Goal: Task Accomplishment & Management: Complete application form

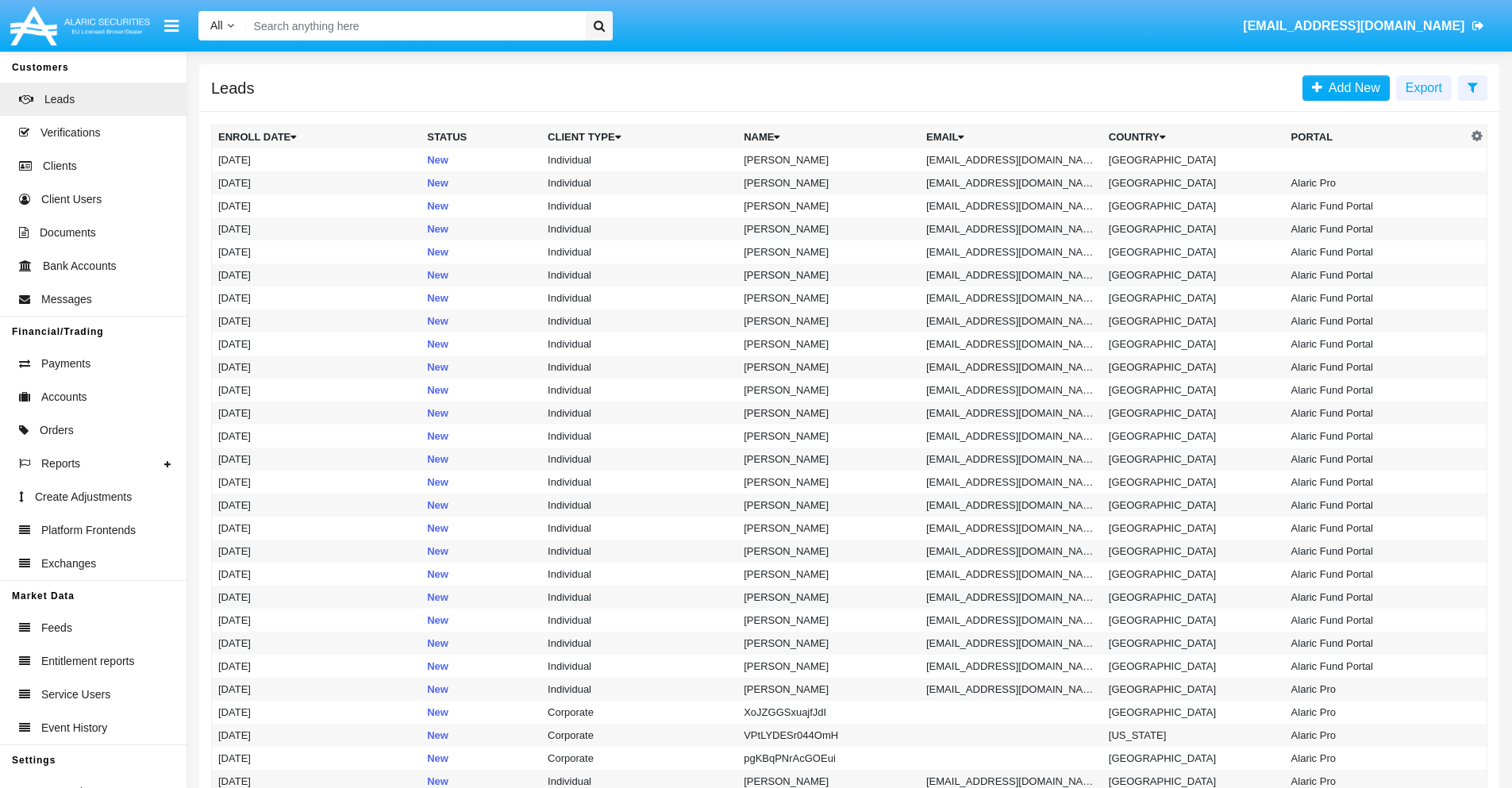
click at [1473, 86] on icon at bounding box center [1473, 86] width 11 height 13
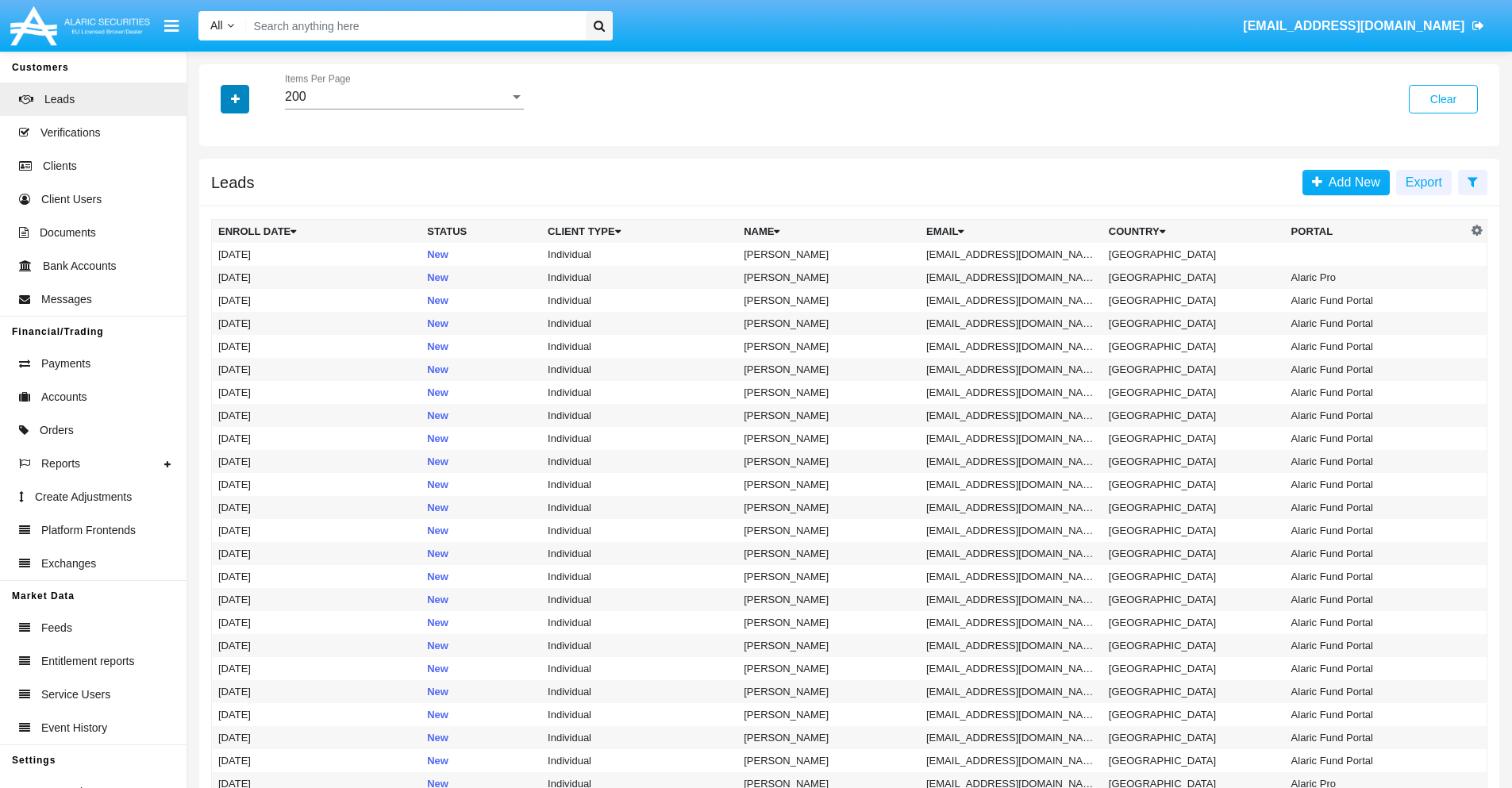
click at [235, 98] on icon "button" at bounding box center [235, 98] width 9 height 11
click at [246, 201] on span "Email" at bounding box center [246, 200] width 31 height 19
click at [218, 207] on input "Email" at bounding box center [218, 207] width 1 height 1
checkbox input "true"
click at [235, 98] on icon "button" at bounding box center [235, 98] width 9 height 11
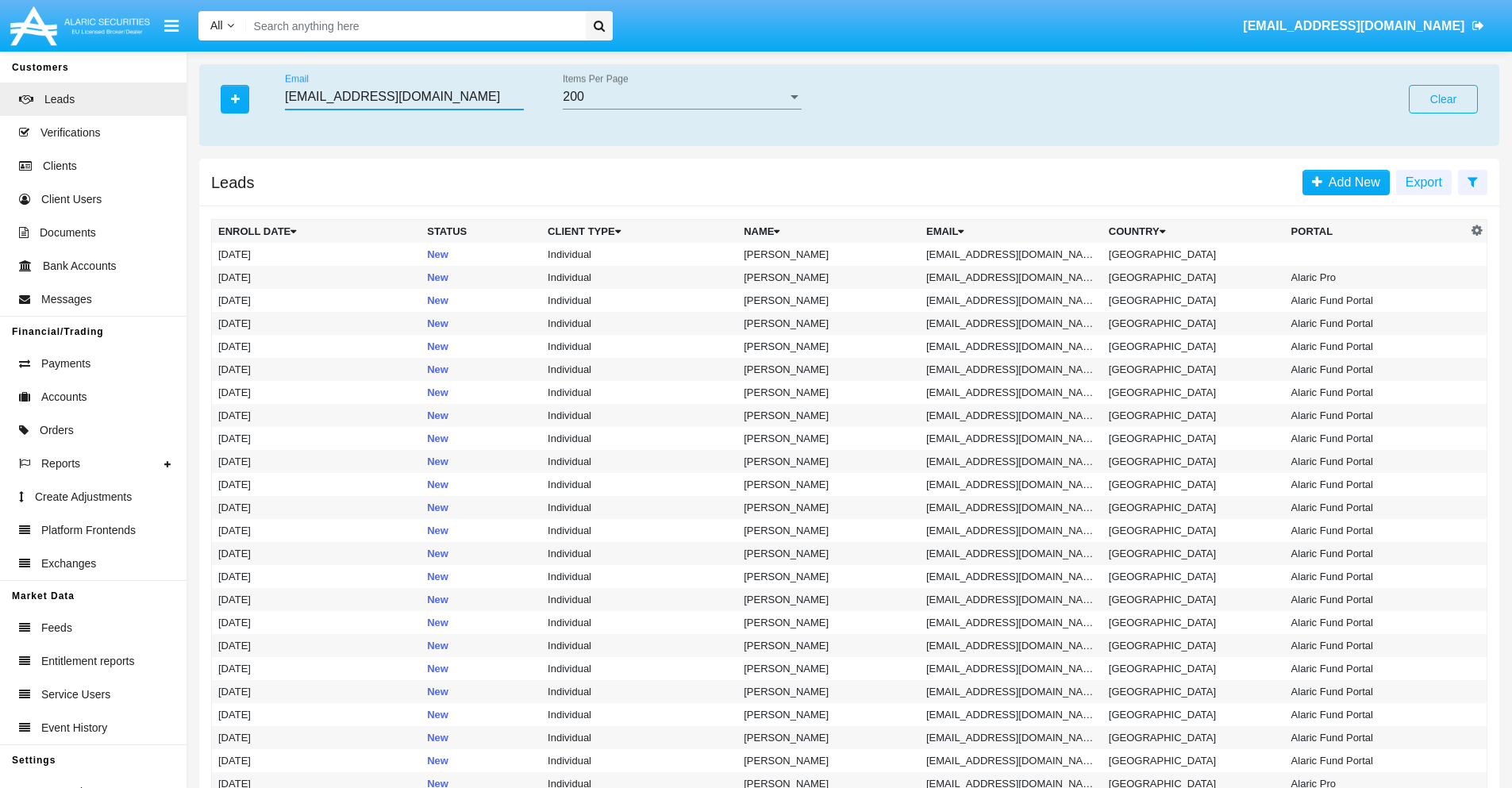
type input "y880-8jx36@u45k7tkkv4.us"
click at [1016, 254] on td "y880-8jx36@u45k7tkkv4.us" at bounding box center [1011, 253] width 183 height 23
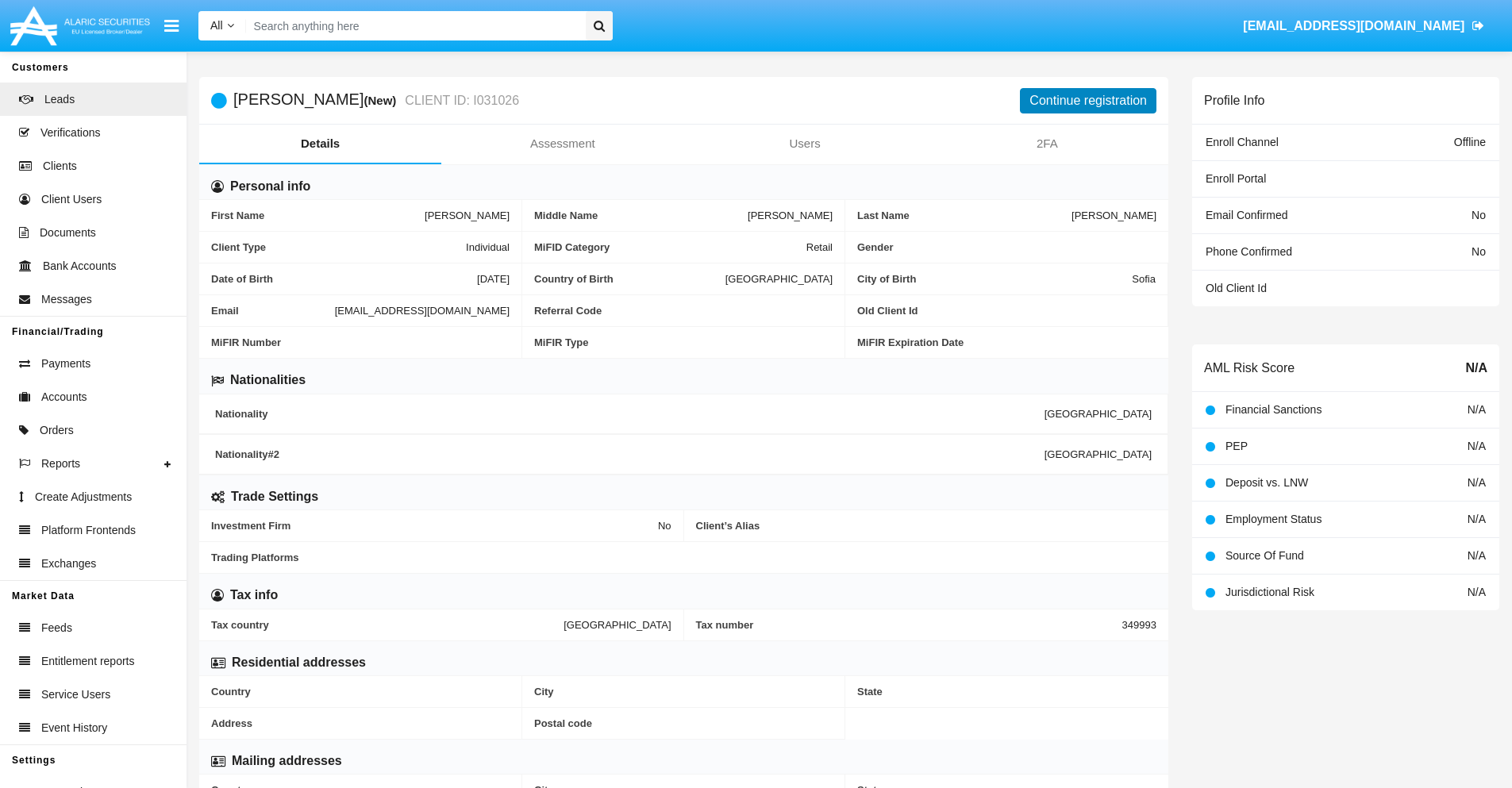
click at [1089, 100] on button "Continue registration" at bounding box center [1088, 101] width 136 height 26
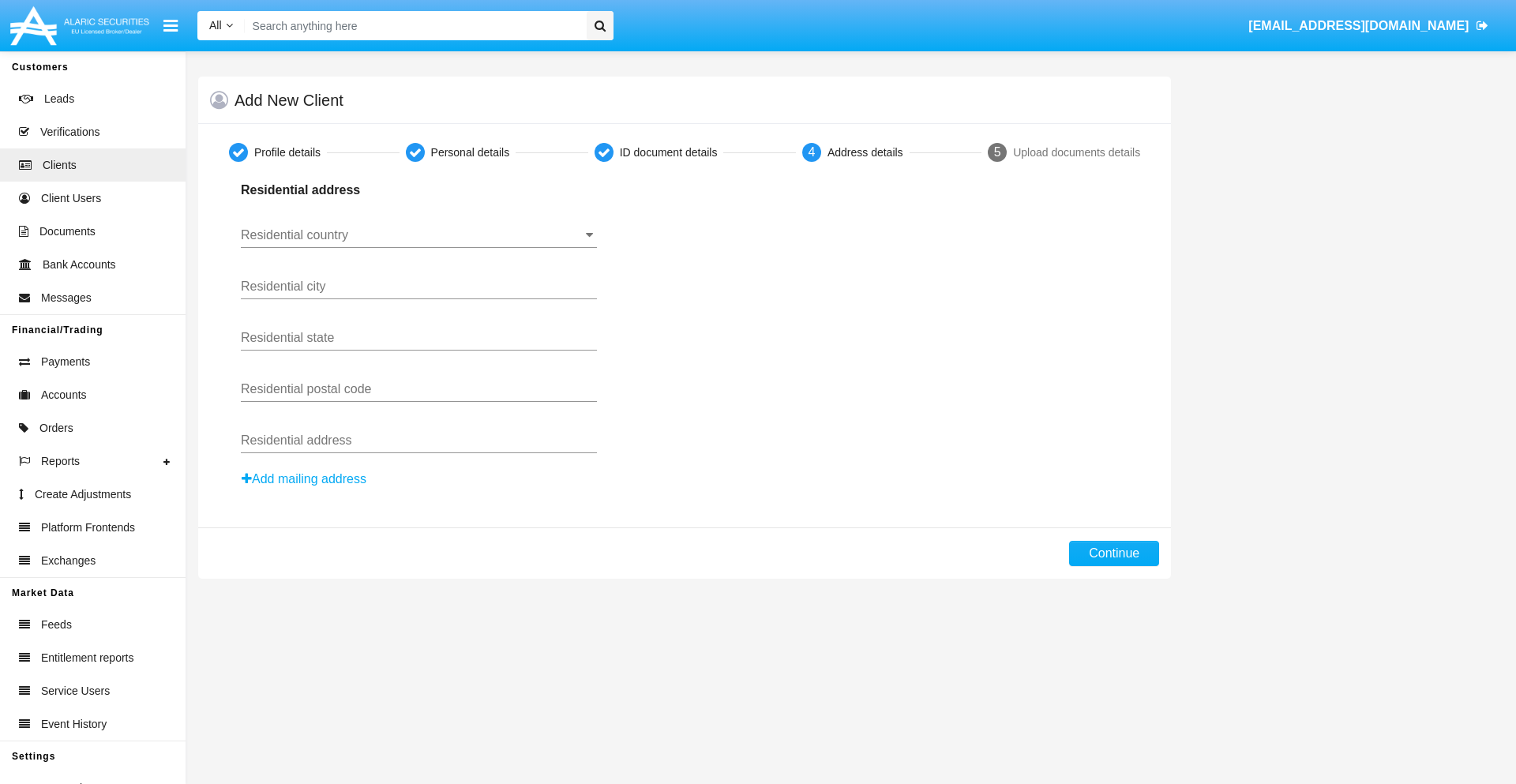
click at [419, 235] on input "Residential country" at bounding box center [419, 235] width 357 height 15
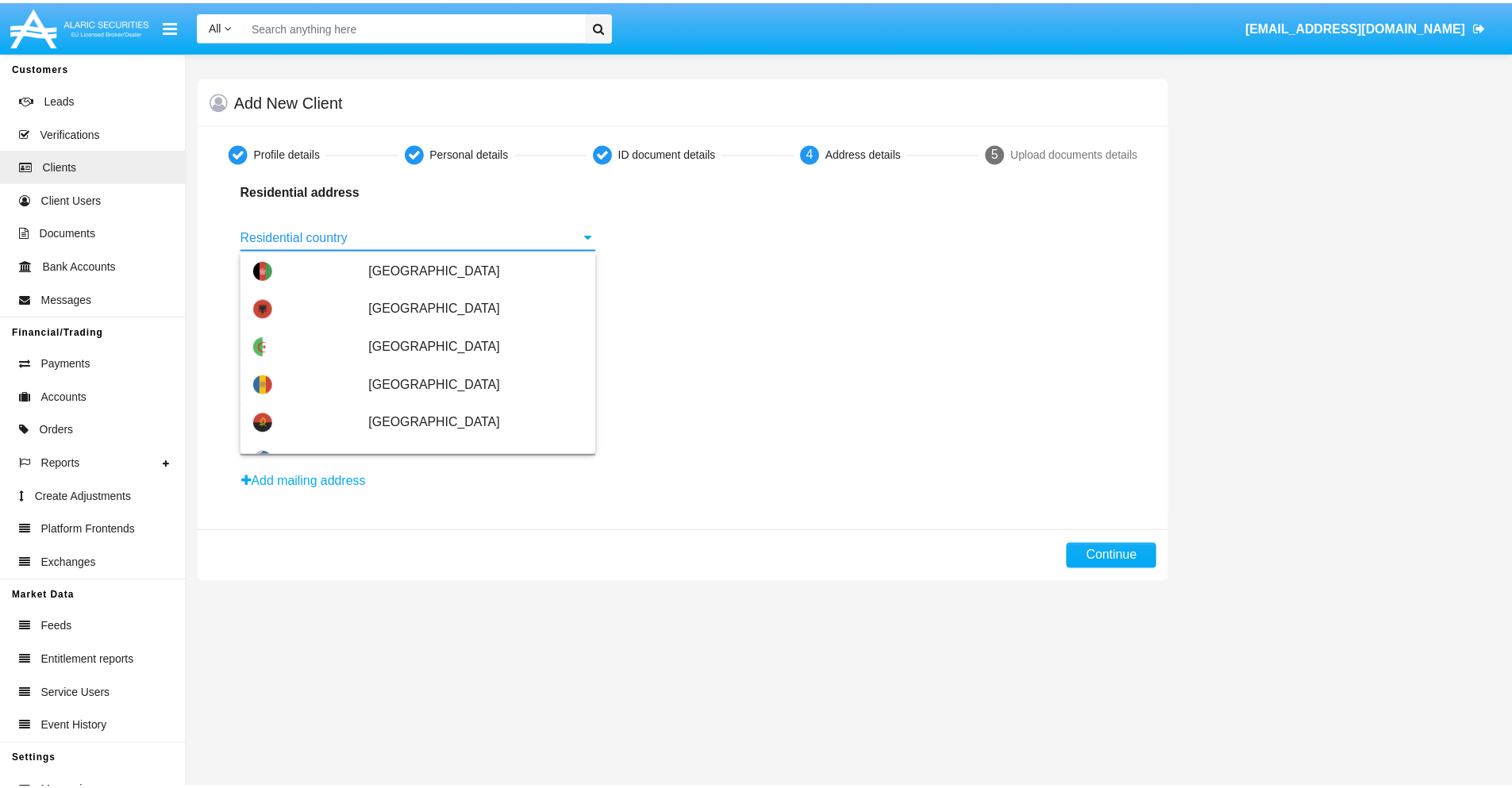
scroll to position [939, 0]
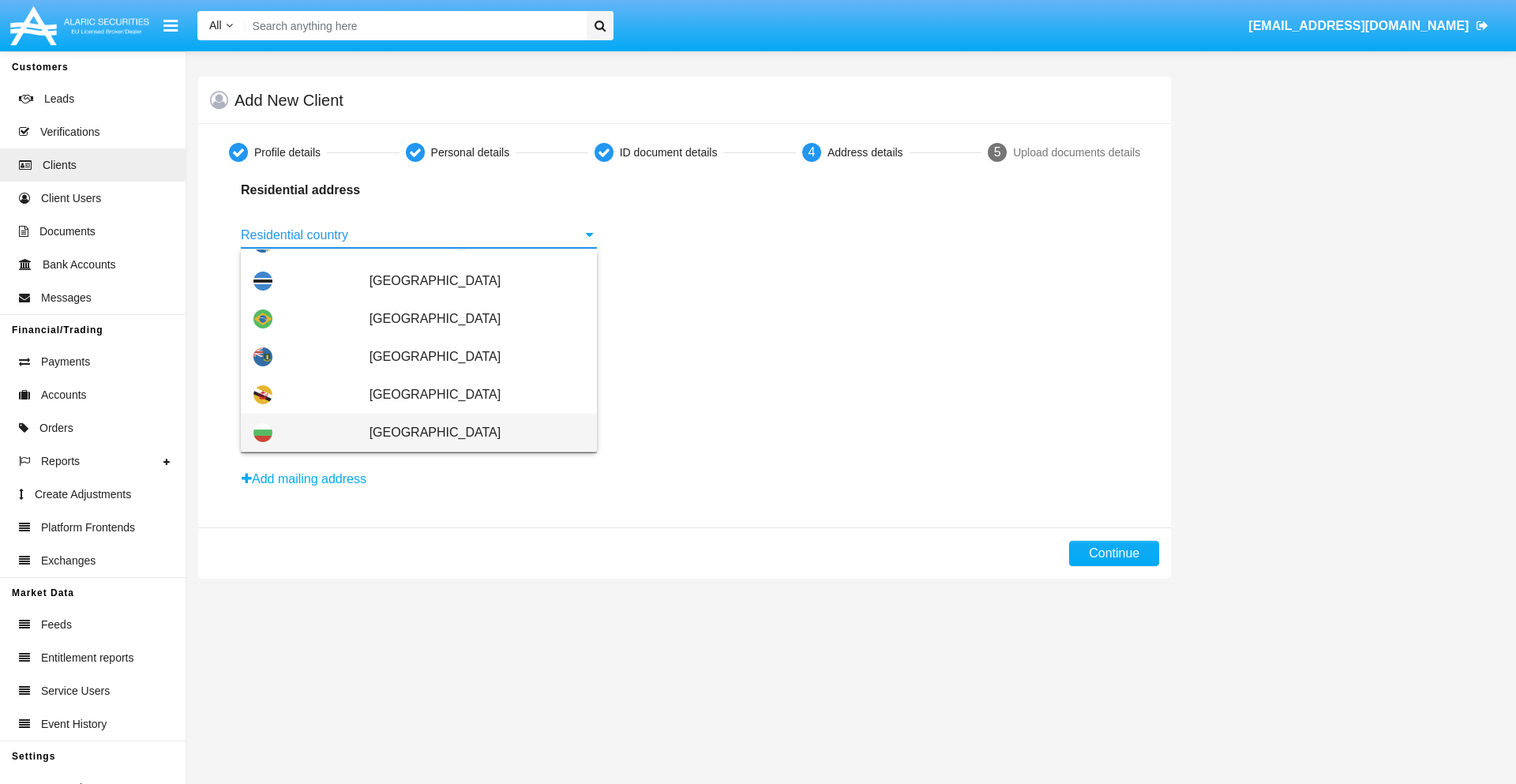
click at [468, 433] on span "[GEOGRAPHIC_DATA]" at bounding box center [477, 433] width 215 height 38
type input "[GEOGRAPHIC_DATA]"
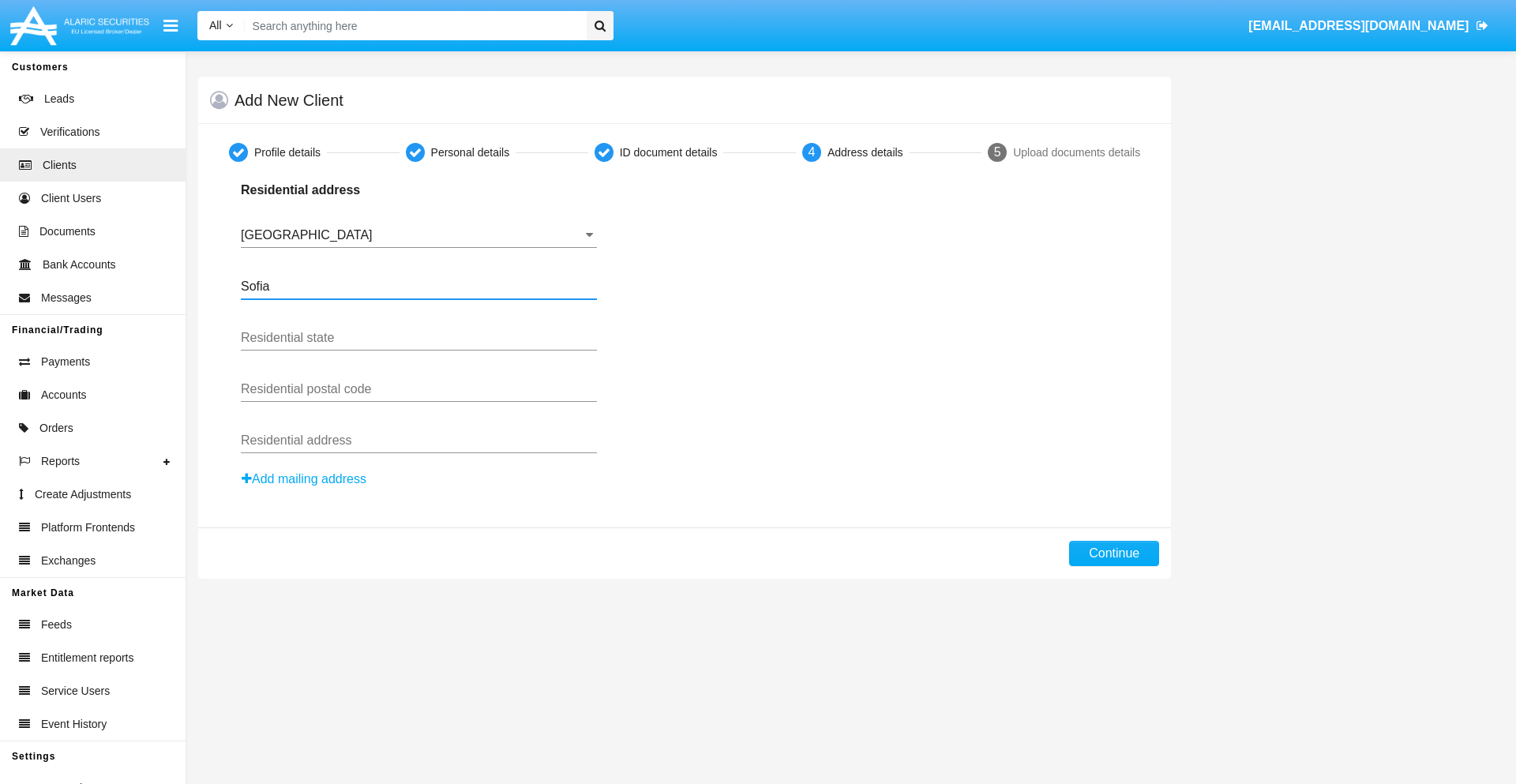
type input "Sofia"
type input "1000"
type input "Vasil Levski"
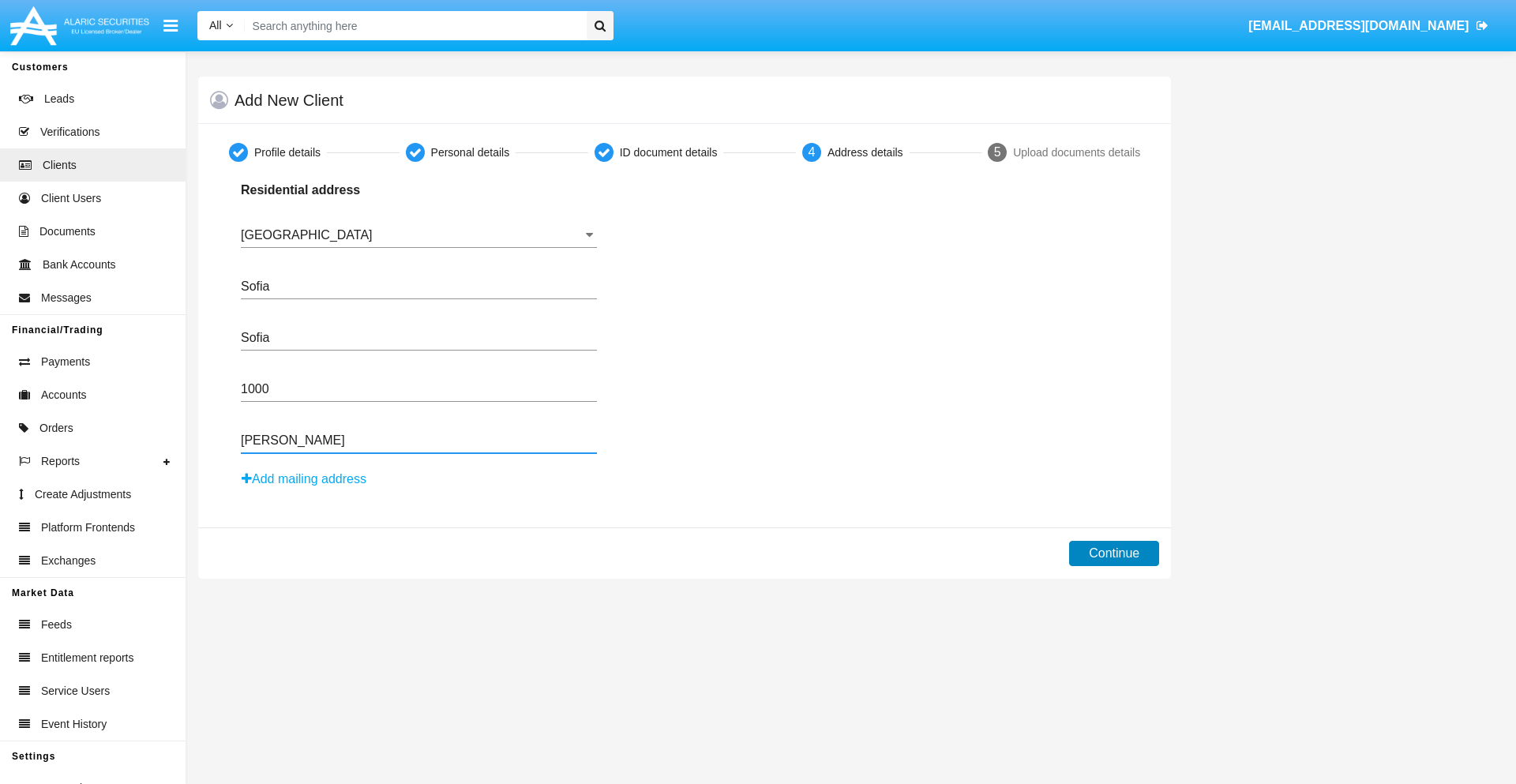
click at [1115, 554] on button "Continue" at bounding box center [1115, 554] width 90 height 25
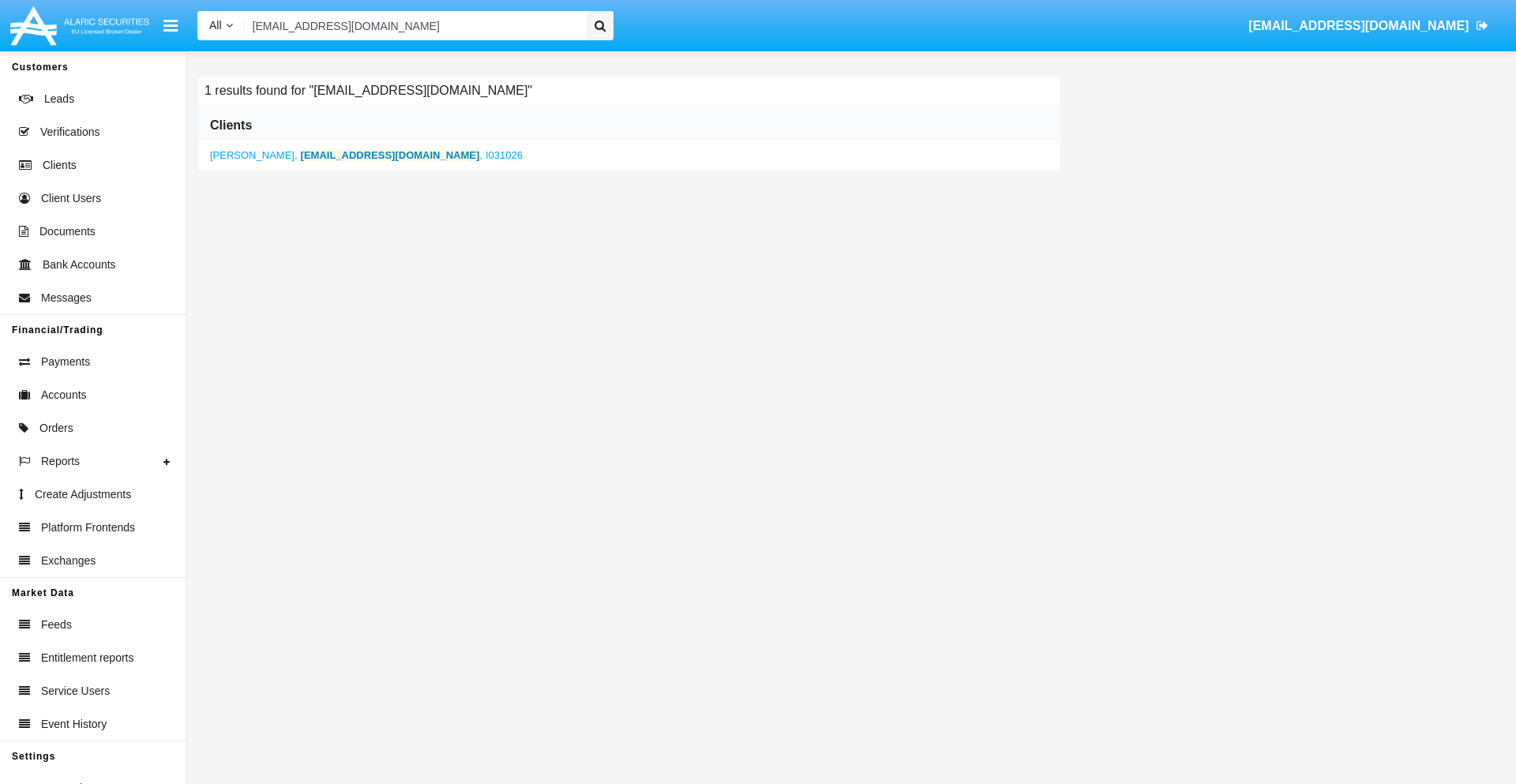
type input "y880-8jx36@u45k7tkkv4.us"
click at [345, 154] on b "y880-8jx36@u45k7tkkv4.us" at bounding box center [391, 155] width 180 height 12
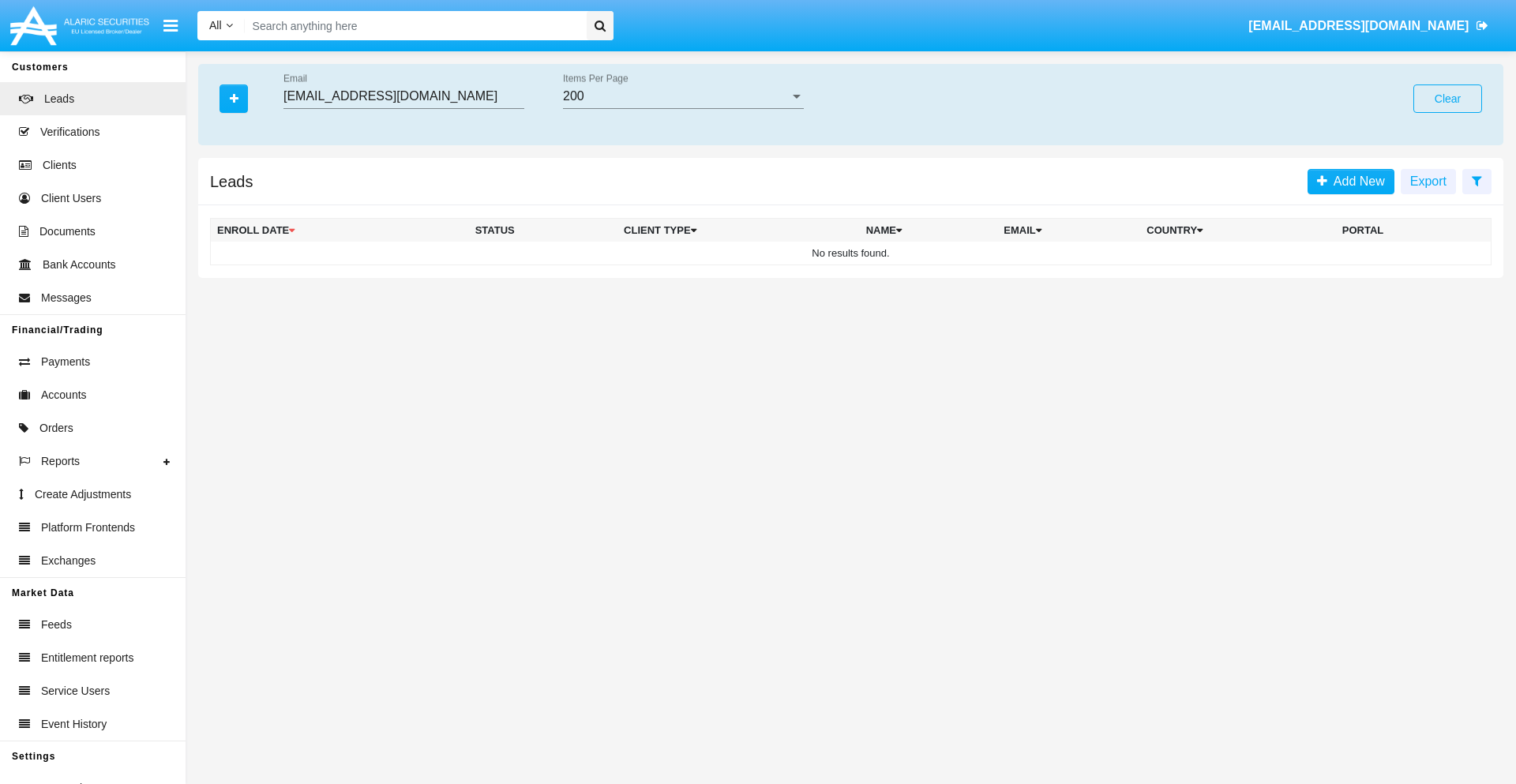
click at [1448, 99] on button "Clear" at bounding box center [1448, 99] width 68 height 28
click at [233, 98] on icon "button" at bounding box center [233, 98] width 9 height 11
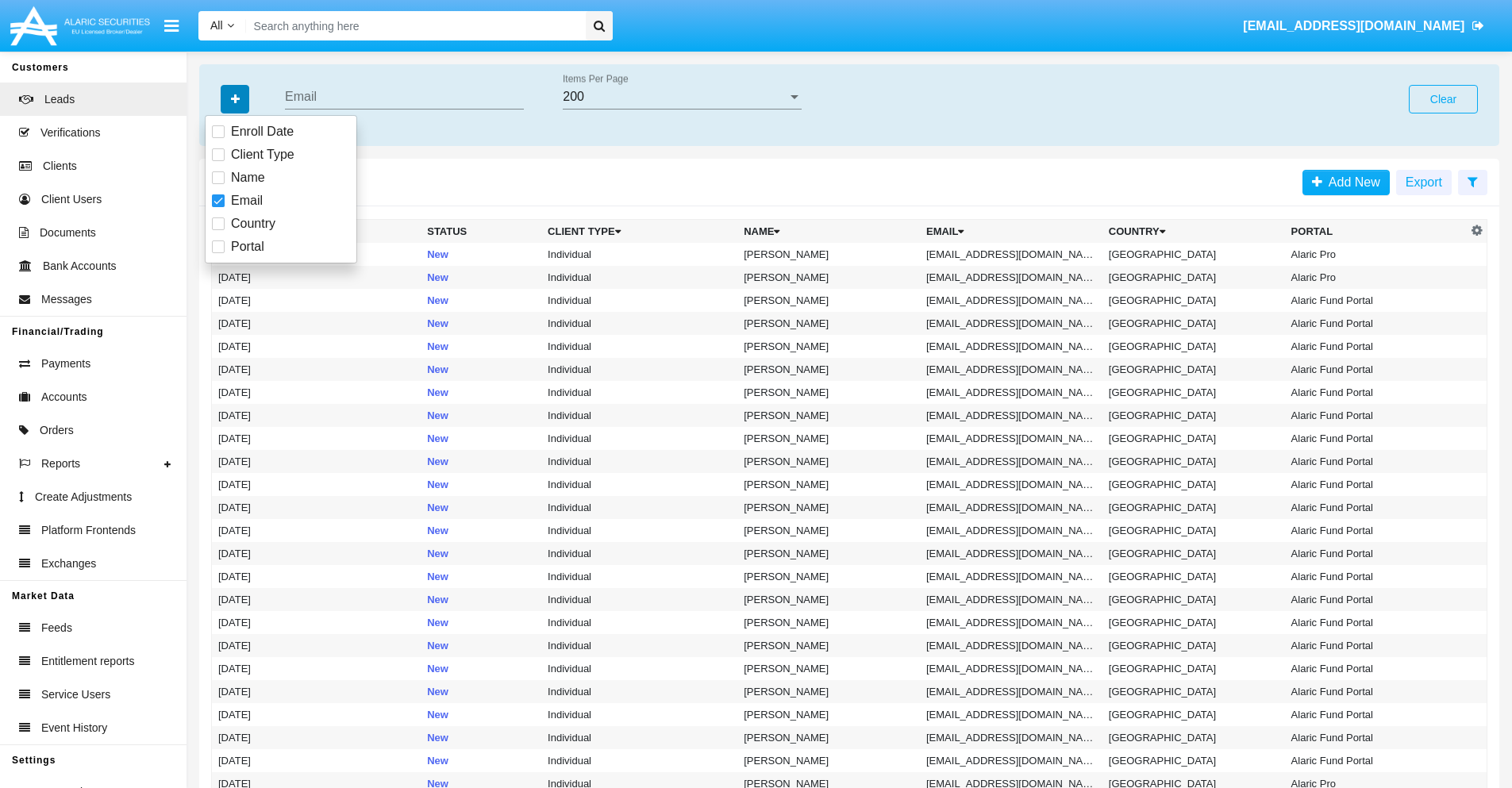
click at [235, 98] on icon "button" at bounding box center [235, 98] width 9 height 11
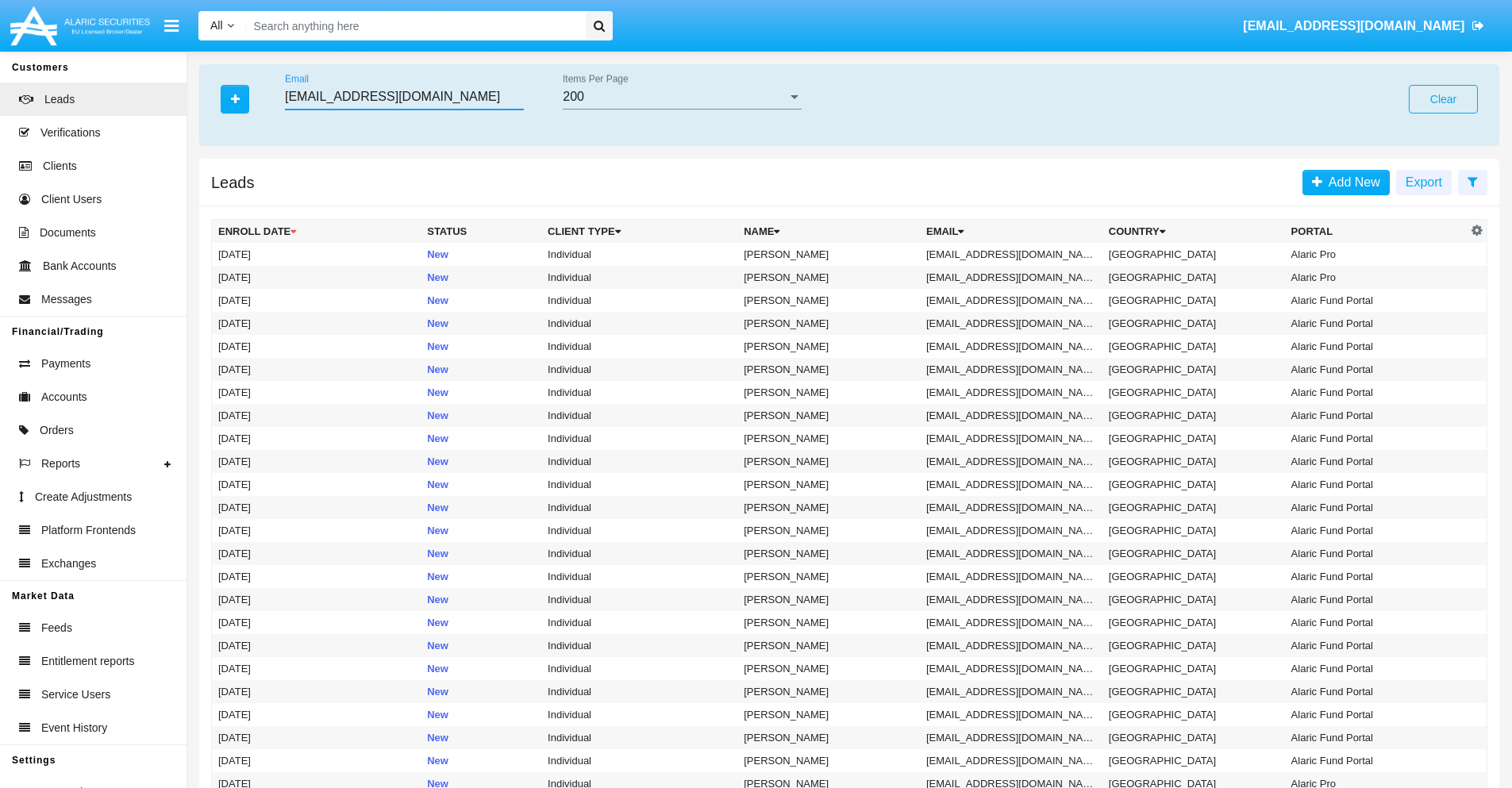
type input "7qob3d@ic6-qh.nz"
click at [1016, 254] on td "7qob3d@ic6-qh.nz" at bounding box center [1011, 253] width 183 height 23
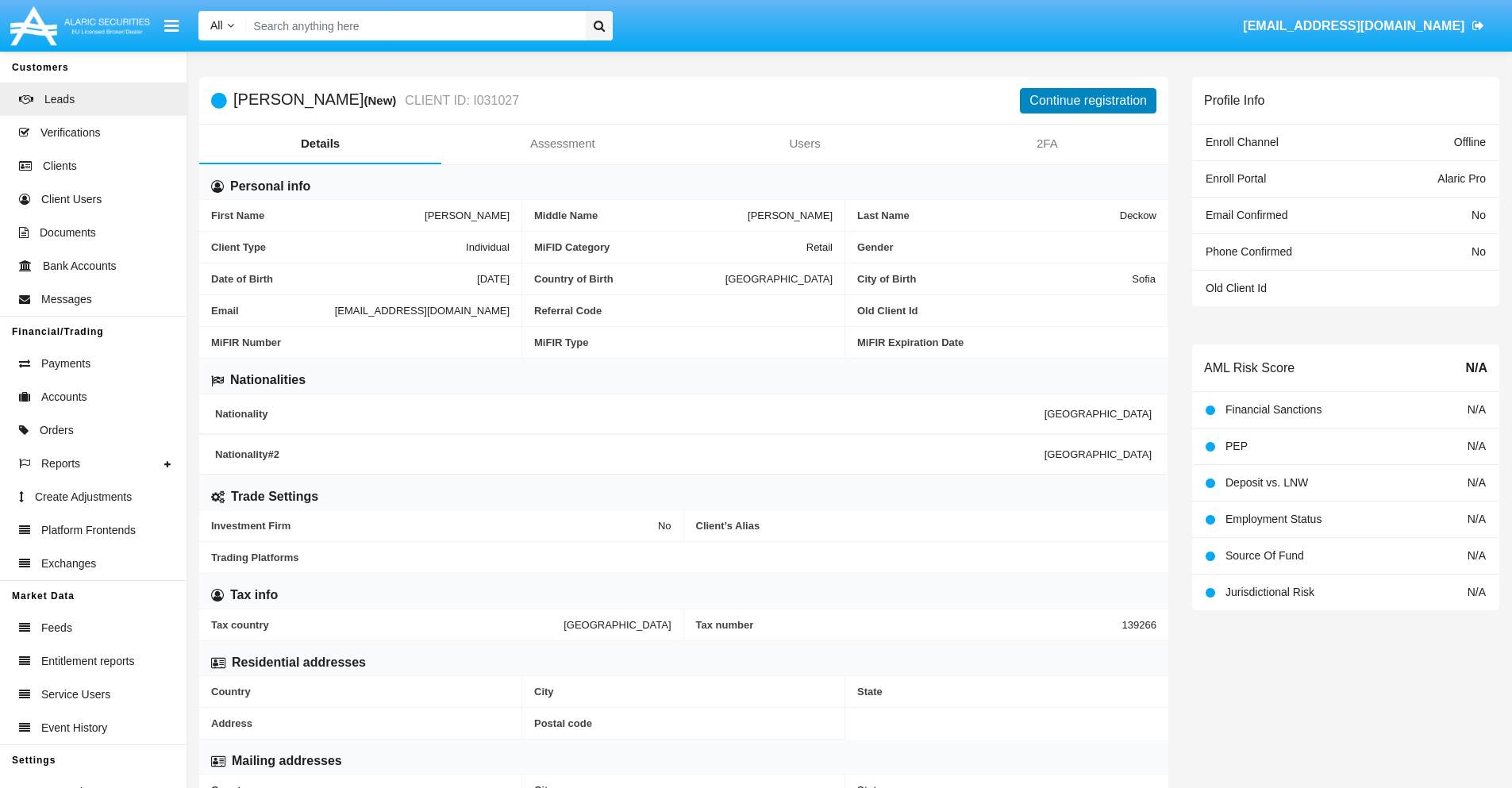
click at [1089, 100] on button "Continue registration" at bounding box center [1088, 101] width 136 height 26
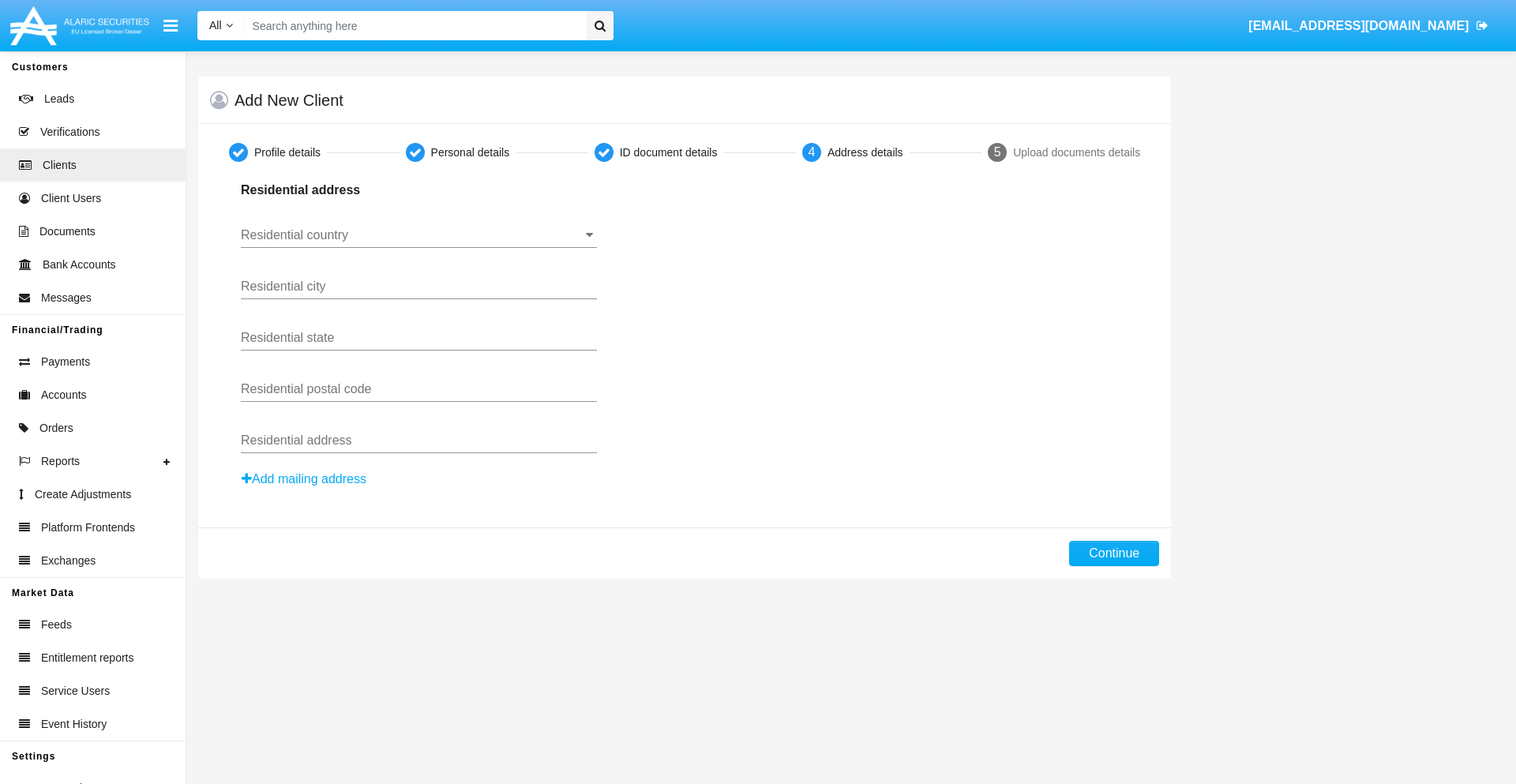
click at [305, 479] on button "Add mailing address" at bounding box center [304, 478] width 126 height 21
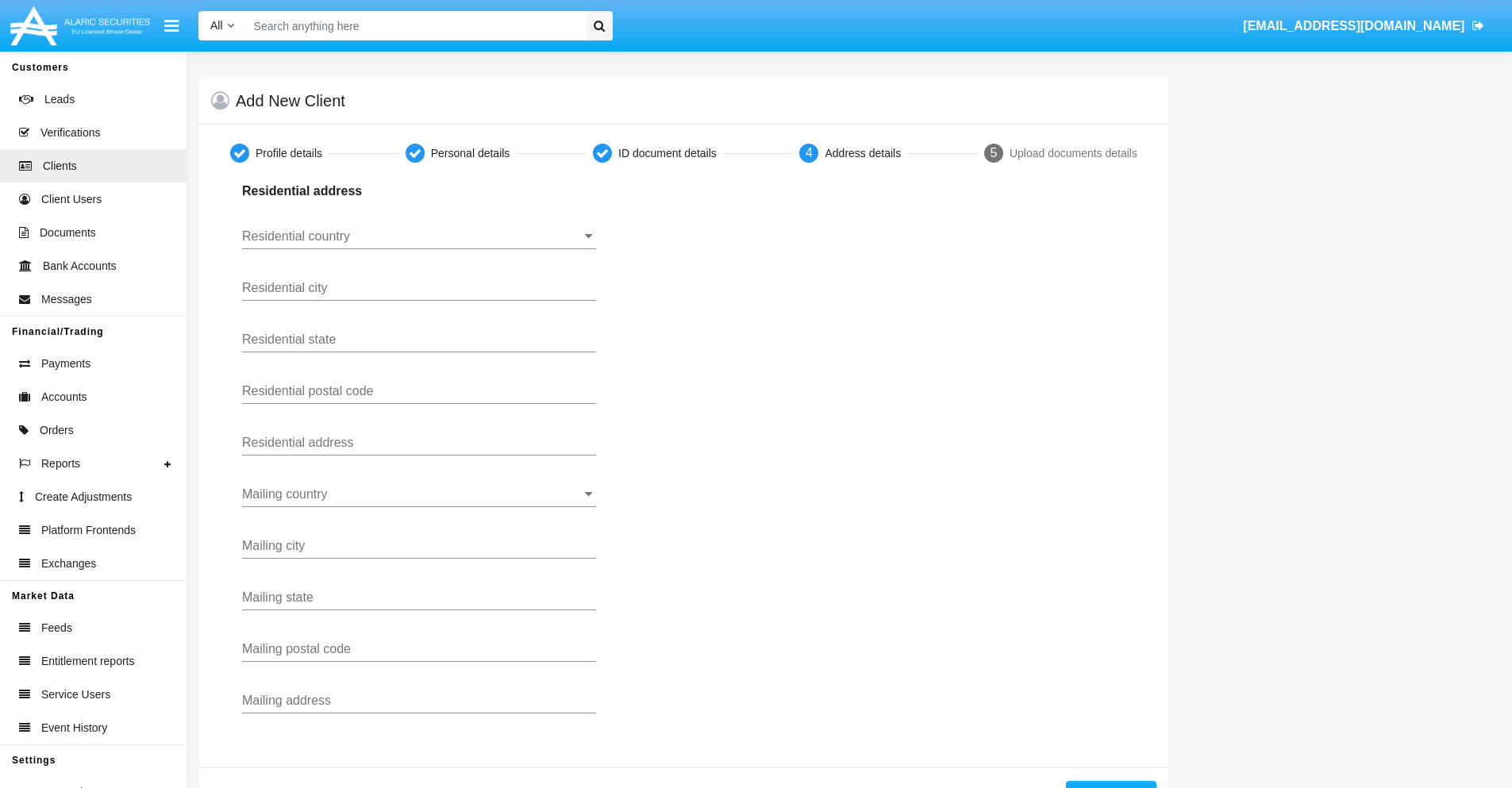
click at [419, 236] on input "Residential country" at bounding box center [419, 236] width 354 height 15
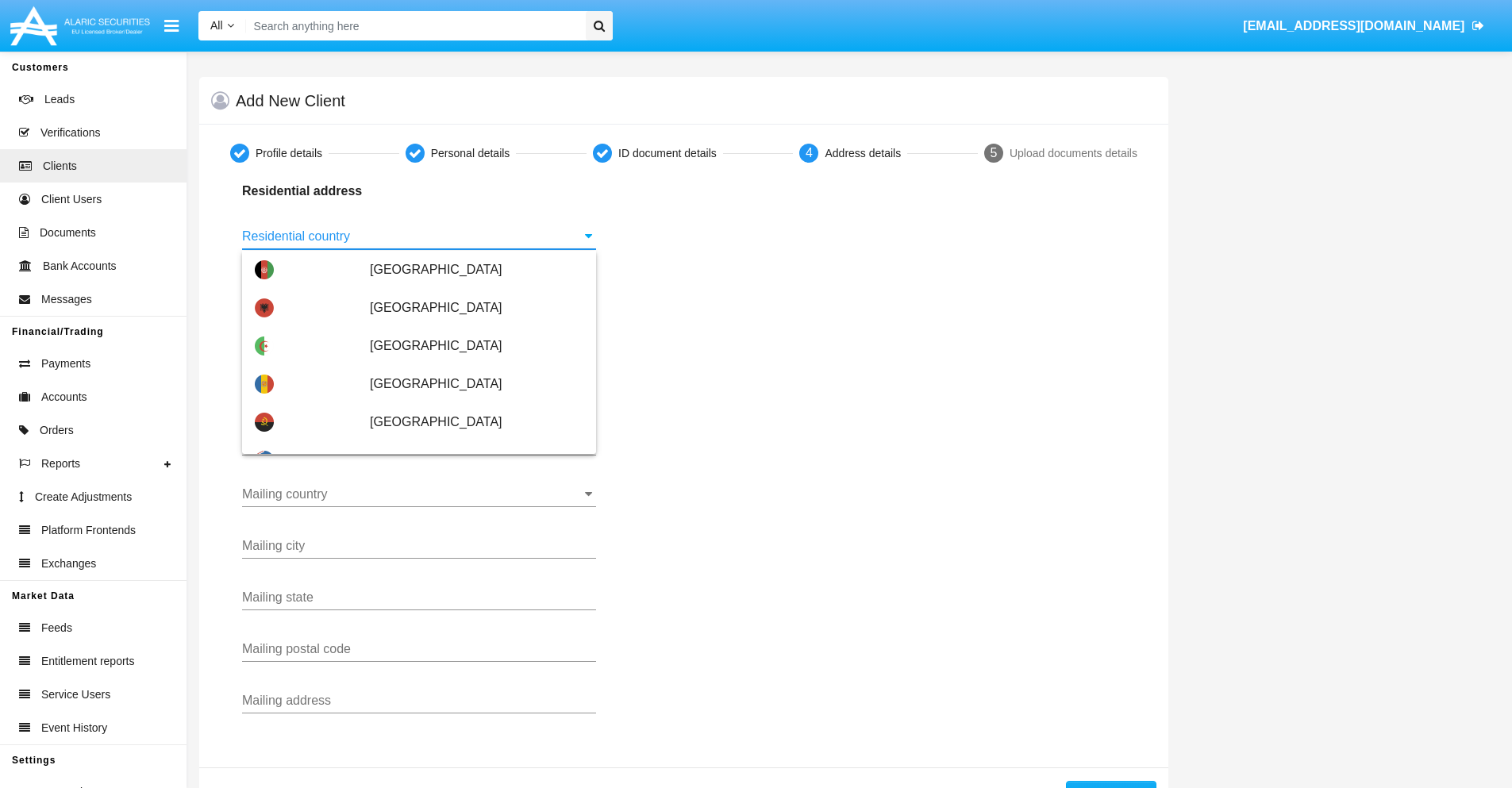
scroll to position [939, 0]
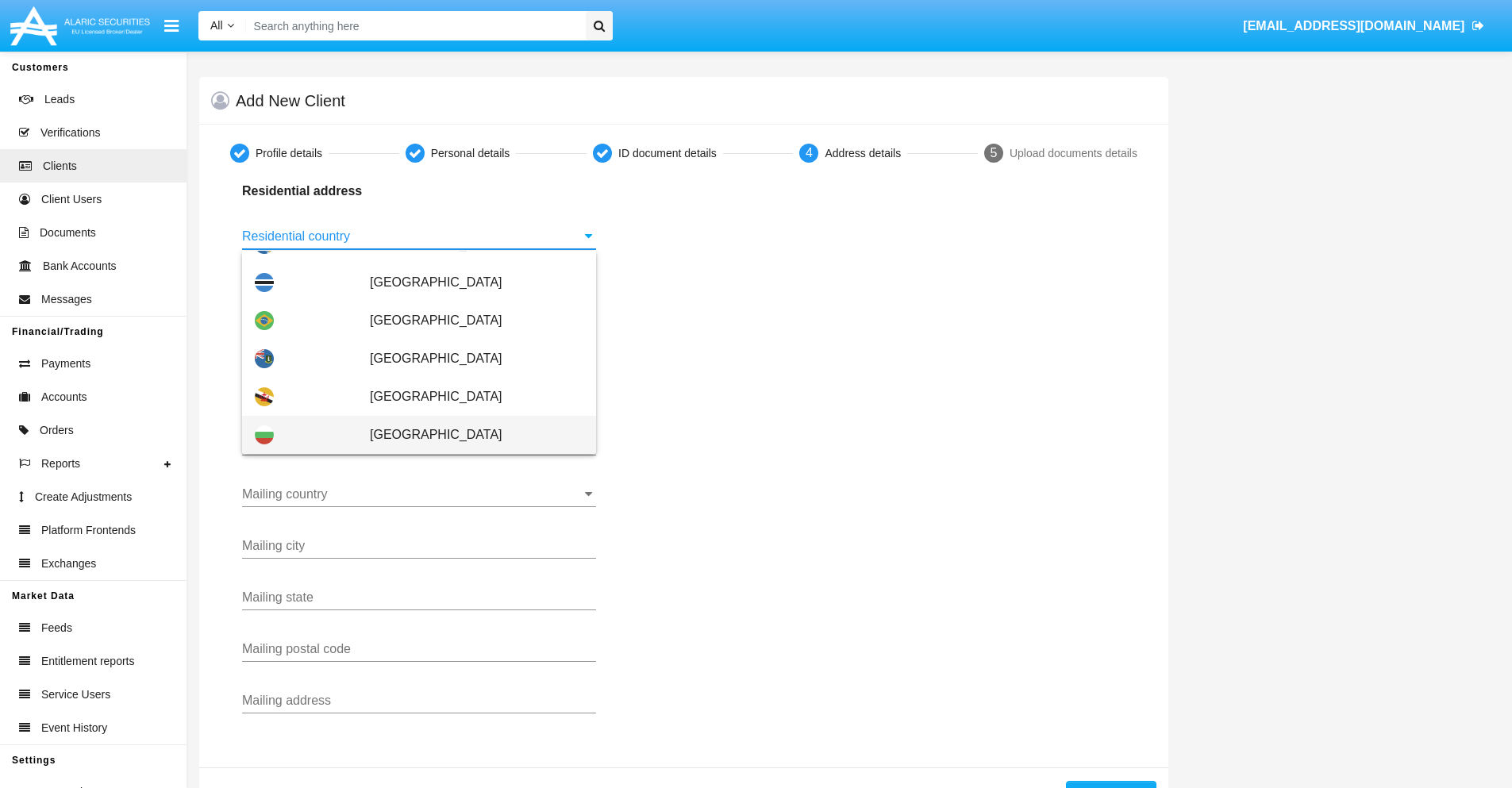
click at [468, 435] on span "[GEOGRAPHIC_DATA]" at bounding box center [477, 435] width 214 height 38
type input "[GEOGRAPHIC_DATA]"
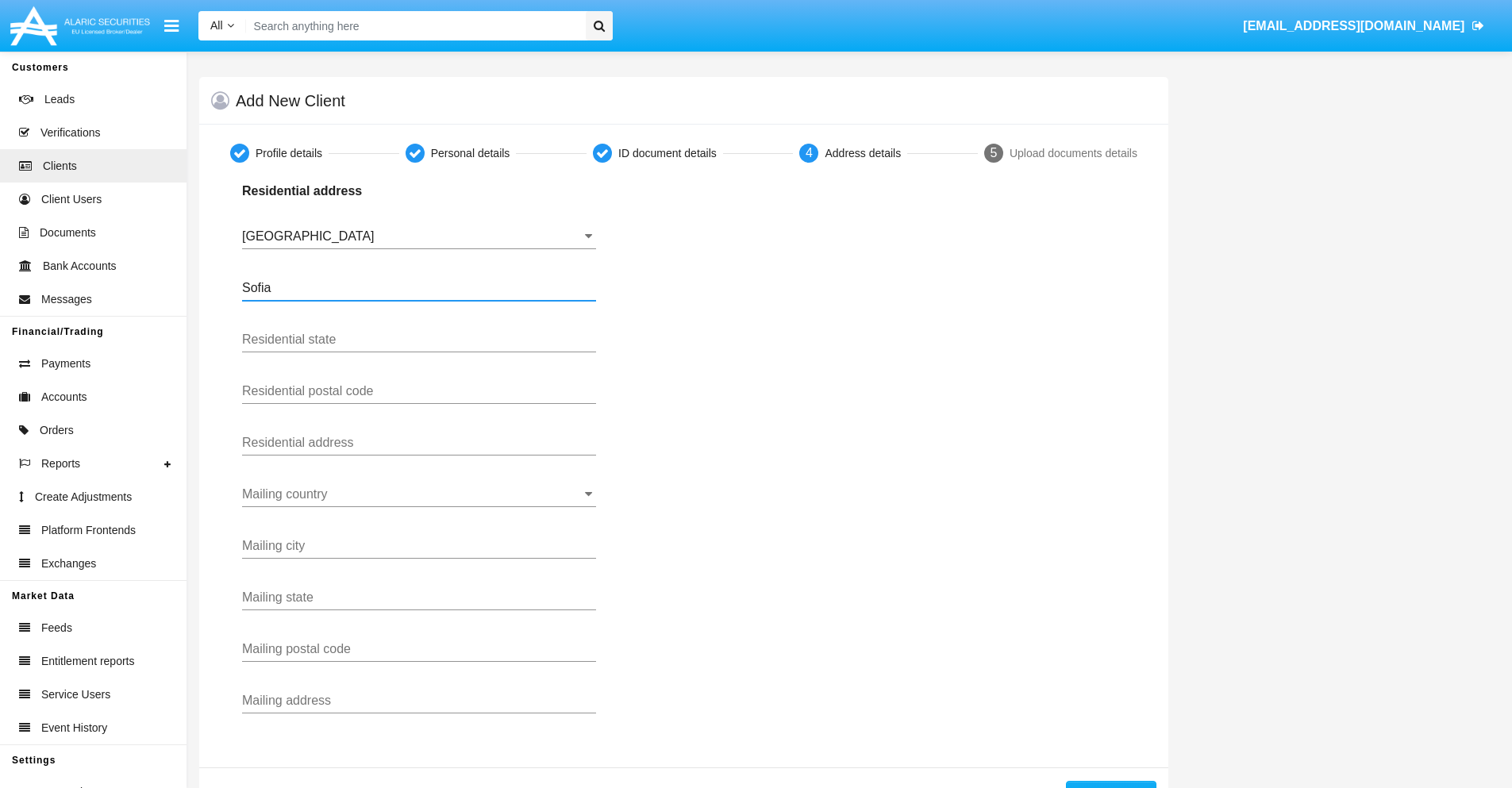
type input "Sofia"
type input "1000"
type input "Vasil Levski"
click at [419, 495] on input "Mailing country" at bounding box center [419, 494] width 354 height 15
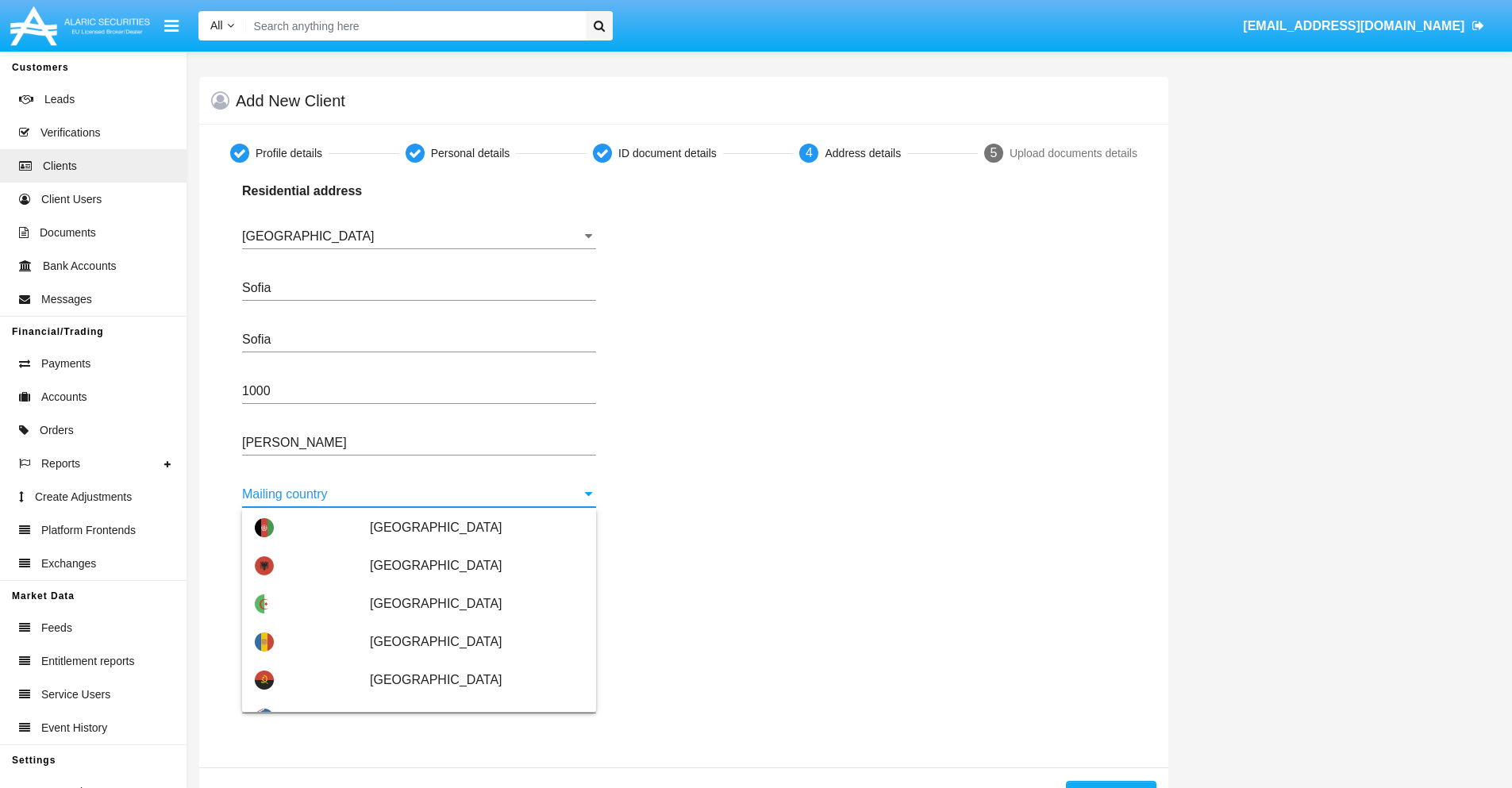
scroll to position [101, 0]
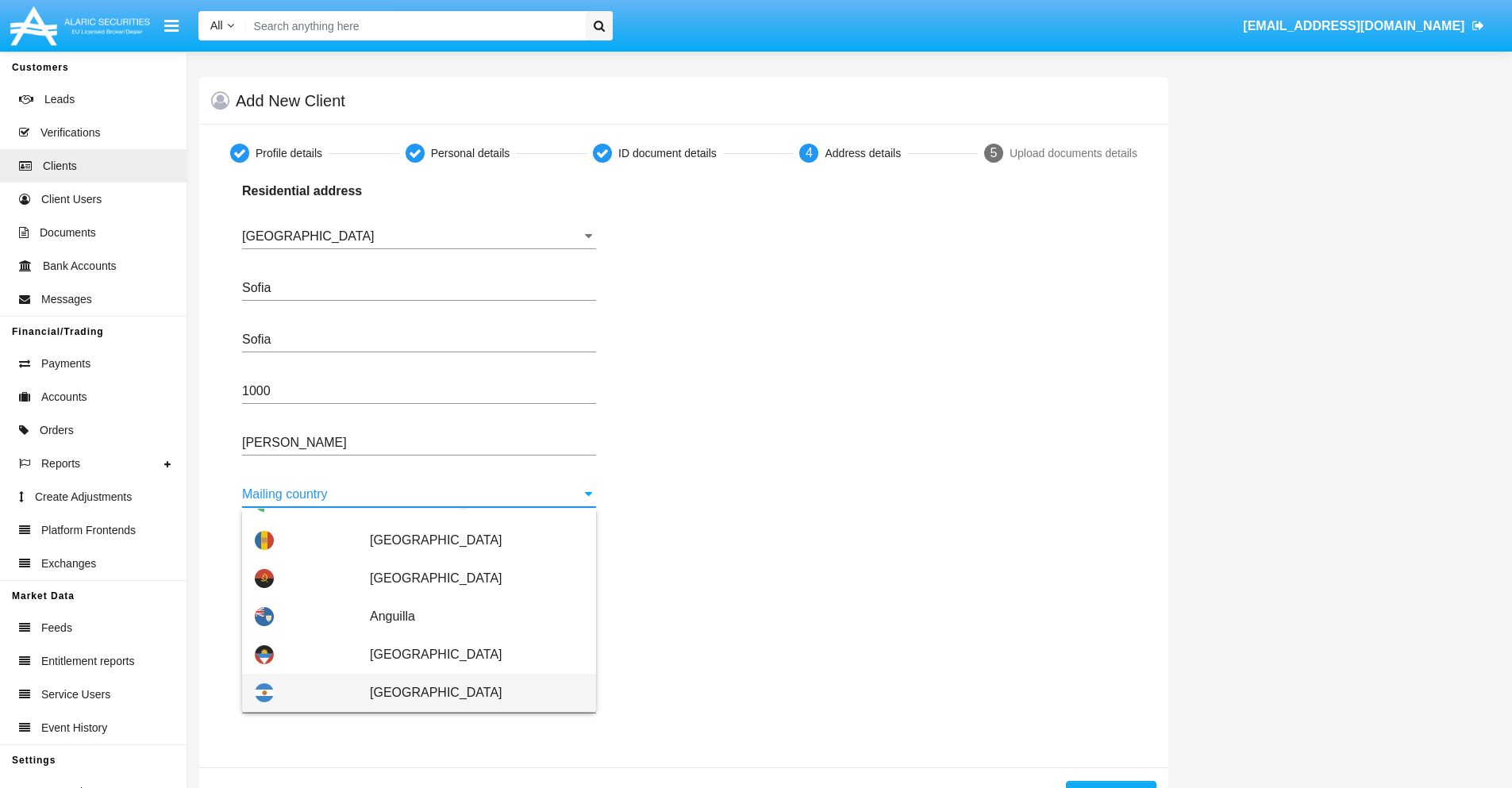
click at [468, 693] on span "[GEOGRAPHIC_DATA]" at bounding box center [477, 692] width 214 height 38
type input "[GEOGRAPHIC_DATA]"
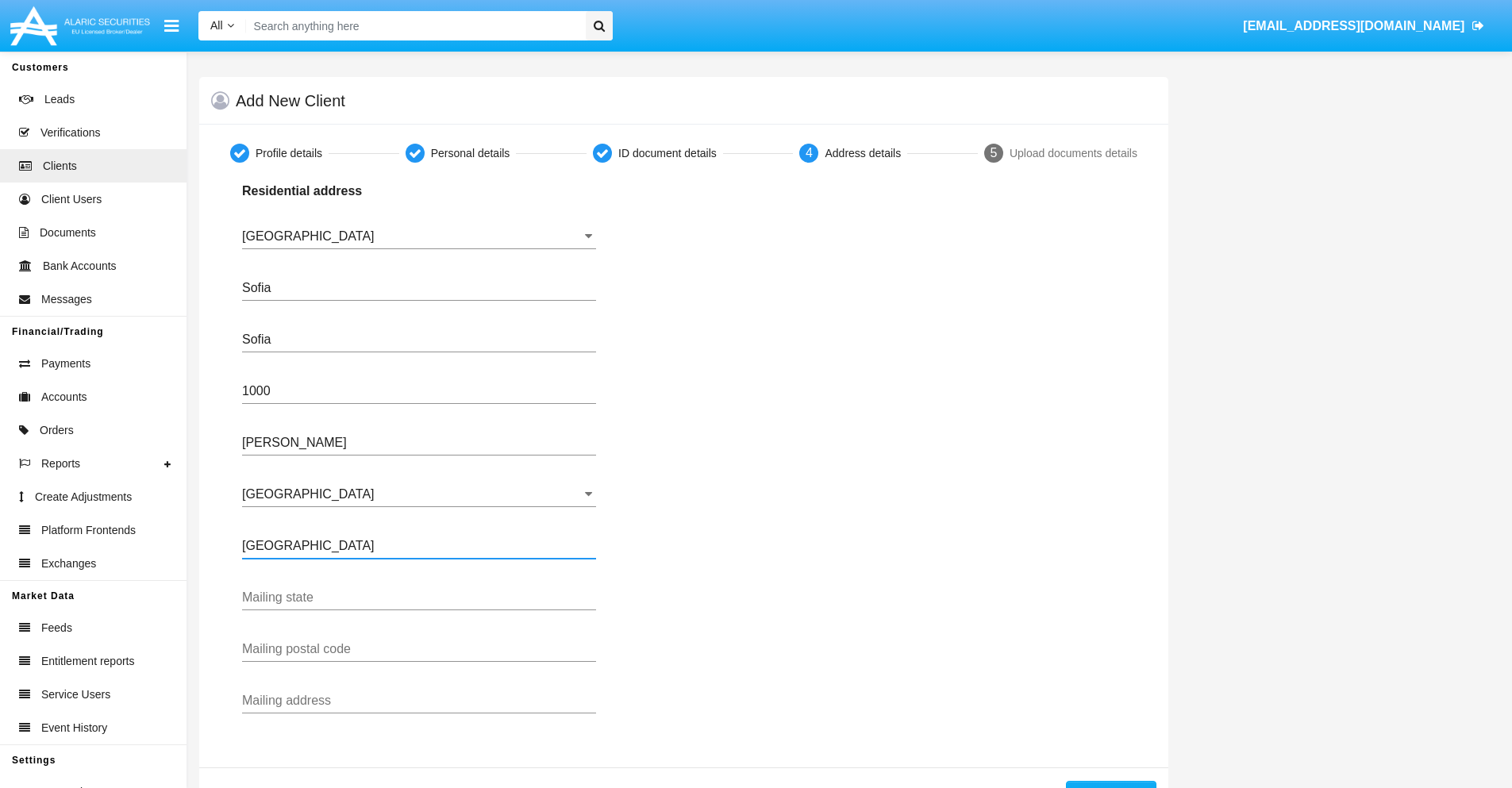
type input "Buenos Aires"
type input "7777"
type input "Test Mail Address"
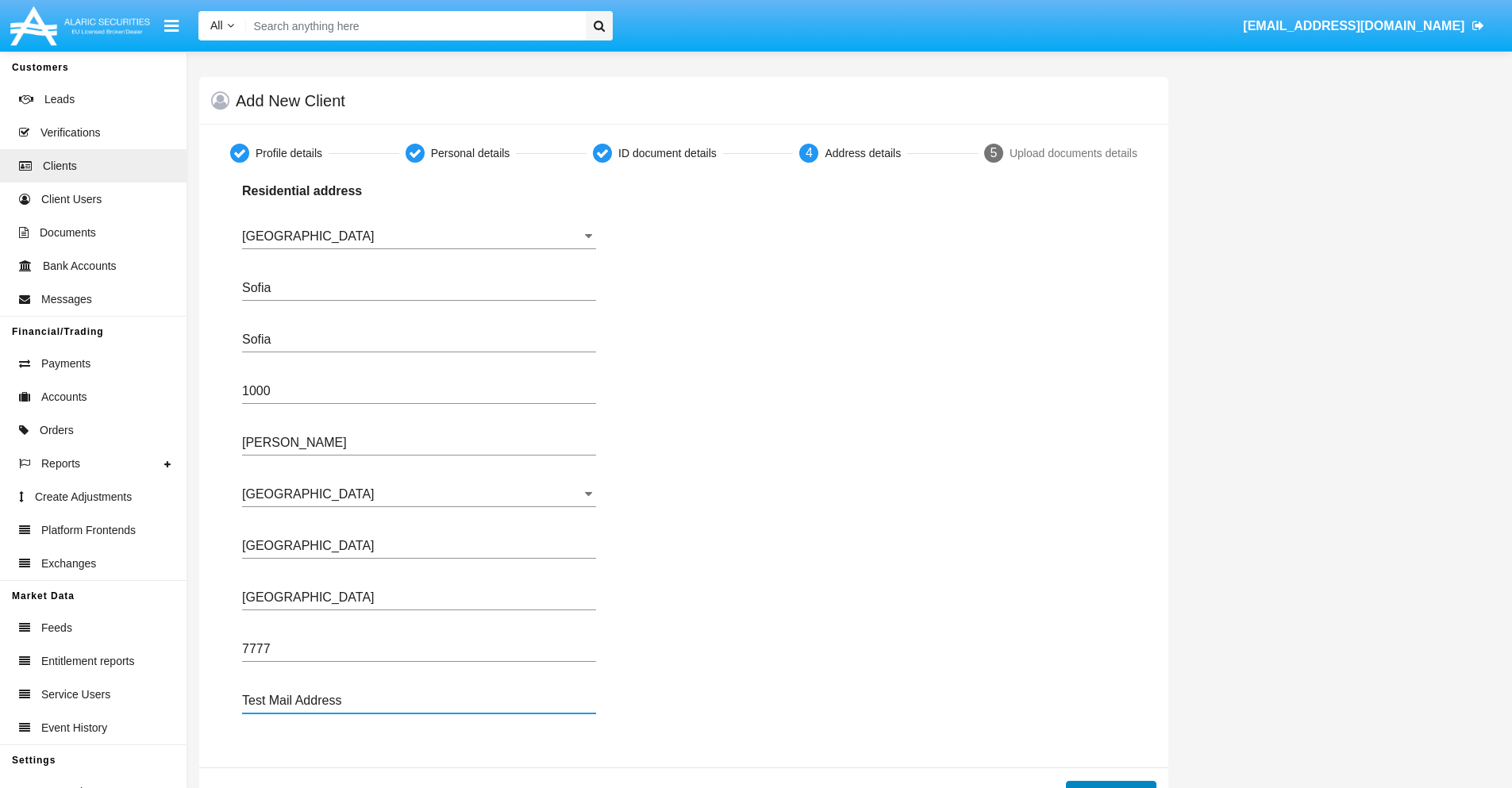
click at [1110, 784] on button "Continue" at bounding box center [1111, 794] width 90 height 26
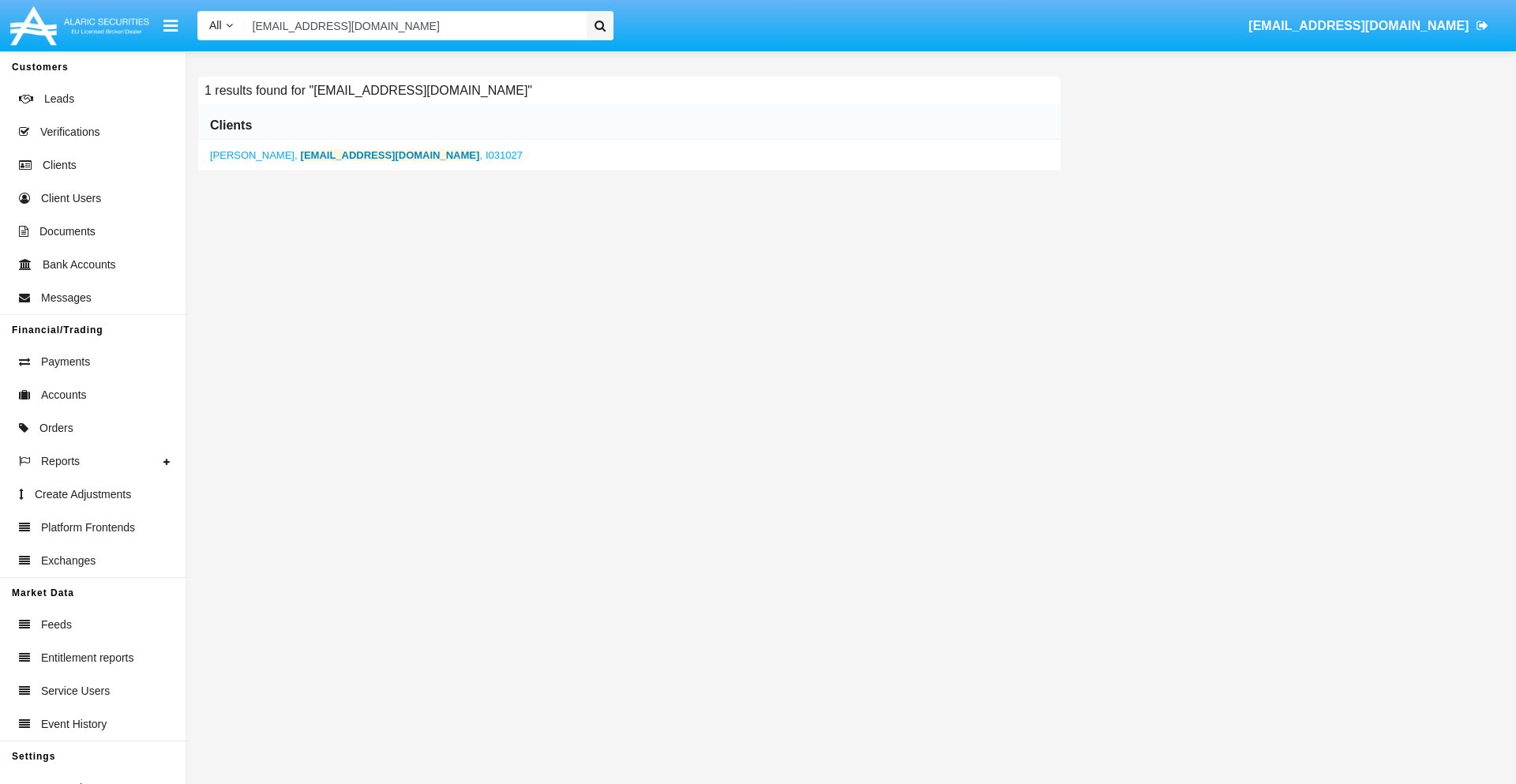
type input "7qob3d@ic6-qh.nz"
click at [323, 154] on b "7qob3d@ic6-qh.nz" at bounding box center [391, 155] width 180 height 12
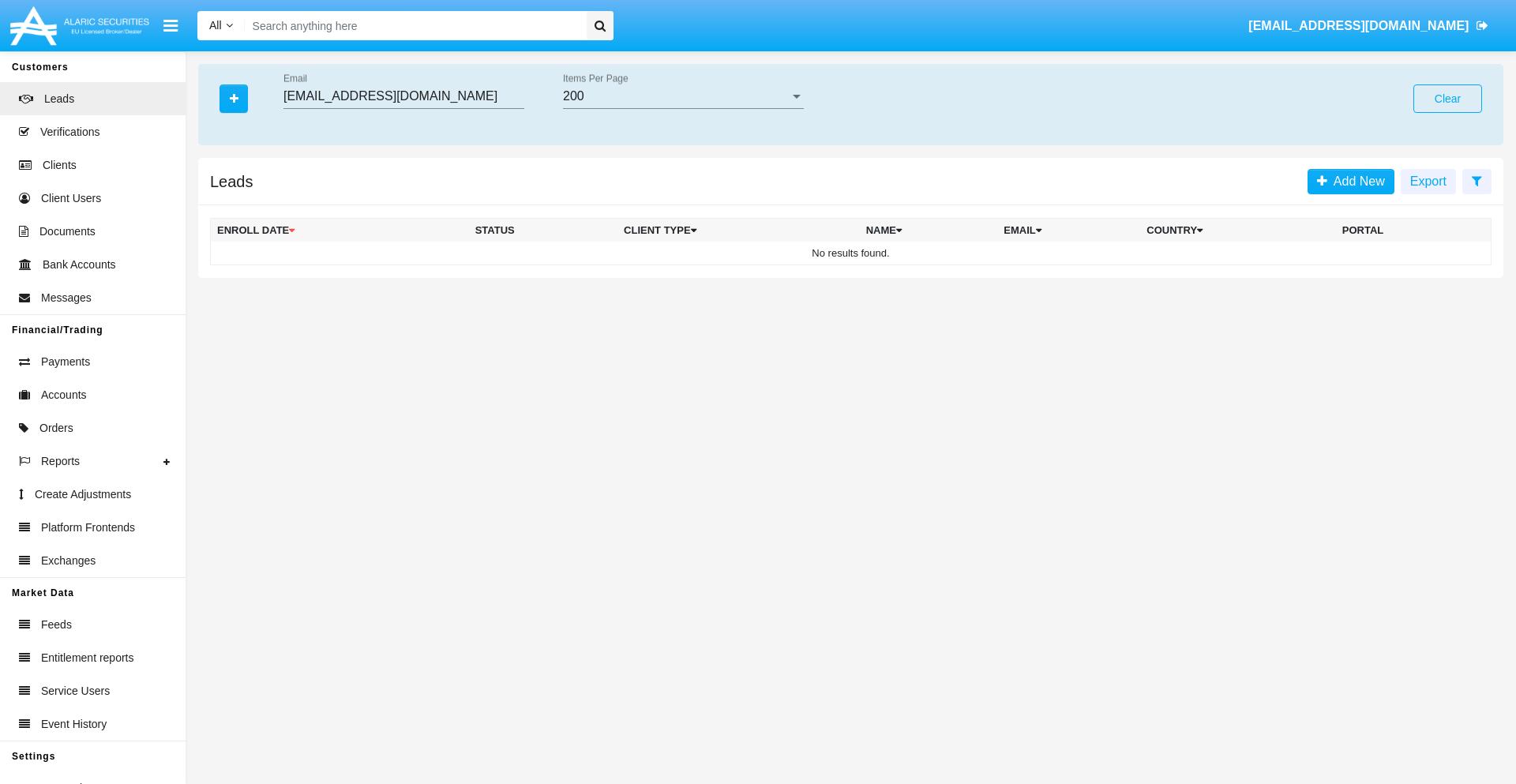
click at [1448, 99] on button "Clear" at bounding box center [1448, 99] width 68 height 28
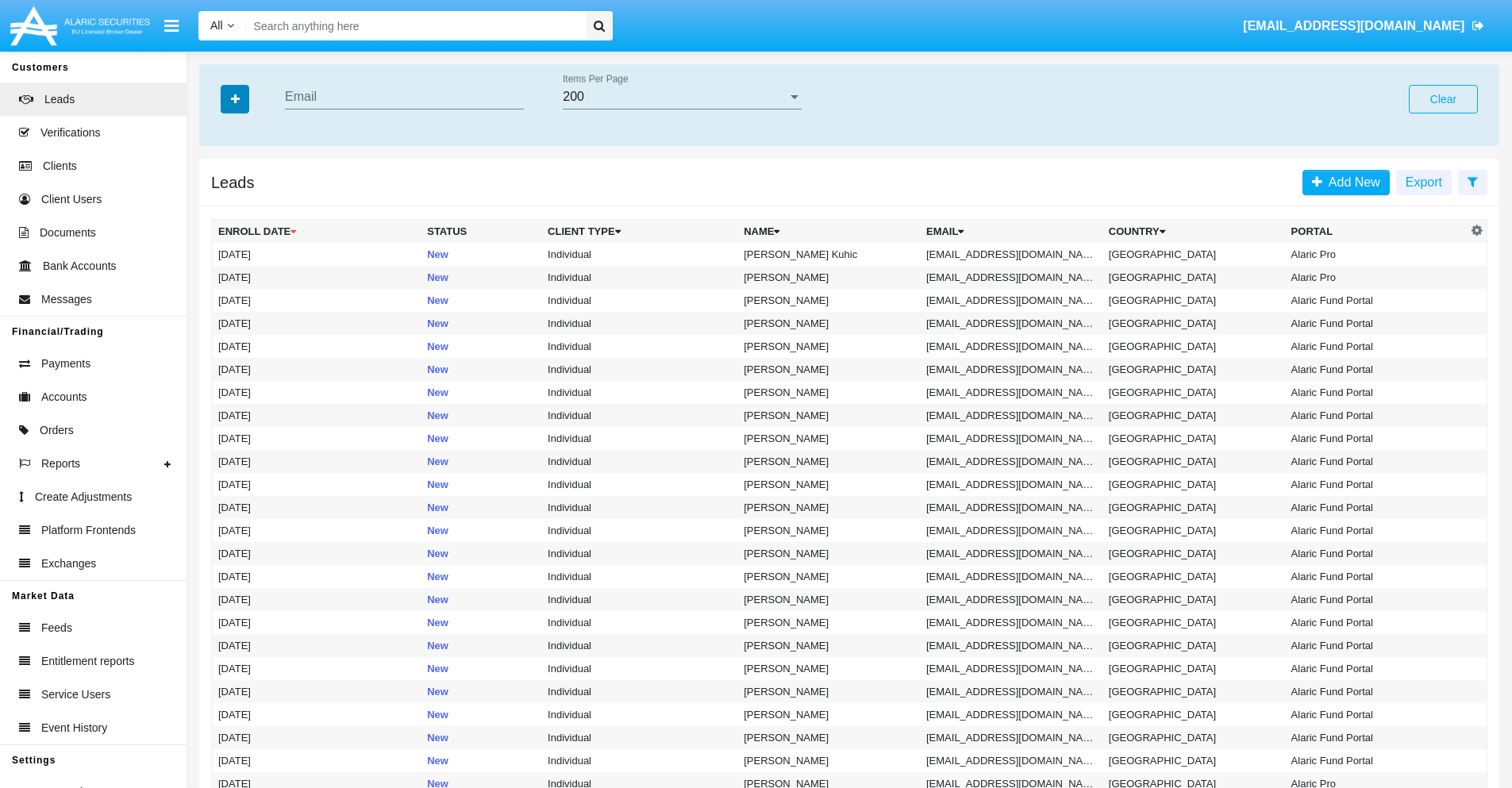
click at [235, 98] on icon "button" at bounding box center [235, 98] width 9 height 11
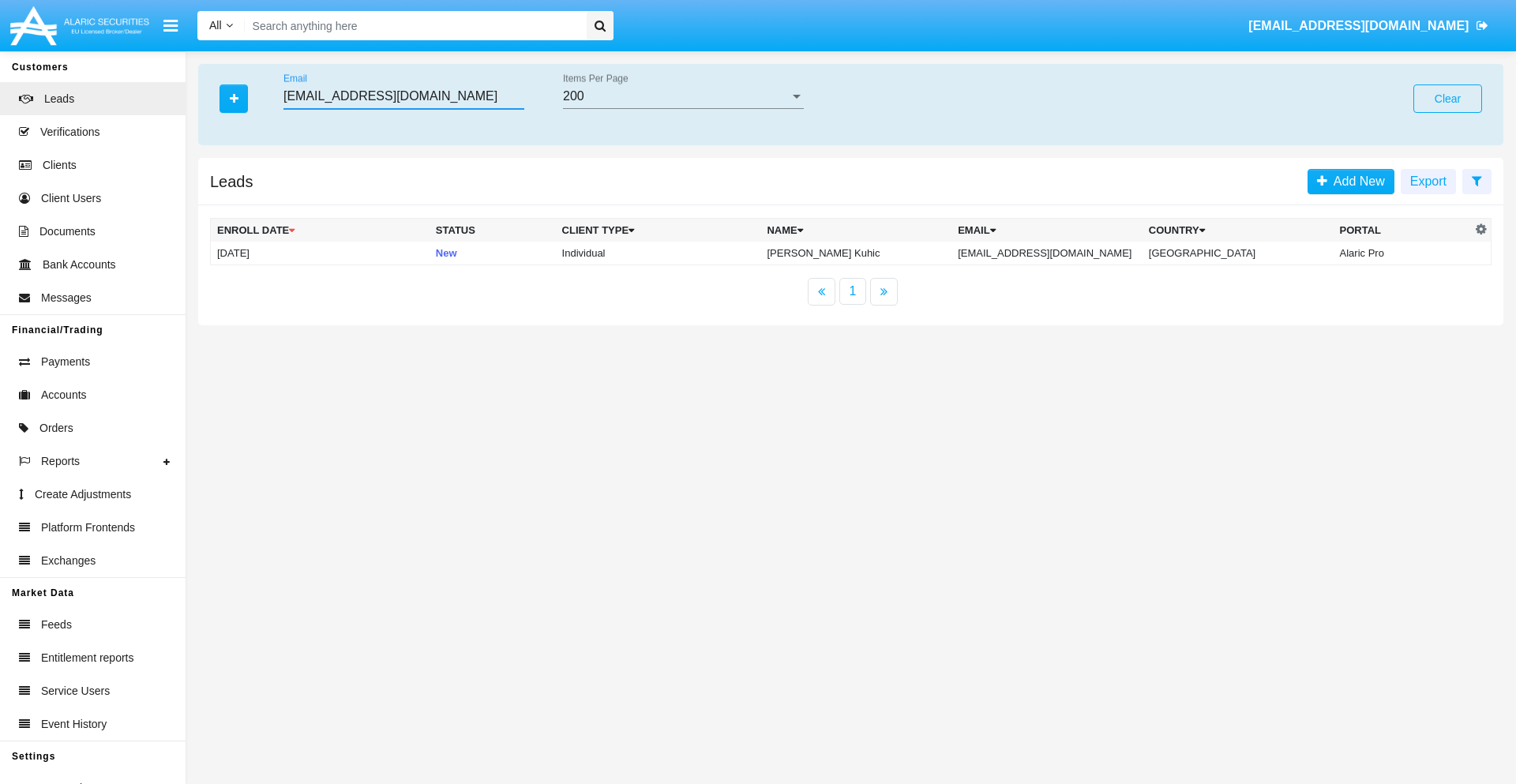
type input "7cvop.wqs1btq@upafet.ph"
click at [1054, 253] on td "7cvop.wqs1btq@upafet.ph" at bounding box center [1047, 253] width 191 height 23
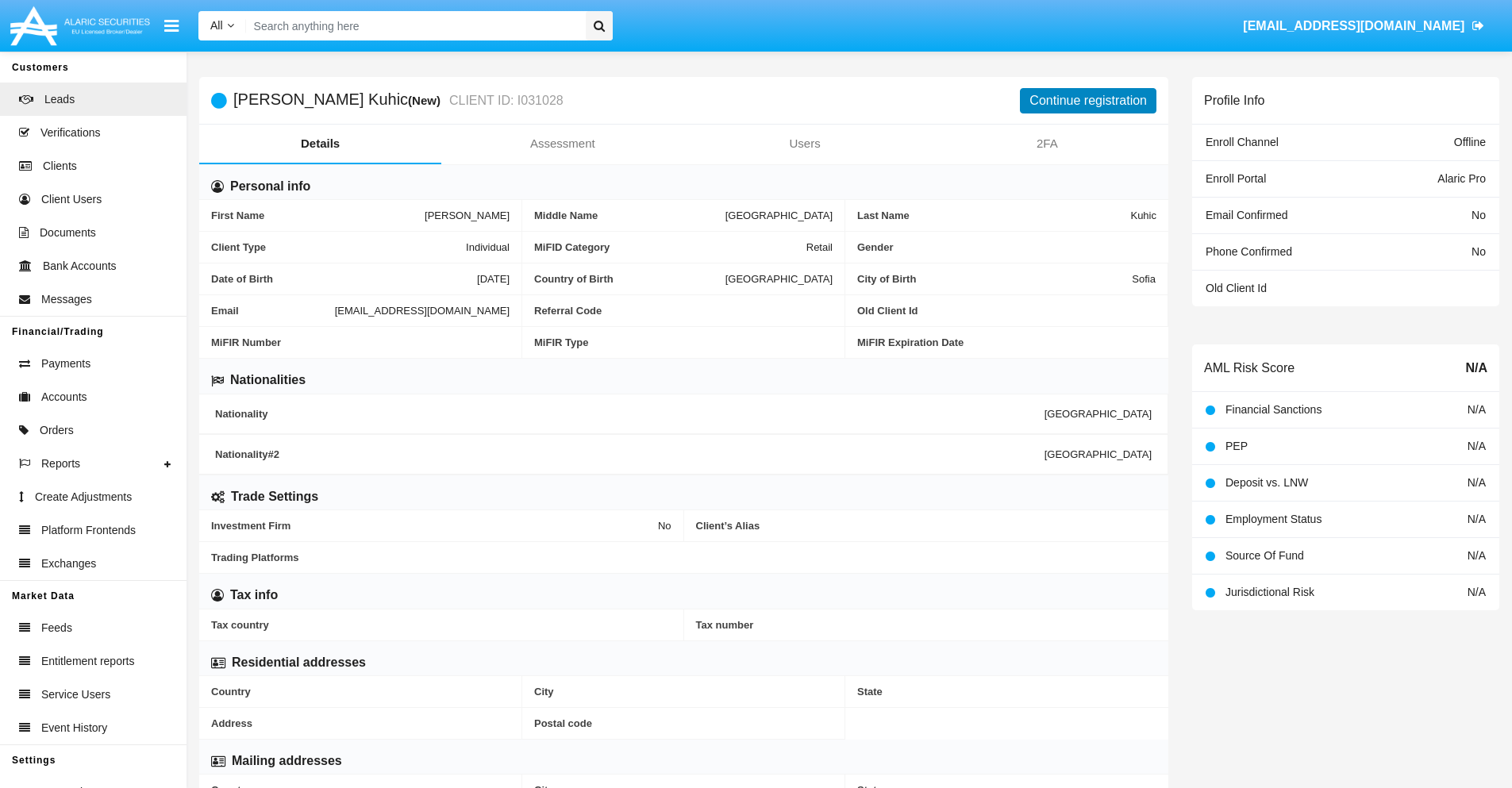
click at [1089, 100] on button "Continue registration" at bounding box center [1088, 101] width 136 height 26
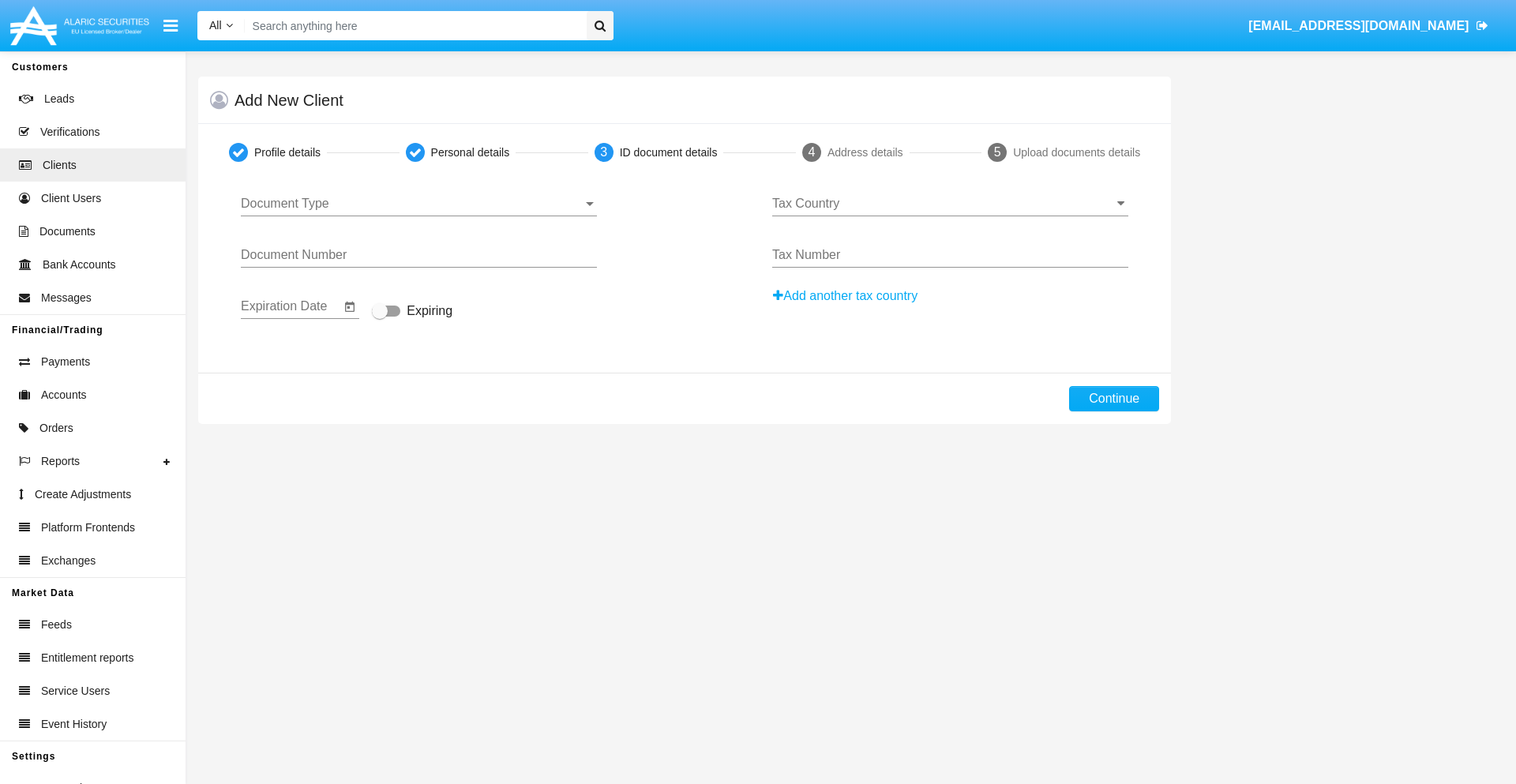
click at [419, 204] on span "Document Type" at bounding box center [412, 203] width 342 height 15
click at [419, 216] on span "Passport" at bounding box center [419, 215] width 357 height 38
type input "HoZqkBliWzlSmnk"
click at [412, 311] on span "Expiring" at bounding box center [429, 310] width 46 height 19
click at [380, 316] on input "Expiring" at bounding box center [379, 316] width 1 height 1
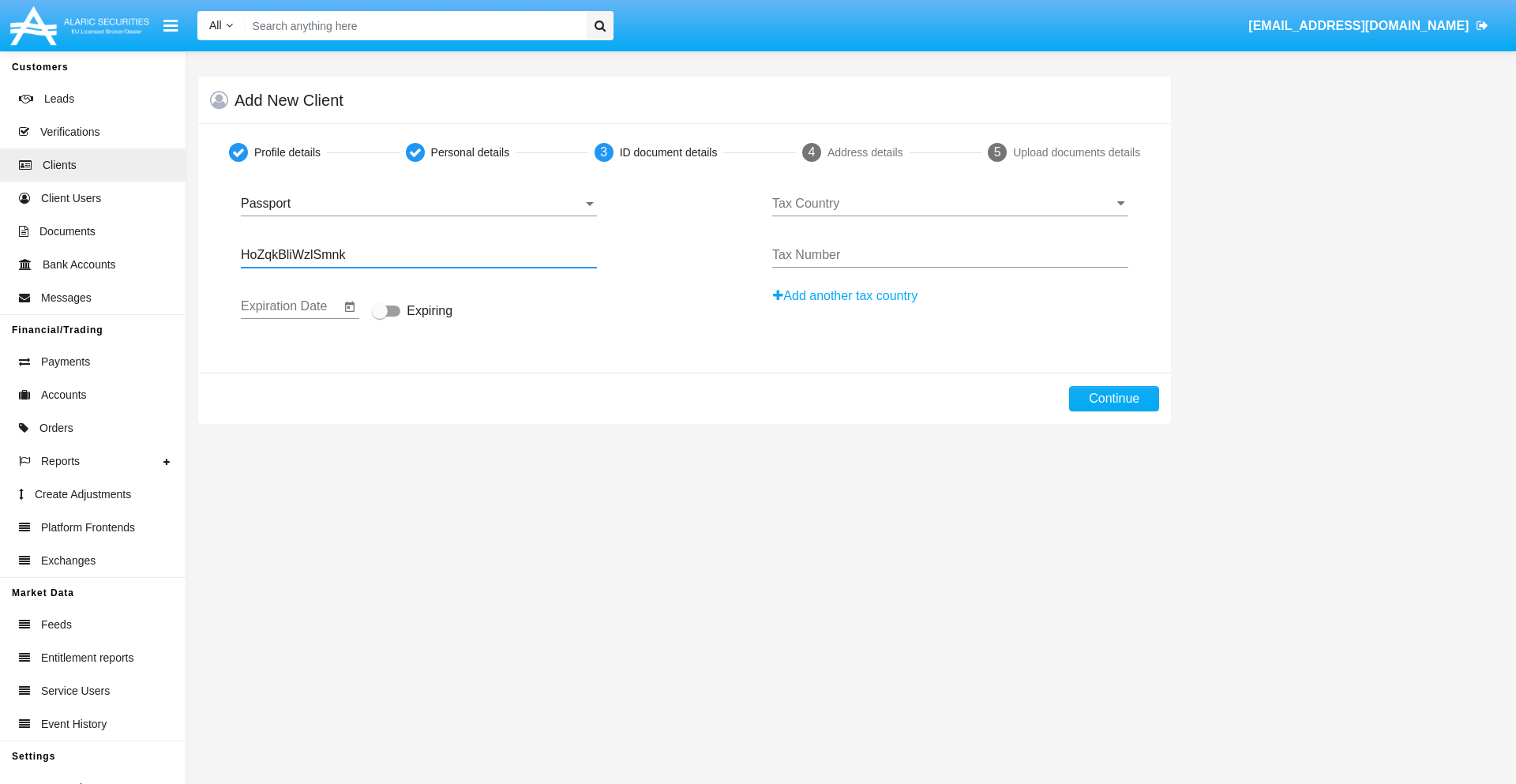
checkbox input "true"
click at [950, 204] on input "Tax Country" at bounding box center [950, 203] width 357 height 15
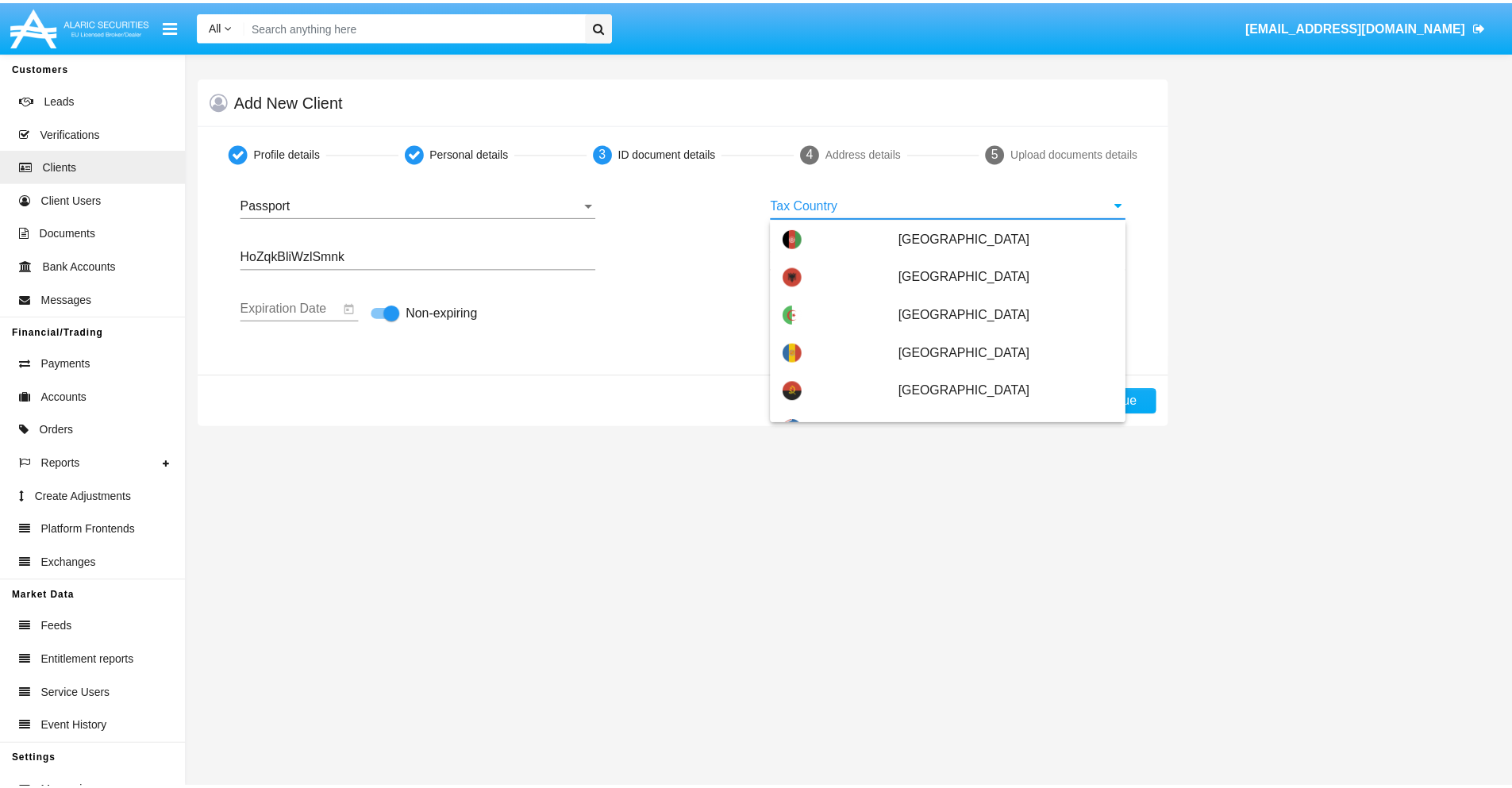
scroll to position [406, 0]
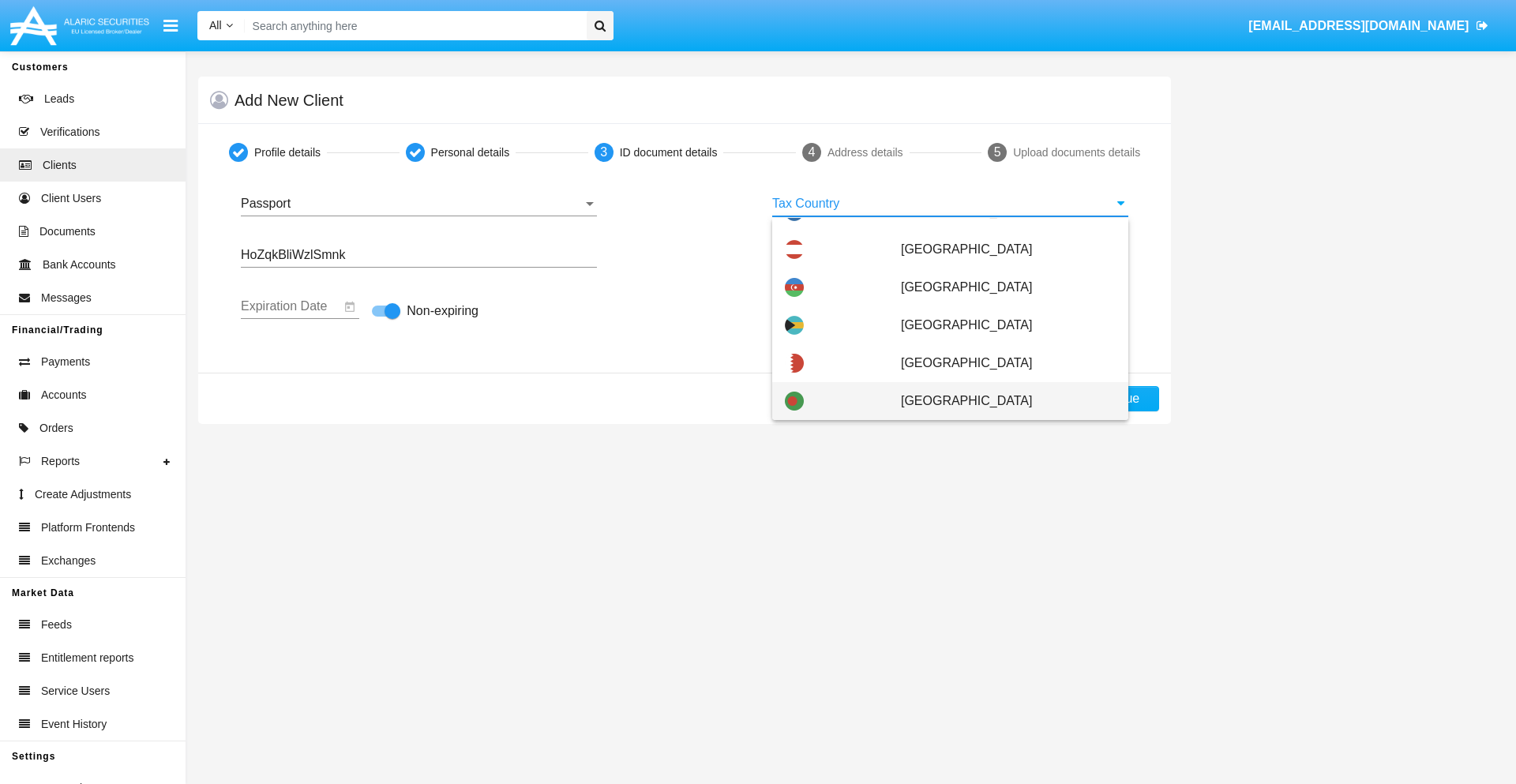
click at [1000, 401] on span "[GEOGRAPHIC_DATA]" at bounding box center [1009, 400] width 215 height 38
type input "[GEOGRAPHIC_DATA]"
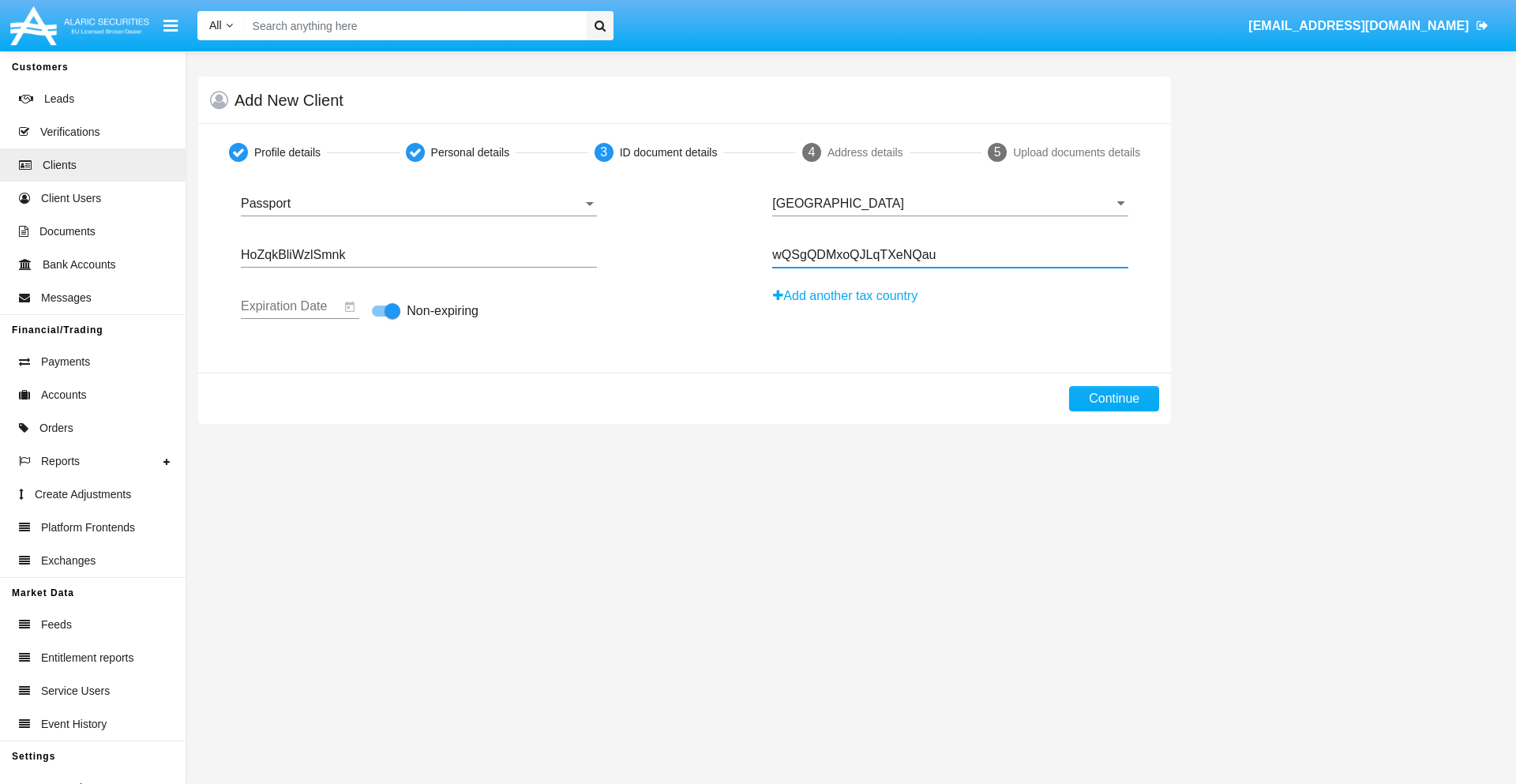
type input "wQSgQDMxoQJLqTXeNQau"
click at [1115, 398] on button "Continue" at bounding box center [1115, 398] width 90 height 25
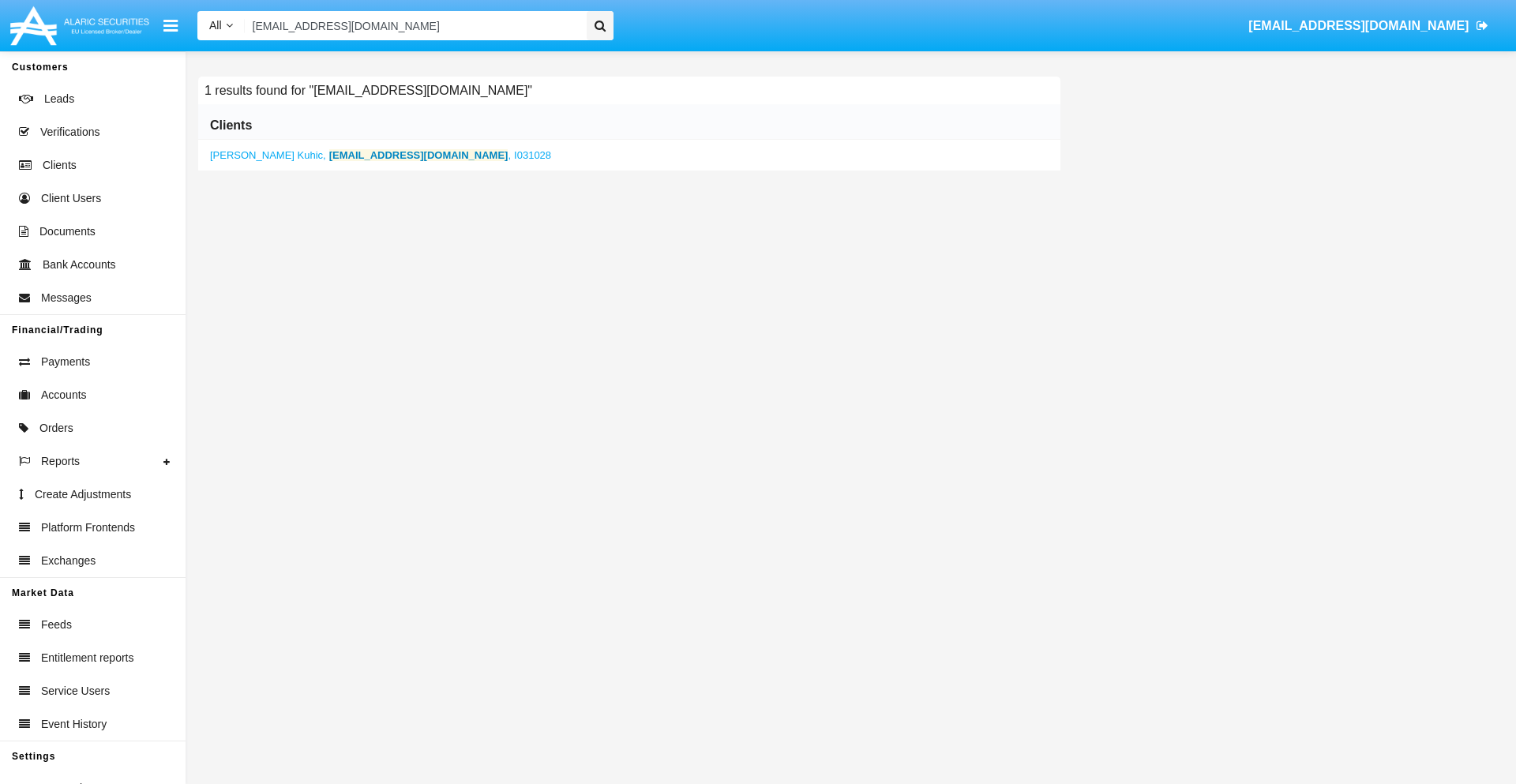
type input "[EMAIL_ADDRESS][DOMAIN_NAME]"
click at [336, 154] on b "[EMAIL_ADDRESS][DOMAIN_NAME]" at bounding box center [419, 155] width 180 height 12
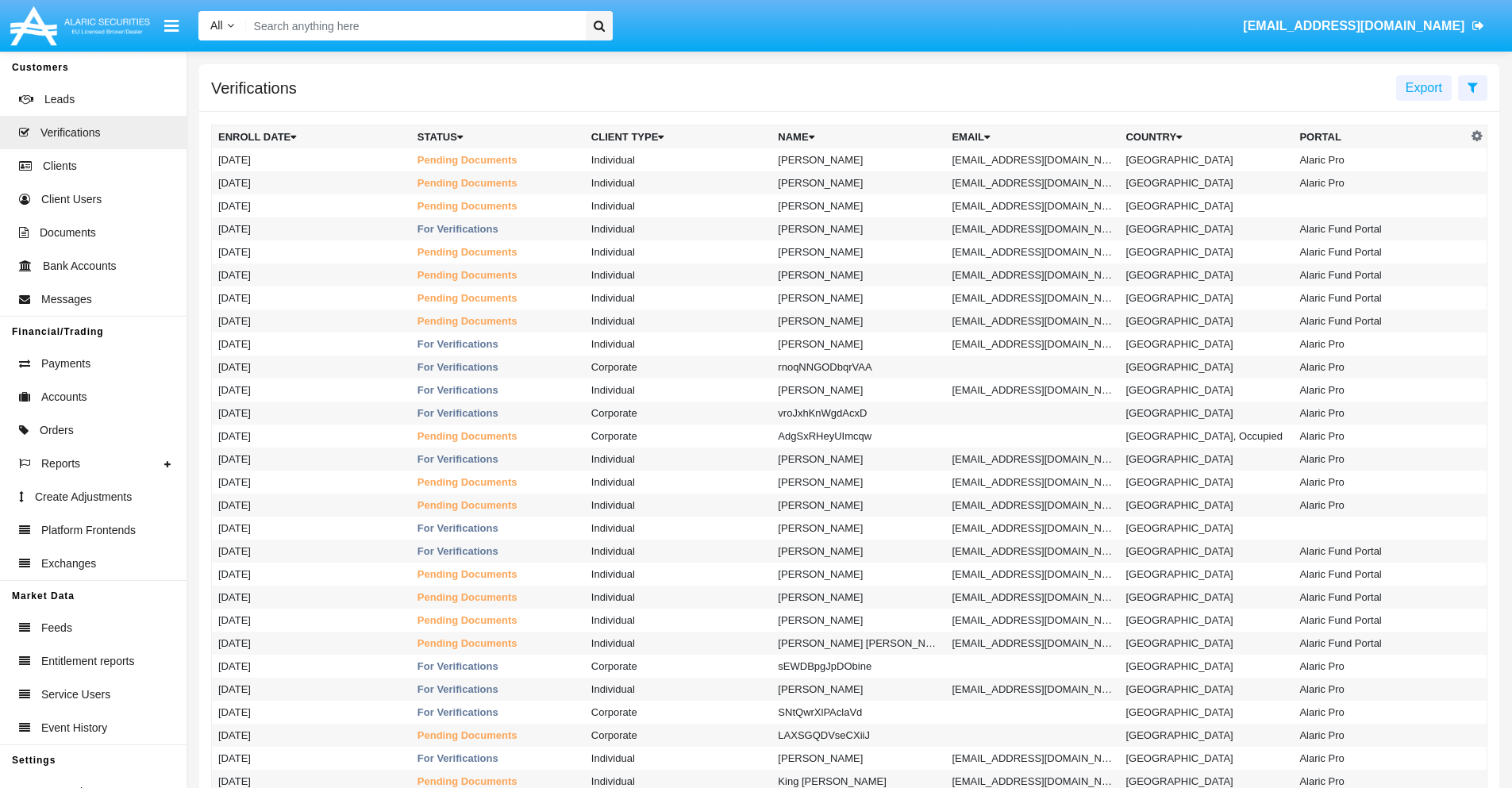
click at [1473, 86] on icon at bounding box center [1473, 86] width 11 height 13
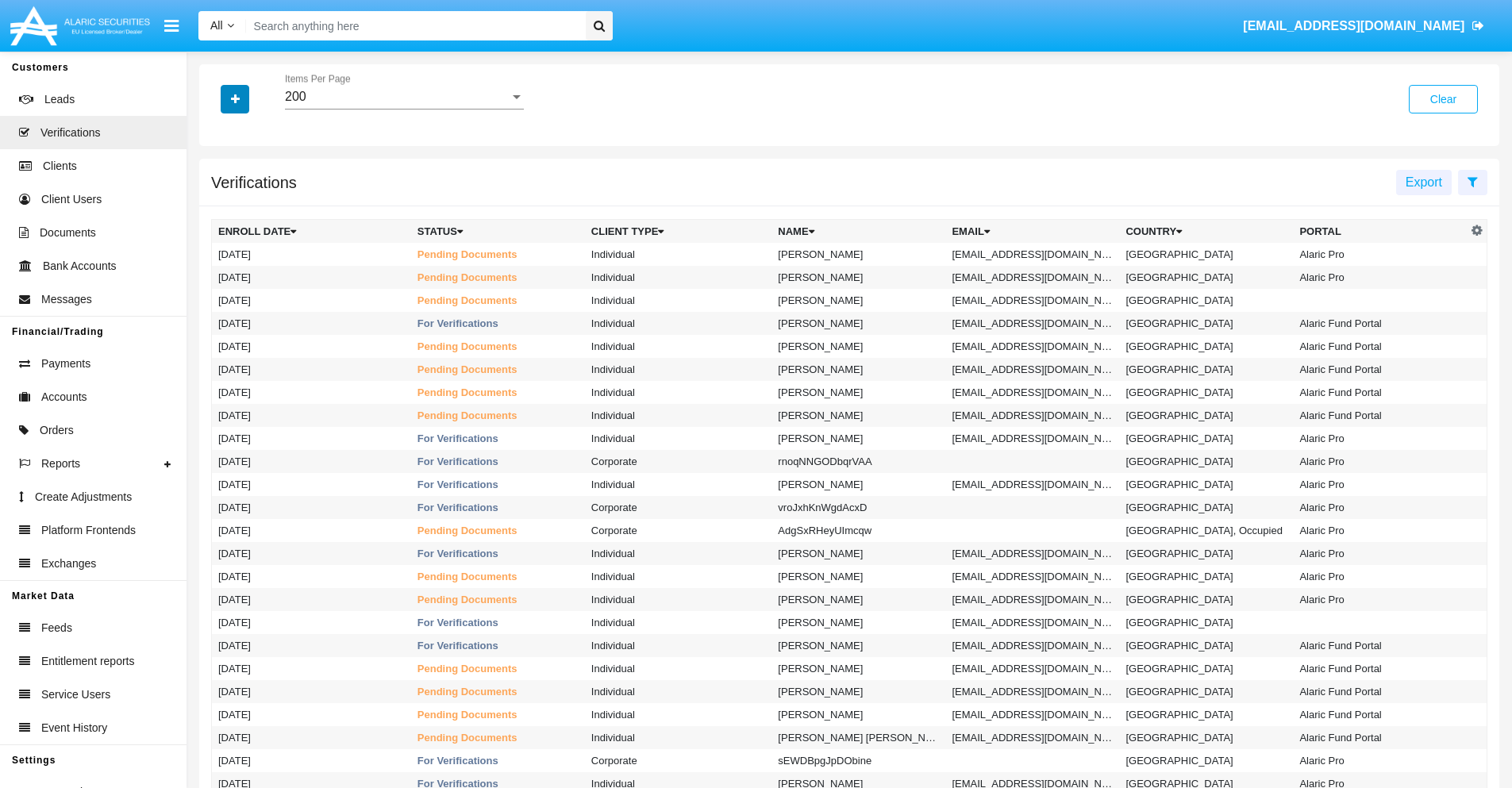
click at [235, 98] on icon "button" at bounding box center [235, 98] width 9 height 11
click at [246, 224] on span "Email" at bounding box center [246, 223] width 31 height 19
click at [218, 230] on input "Email" at bounding box center [218, 230] width 1 height 1
checkbox input "true"
click at [235, 98] on icon "button" at bounding box center [235, 98] width 9 height 11
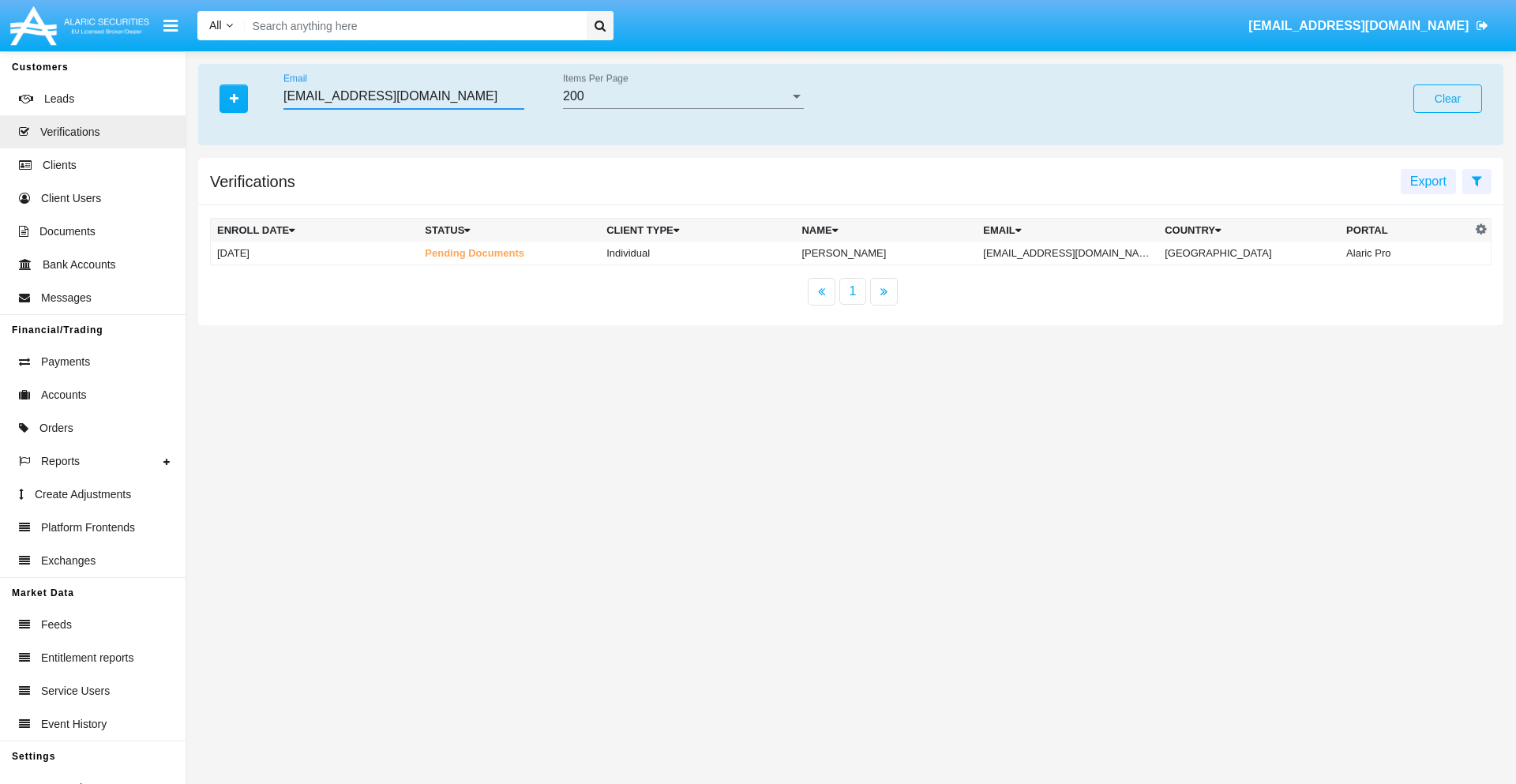
type input "262lh@hm07ej6x.ph"
click at [1083, 253] on td "262lh@hm07ej6x.ph" at bounding box center [1068, 253] width 182 height 23
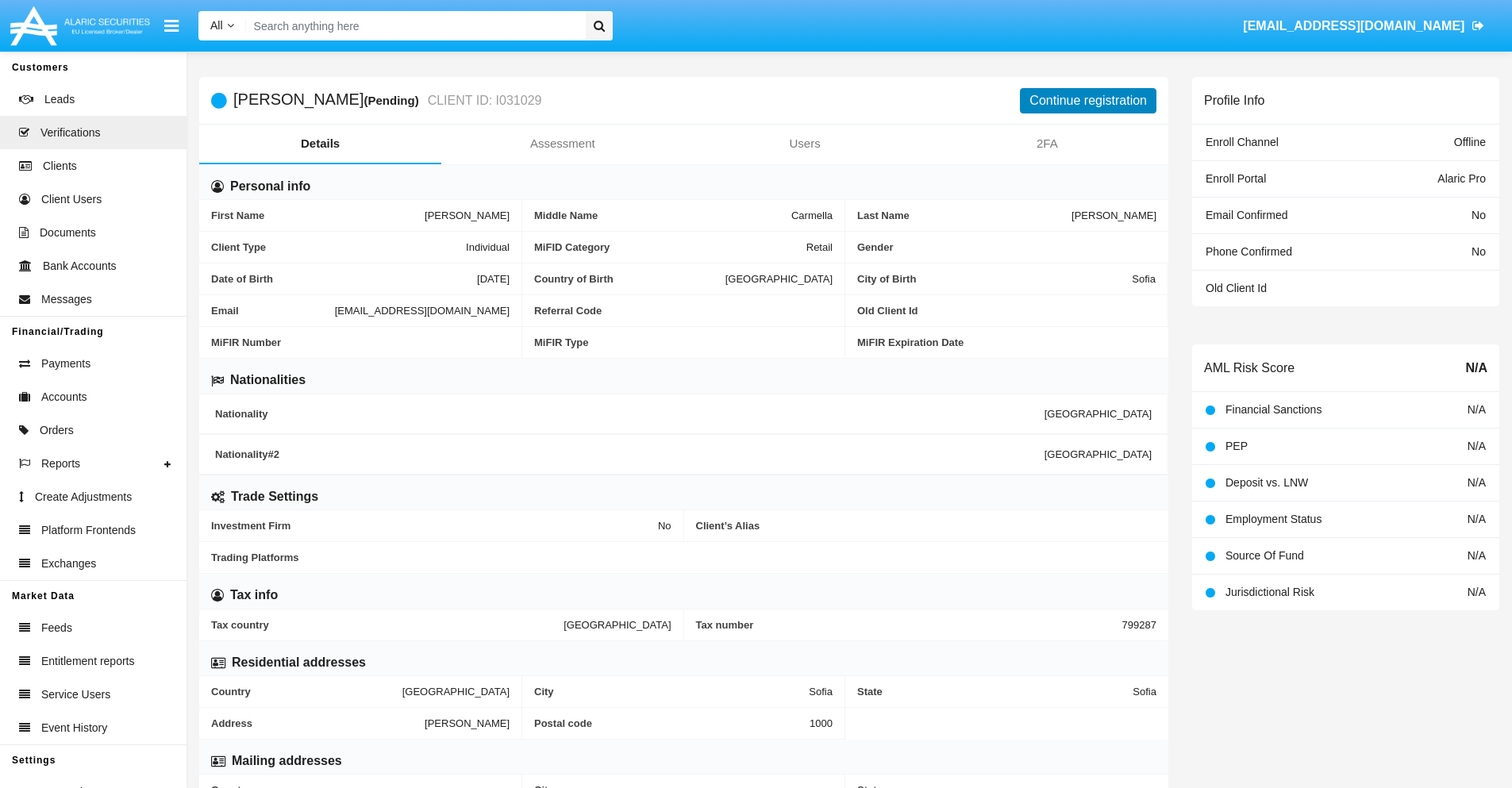
click at [1089, 100] on button "Continue registration" at bounding box center [1088, 101] width 136 height 26
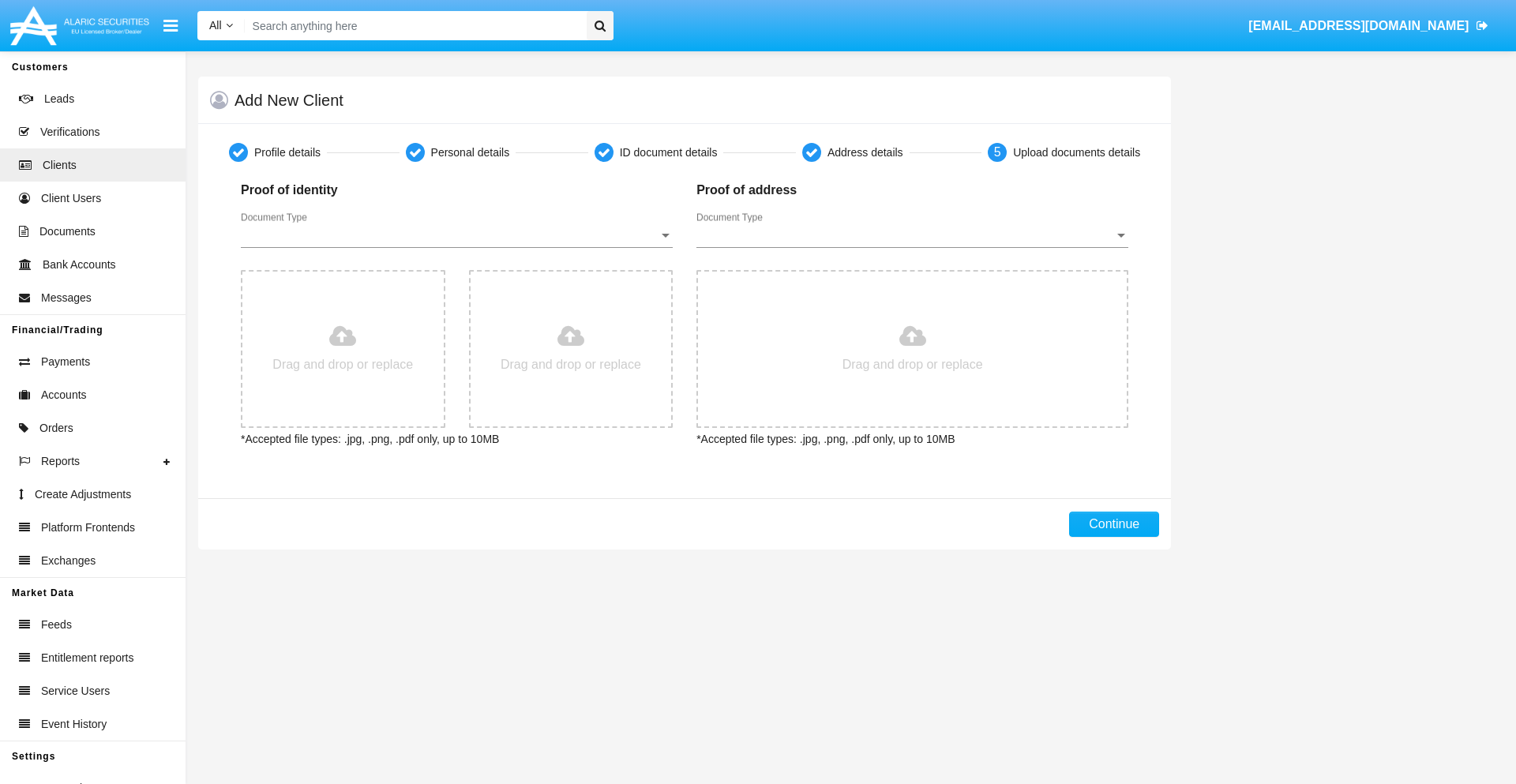
click at [456, 235] on span "Document Type" at bounding box center [450, 235] width 418 height 15
click at [456, 247] on span "Passport" at bounding box center [457, 247] width 432 height 38
type input "C:\fakepath\passport.png"
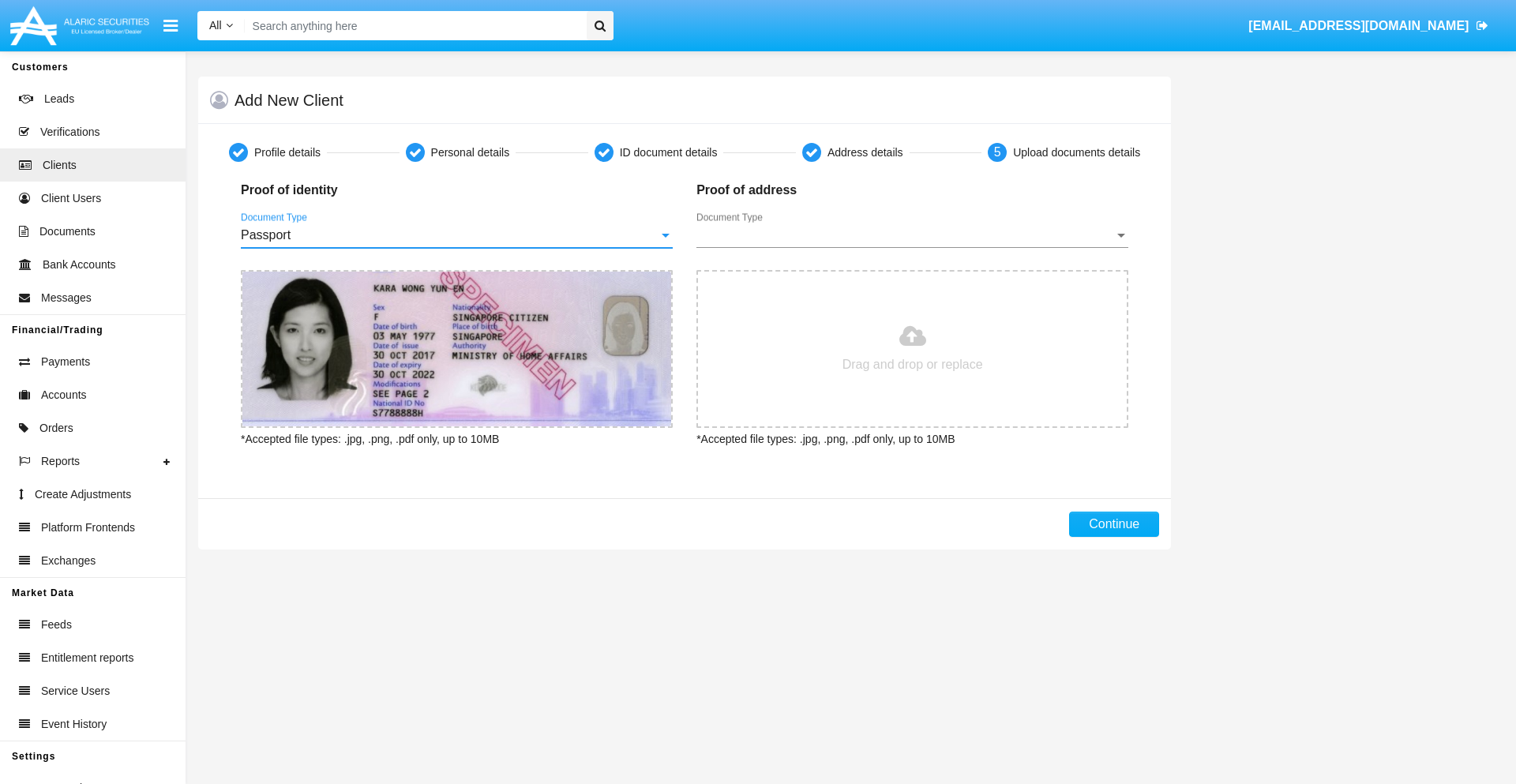
click at [912, 235] on span "Document Type" at bounding box center [905, 235] width 418 height 15
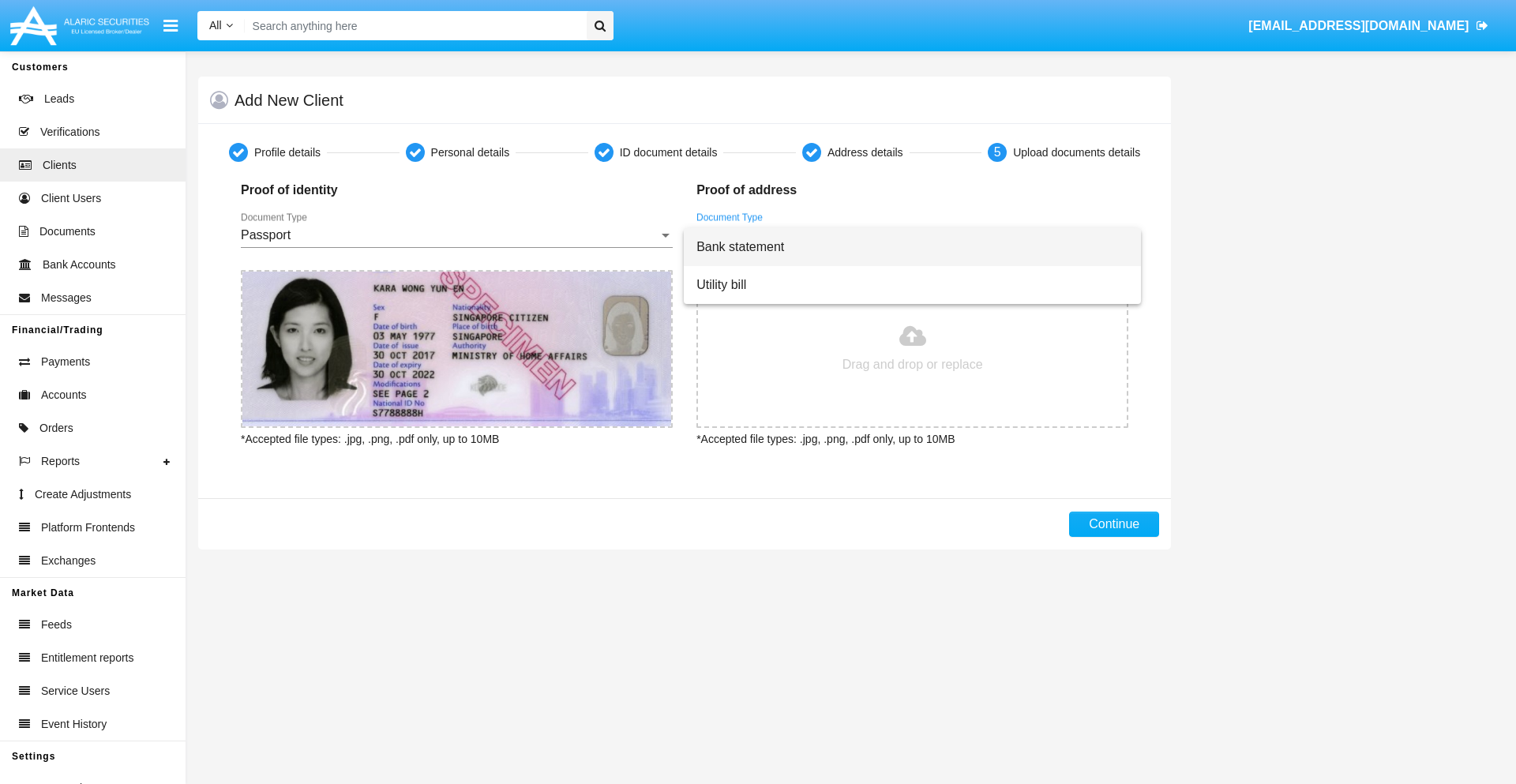
click at [912, 247] on span "Bank statement" at bounding box center [912, 247] width 432 height 38
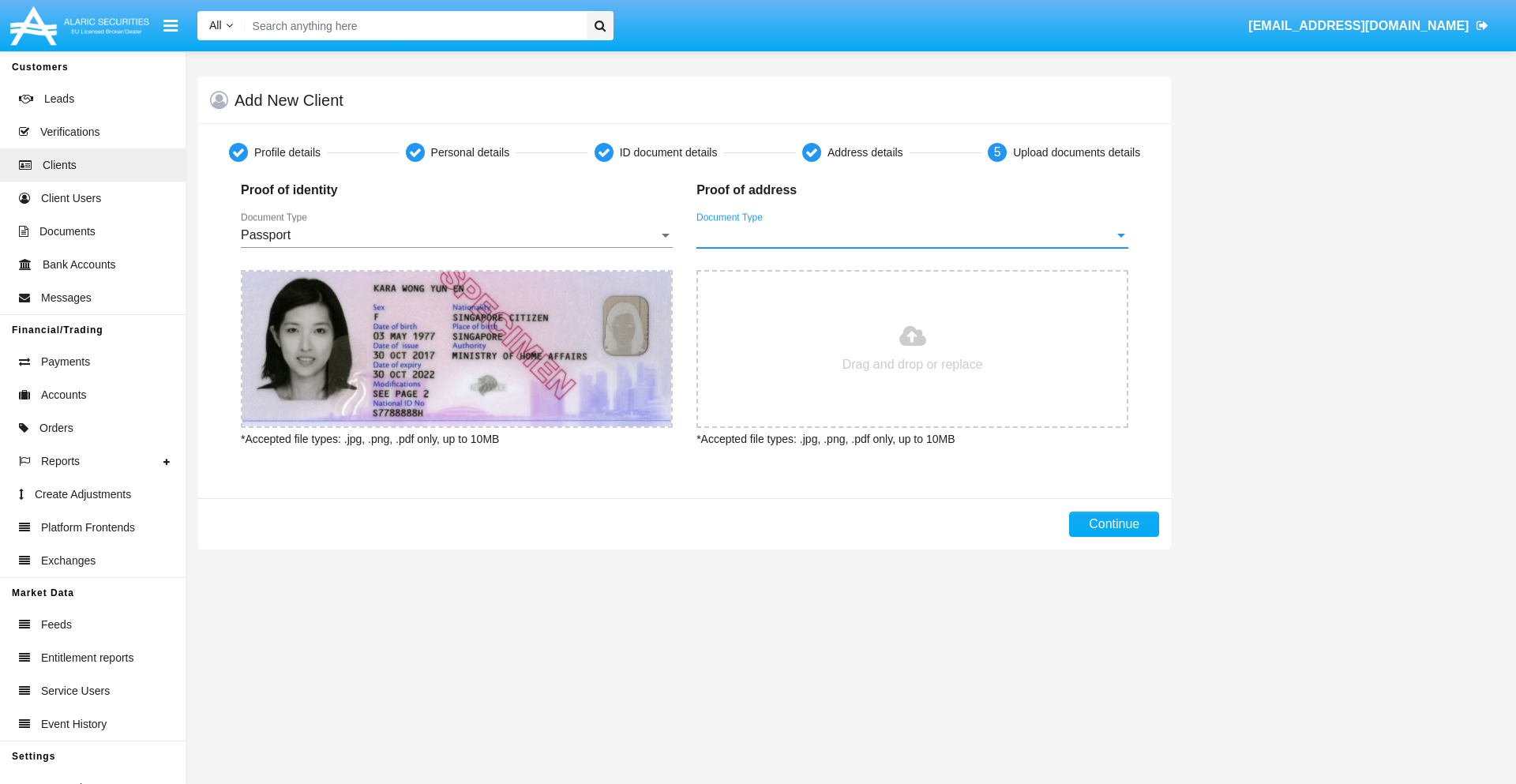
type input "C:\fakepath\bank-statement.png"
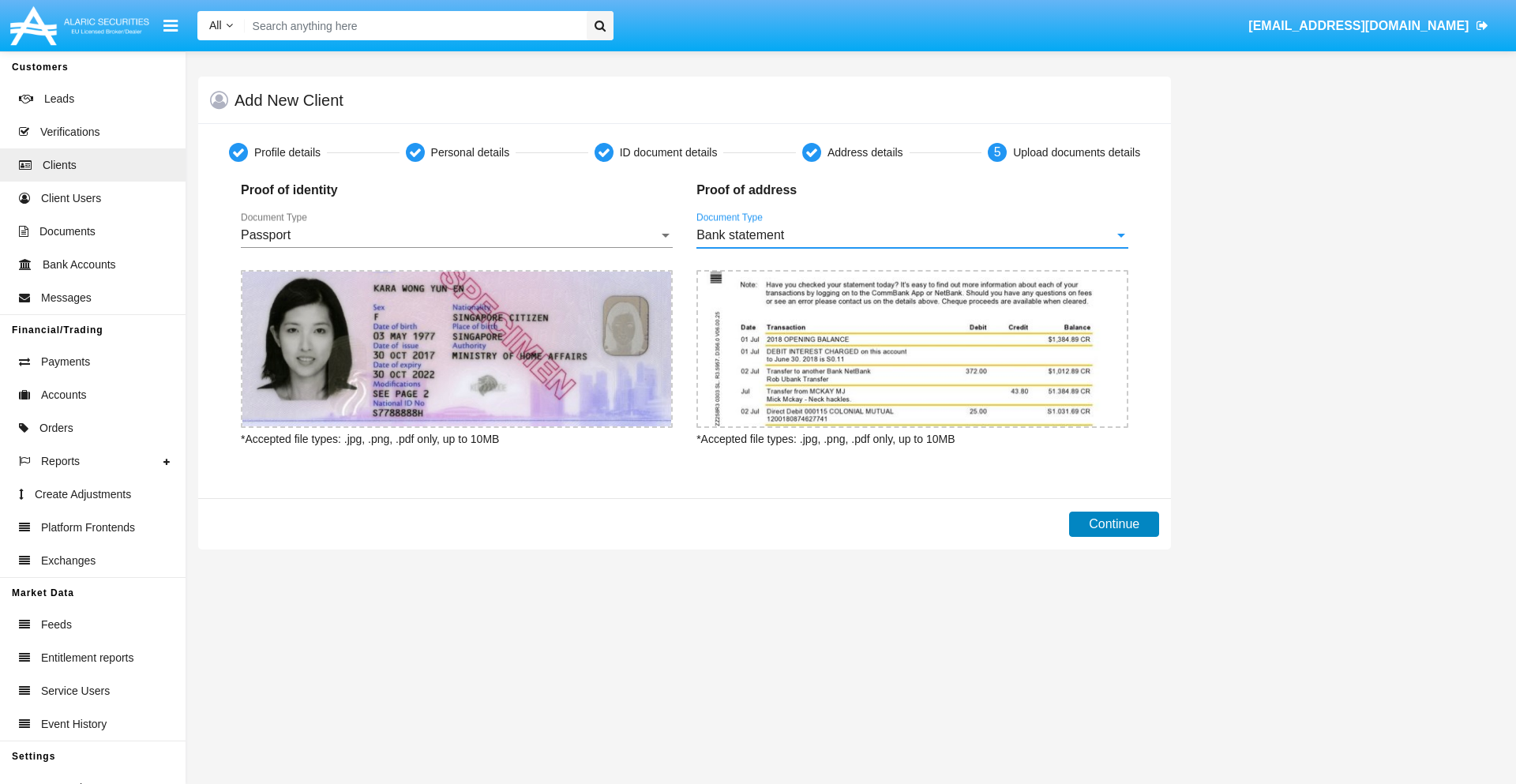
click at [1115, 524] on button "Continue" at bounding box center [1115, 524] width 90 height 25
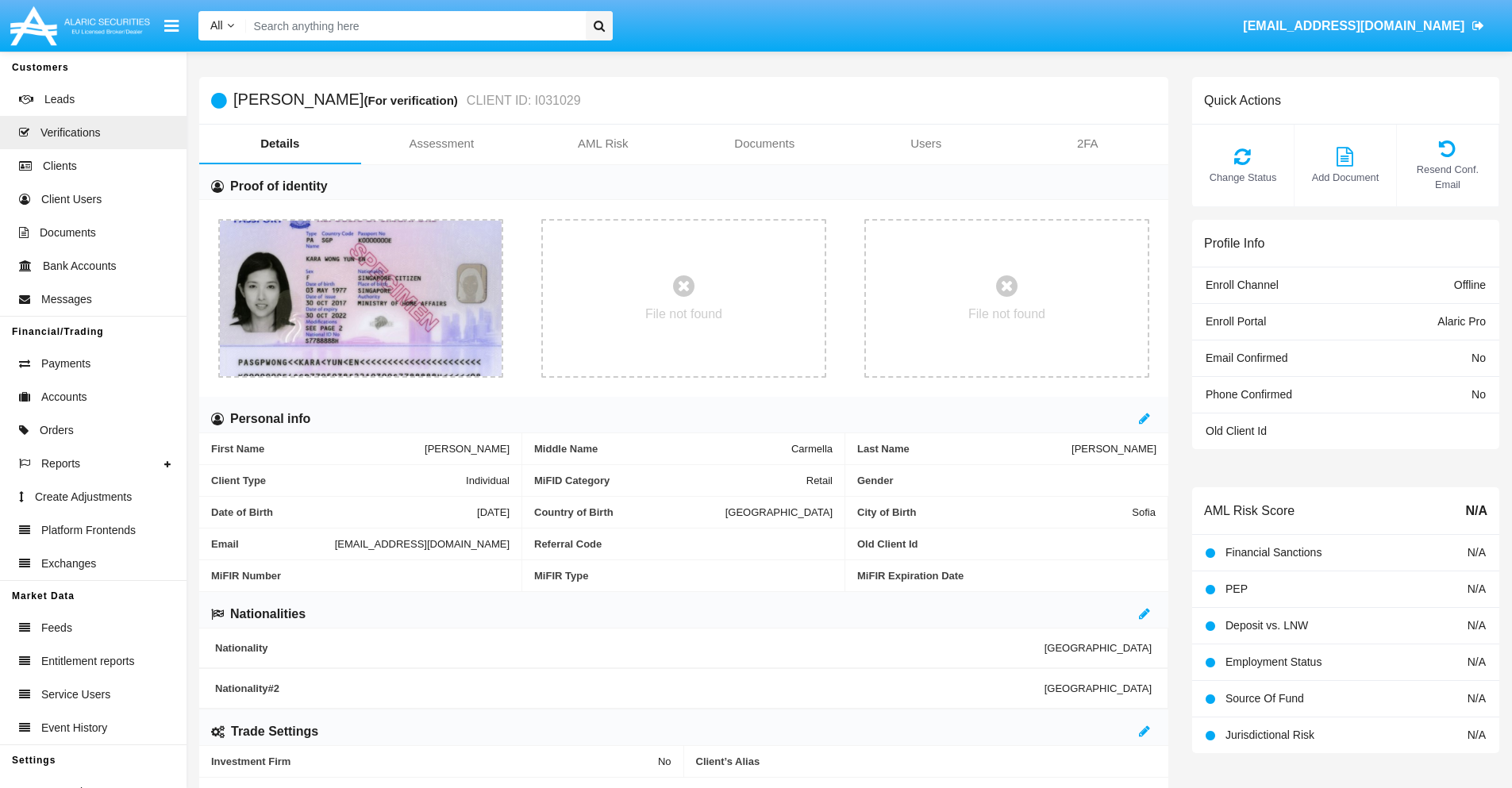
click at [765, 143] on link "Documents" at bounding box center [765, 143] width 162 height 38
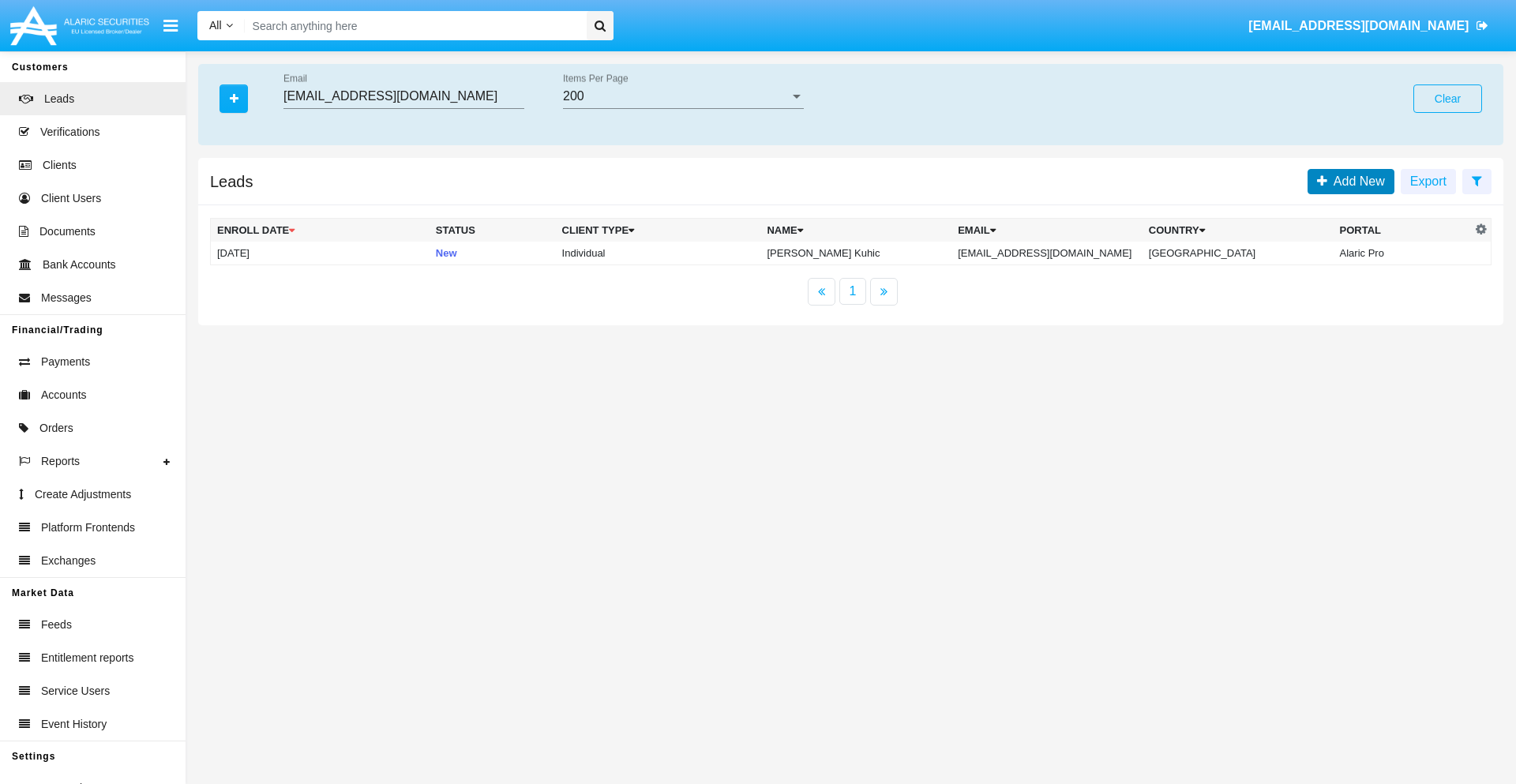
click at [1356, 181] on span "Add New" at bounding box center [1356, 182] width 58 height 14
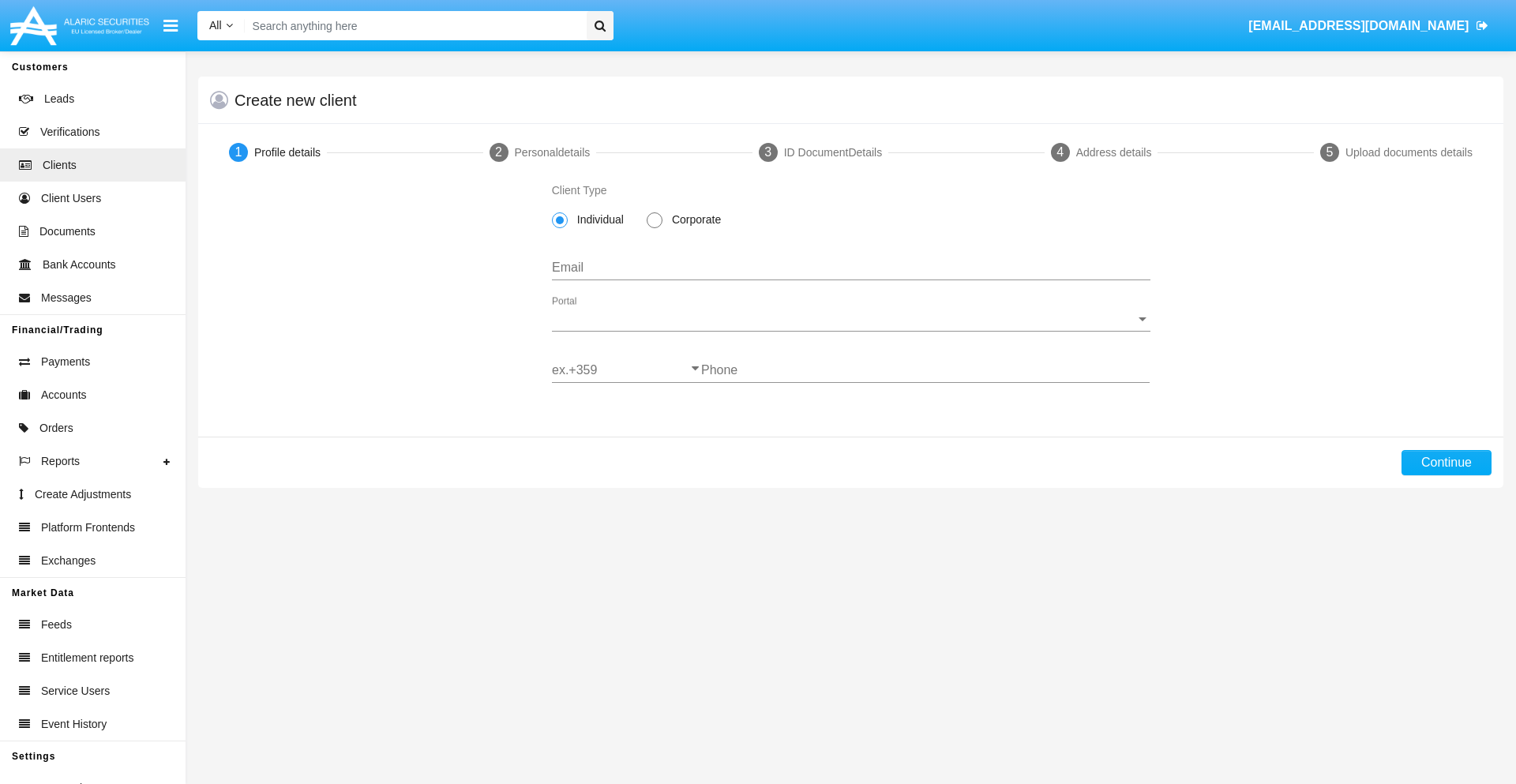
click at [597, 220] on span "Individual" at bounding box center [597, 220] width 60 height 17
click at [560, 228] on input "Individual" at bounding box center [559, 228] width 1 height 1
type input "[EMAIL_ADDRESS][DOMAIN_NAME]"
click at [851, 319] on span "Portal" at bounding box center [844, 318] width 584 height 15
click at [845, 331] on span "Alaric Pro" at bounding box center [851, 330] width 599 height 38
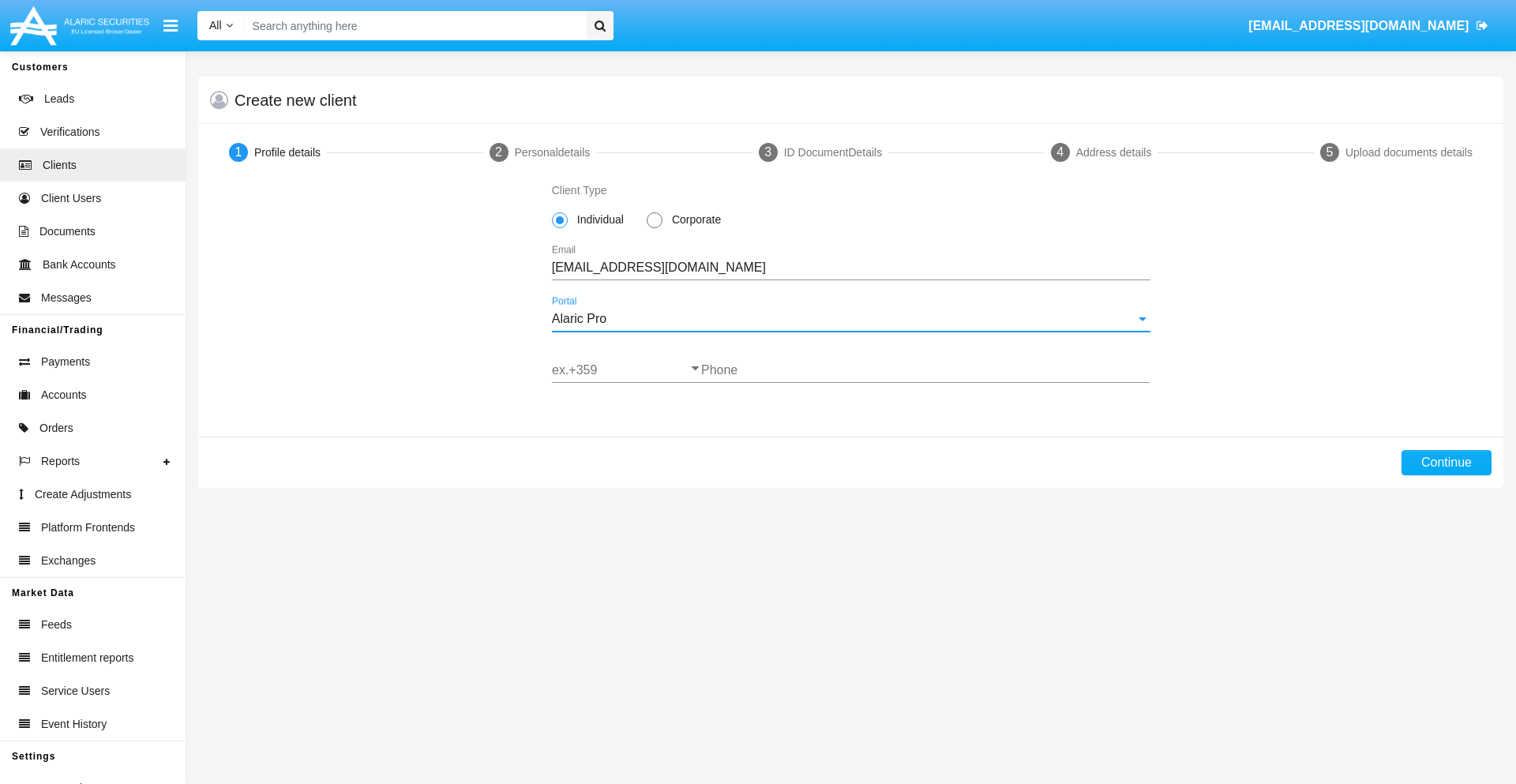
click at [626, 370] on input "ex.+359" at bounding box center [626, 370] width 149 height 15
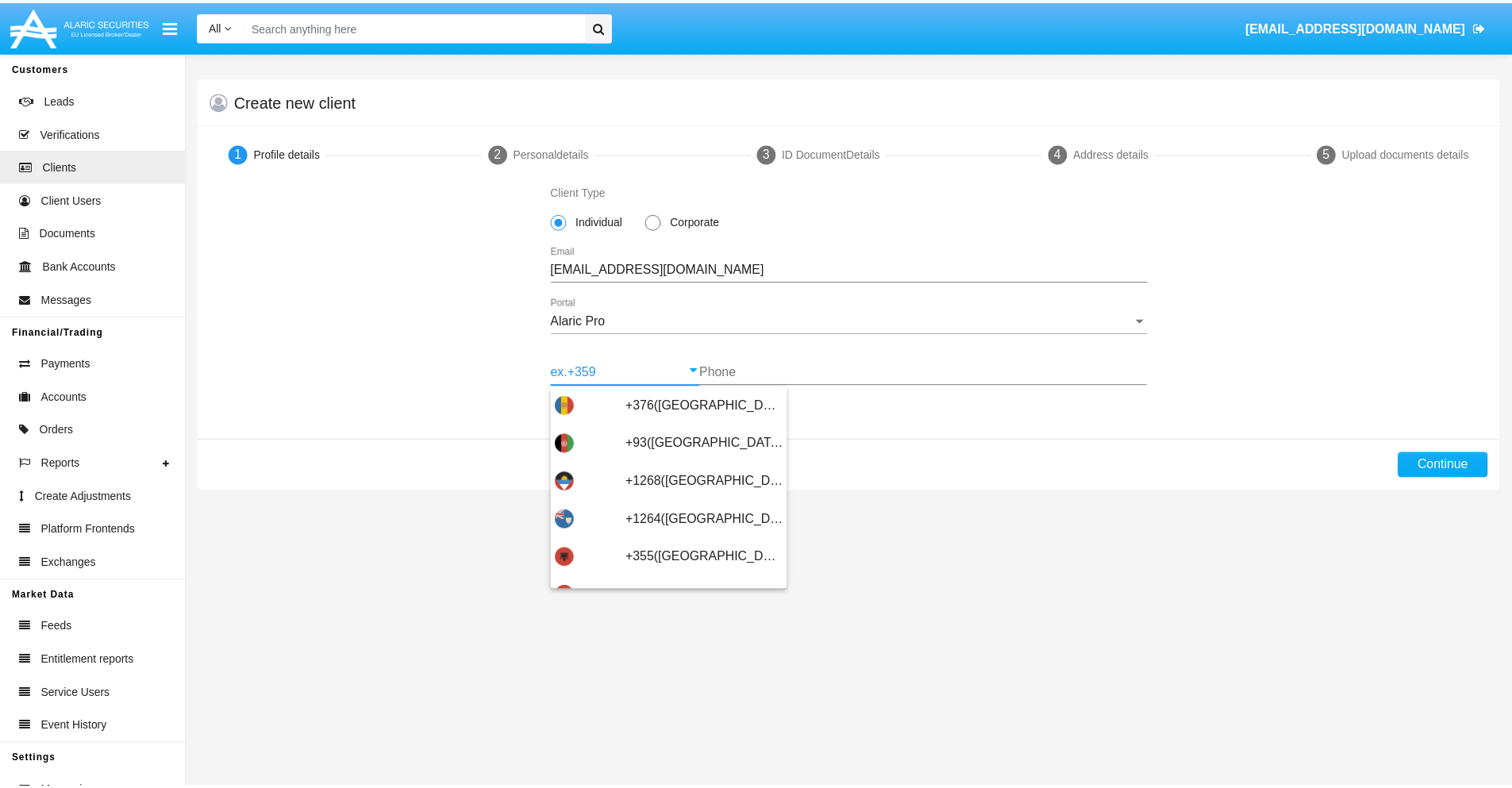
scroll to position [520, 0]
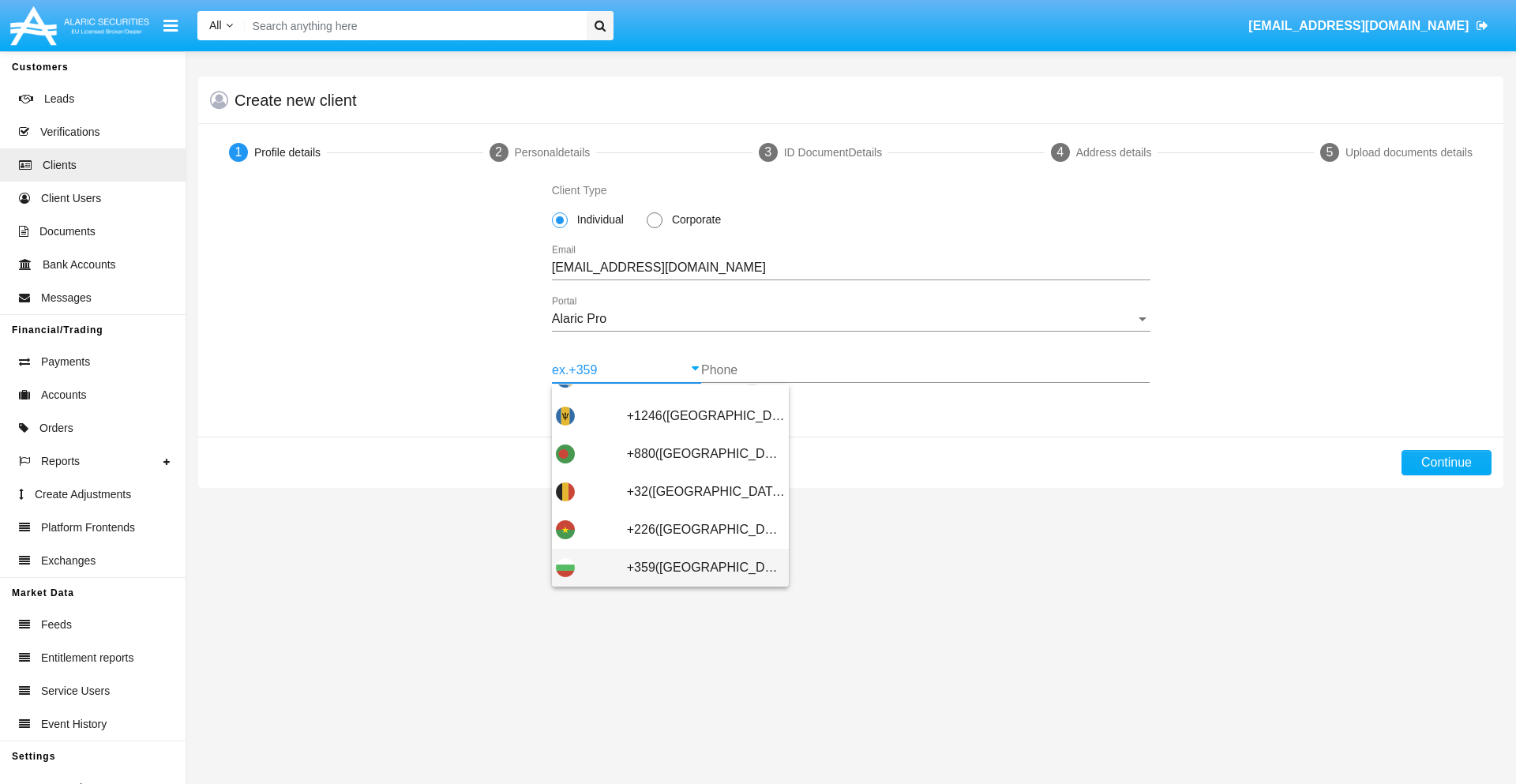
click at [694, 567] on span "+359([GEOGRAPHIC_DATA])" at bounding box center [706, 567] width 158 height 38
type input "+359([GEOGRAPHIC_DATA])"
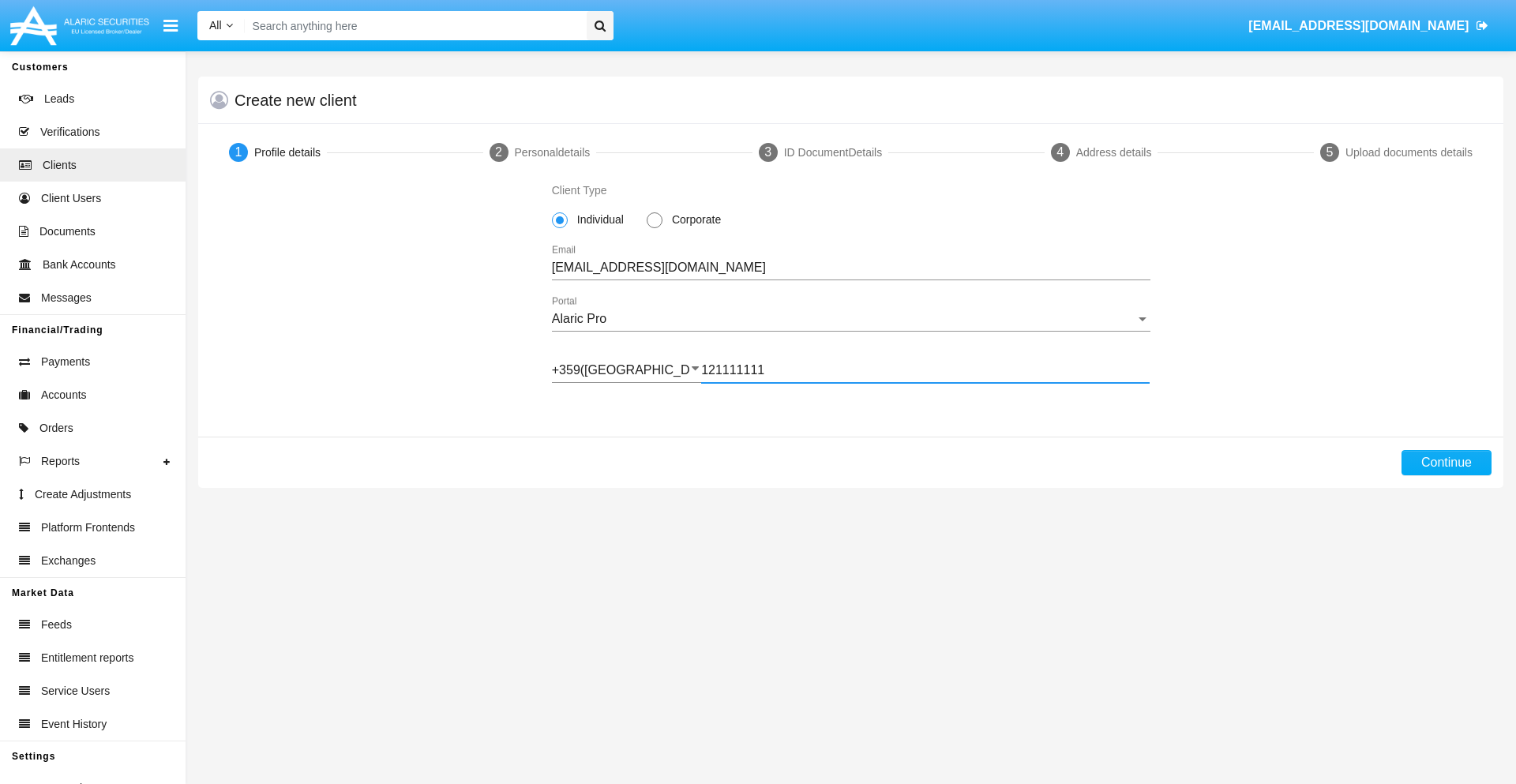
type input "121111111"
click at [1447, 463] on button "Continue" at bounding box center [1447, 463] width 90 height 25
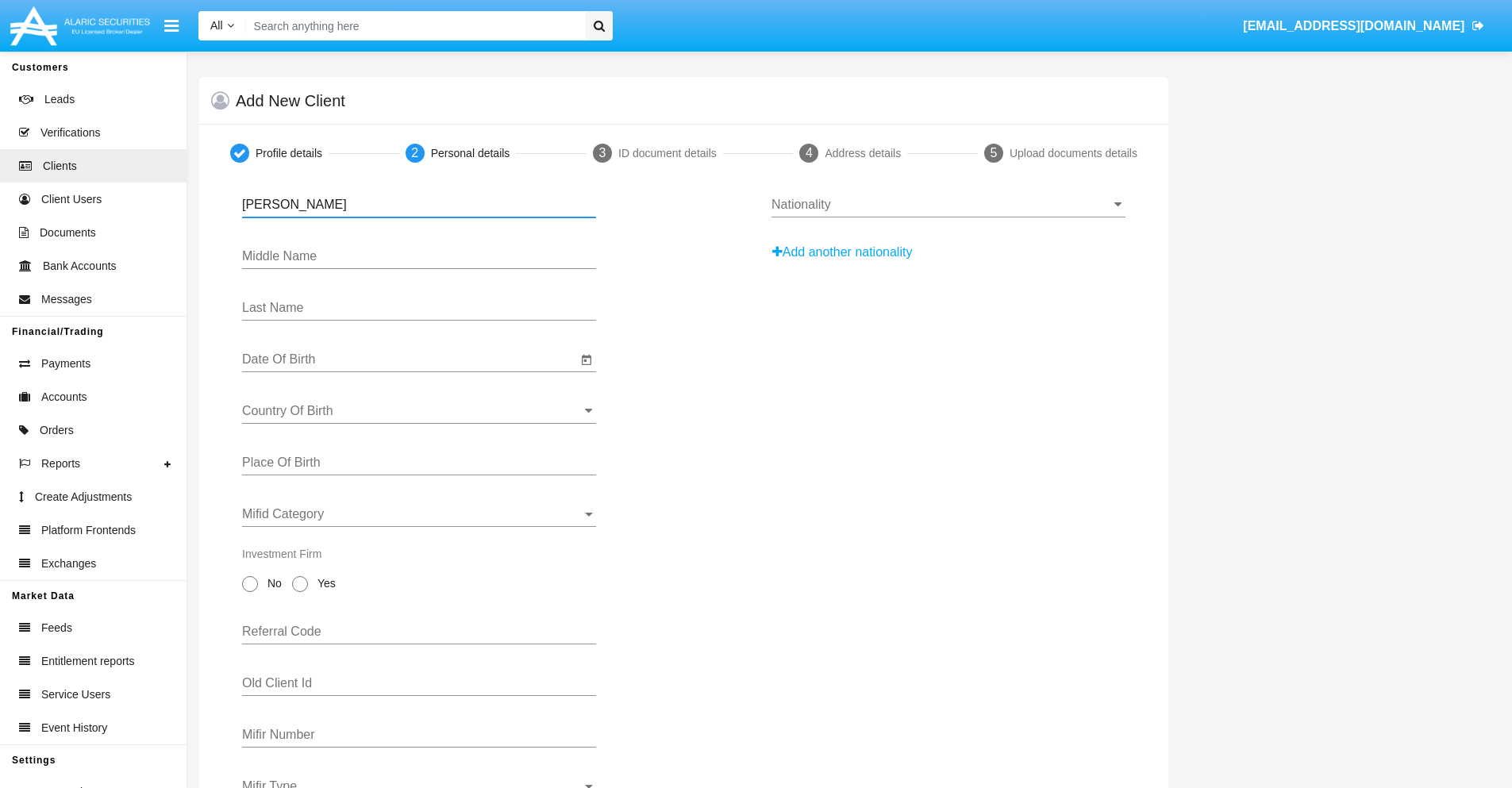
type input "[PERSON_NAME]"
click at [409, 359] on input "Date Of Birth" at bounding box center [409, 359] width 335 height 15
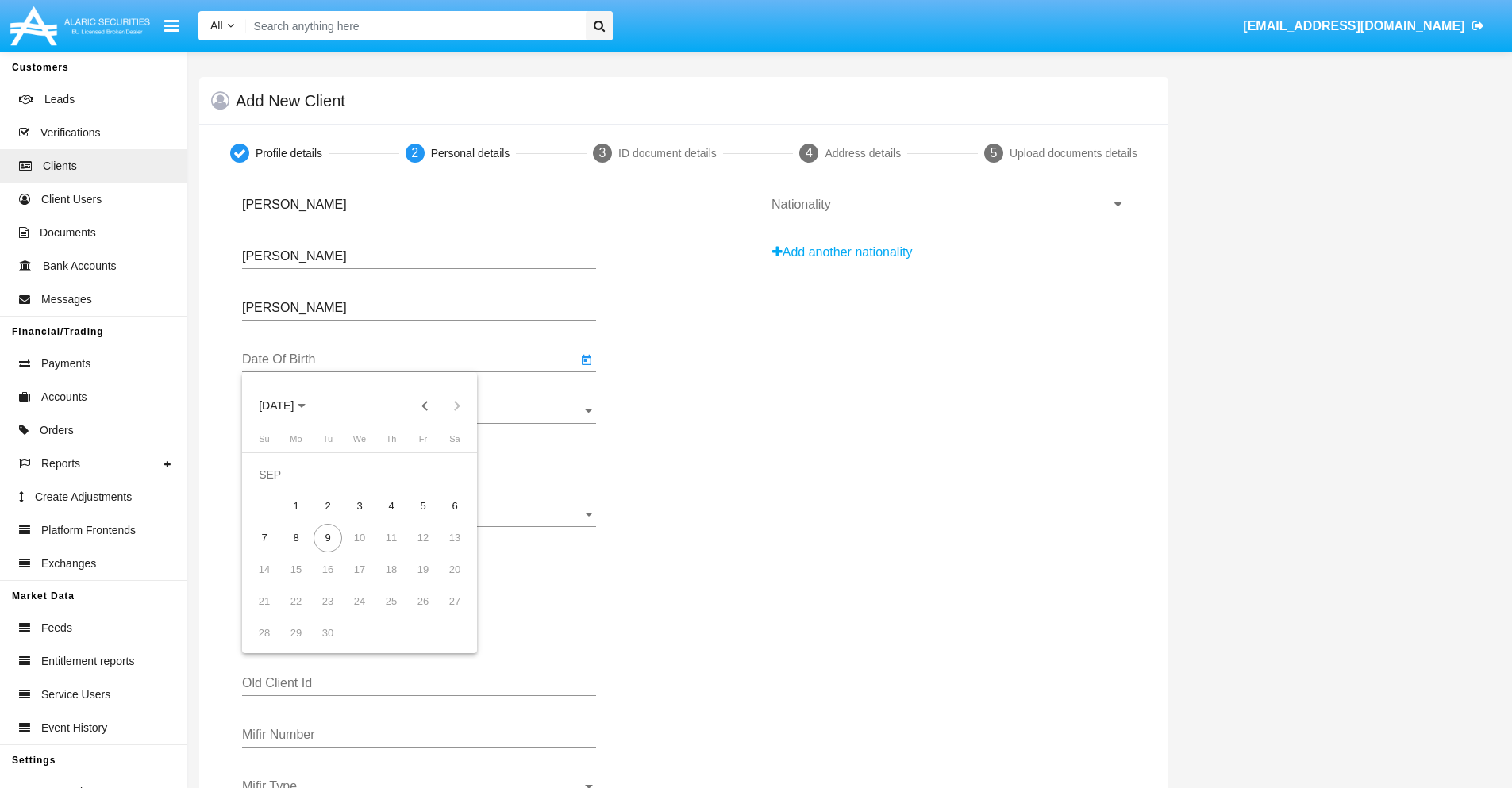
click at [290, 405] on span "[DATE]" at bounding box center [277, 406] width 35 height 13
click at [425, 405] on button "Previous 20 years" at bounding box center [425, 405] width 31 height 31
click at [388, 613] on div "2000" at bounding box center [388, 612] width 50 height 28
click at [276, 487] on div "JAN" at bounding box center [276, 486] width 50 height 28
click at [455, 474] on div "1" at bounding box center [455, 474] width 28 height 28
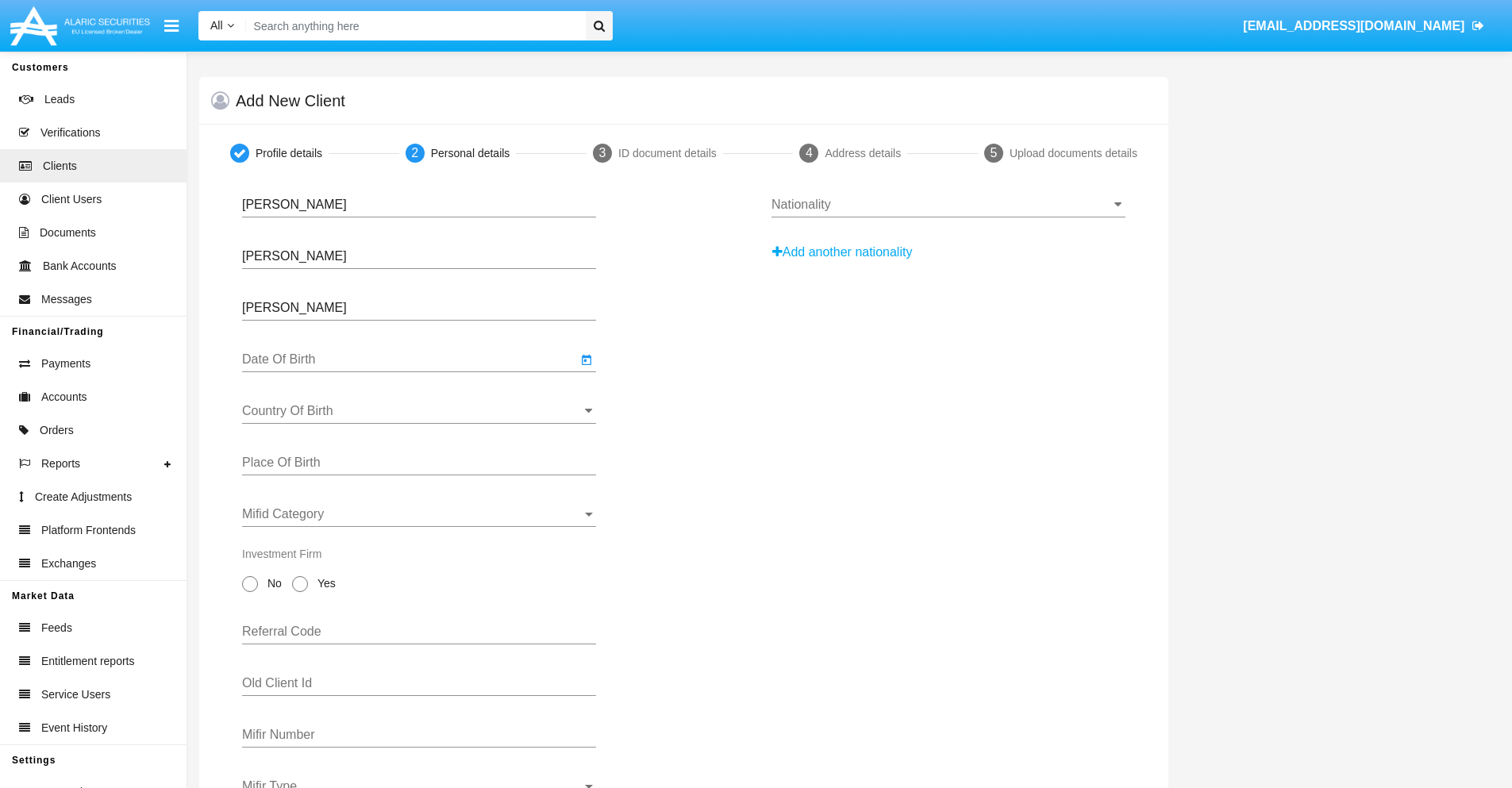
type input "[DATE]"
click at [419, 411] on input "Country Of Birth" at bounding box center [419, 411] width 354 height 15
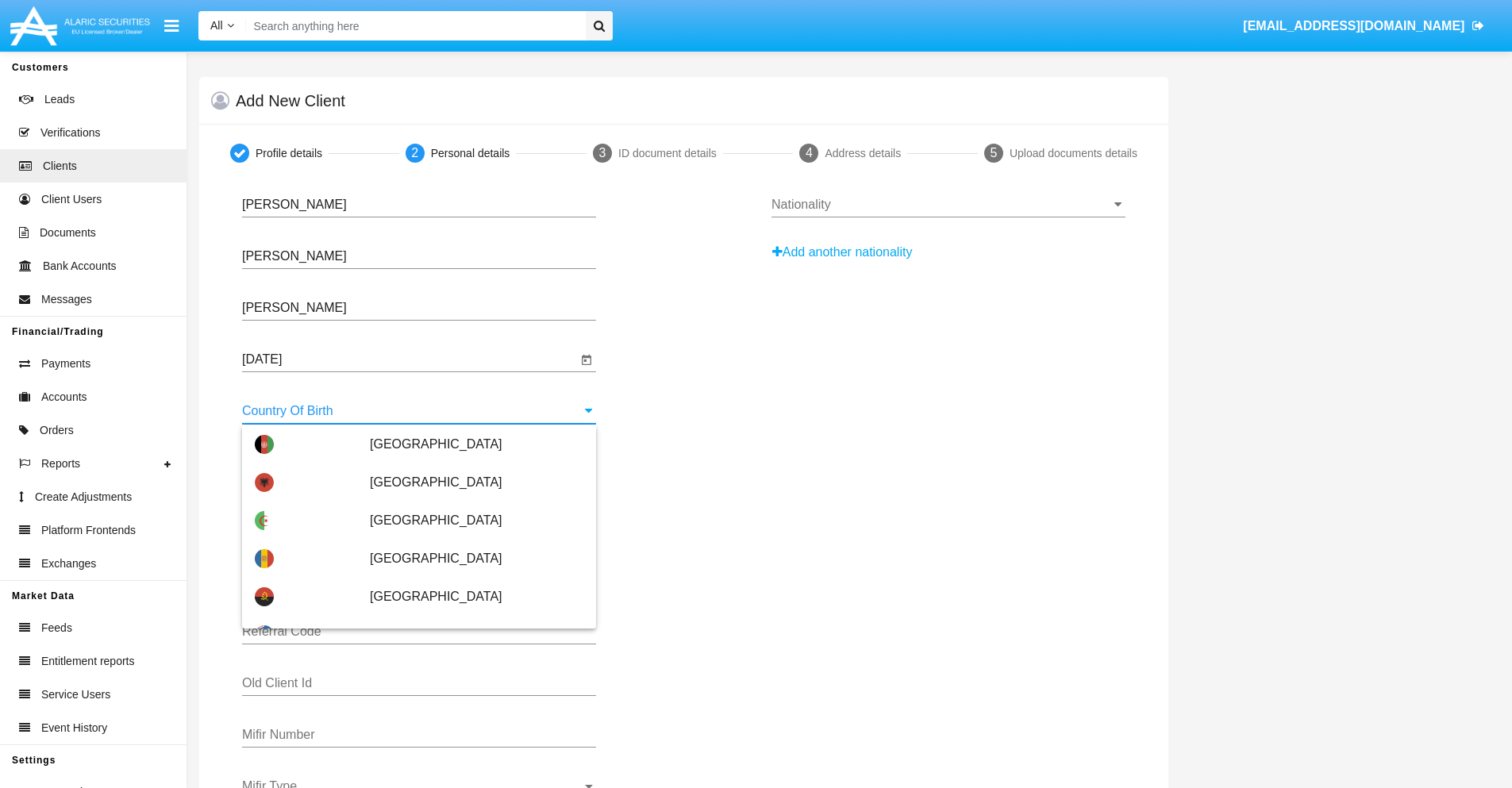
scroll to position [1968, 0]
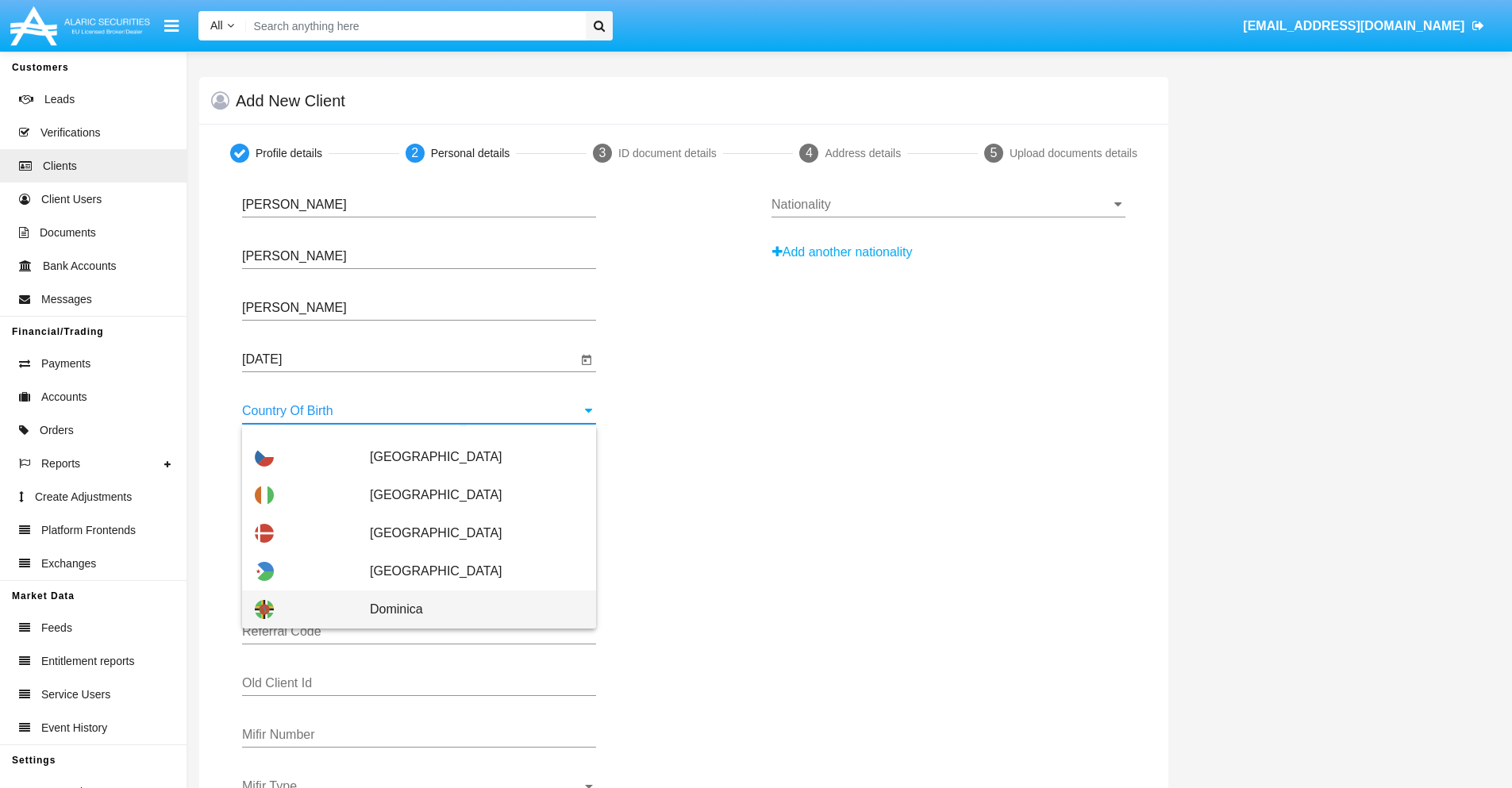
click at [468, 609] on span "Dominica" at bounding box center [477, 609] width 214 height 38
type input "Dominica"
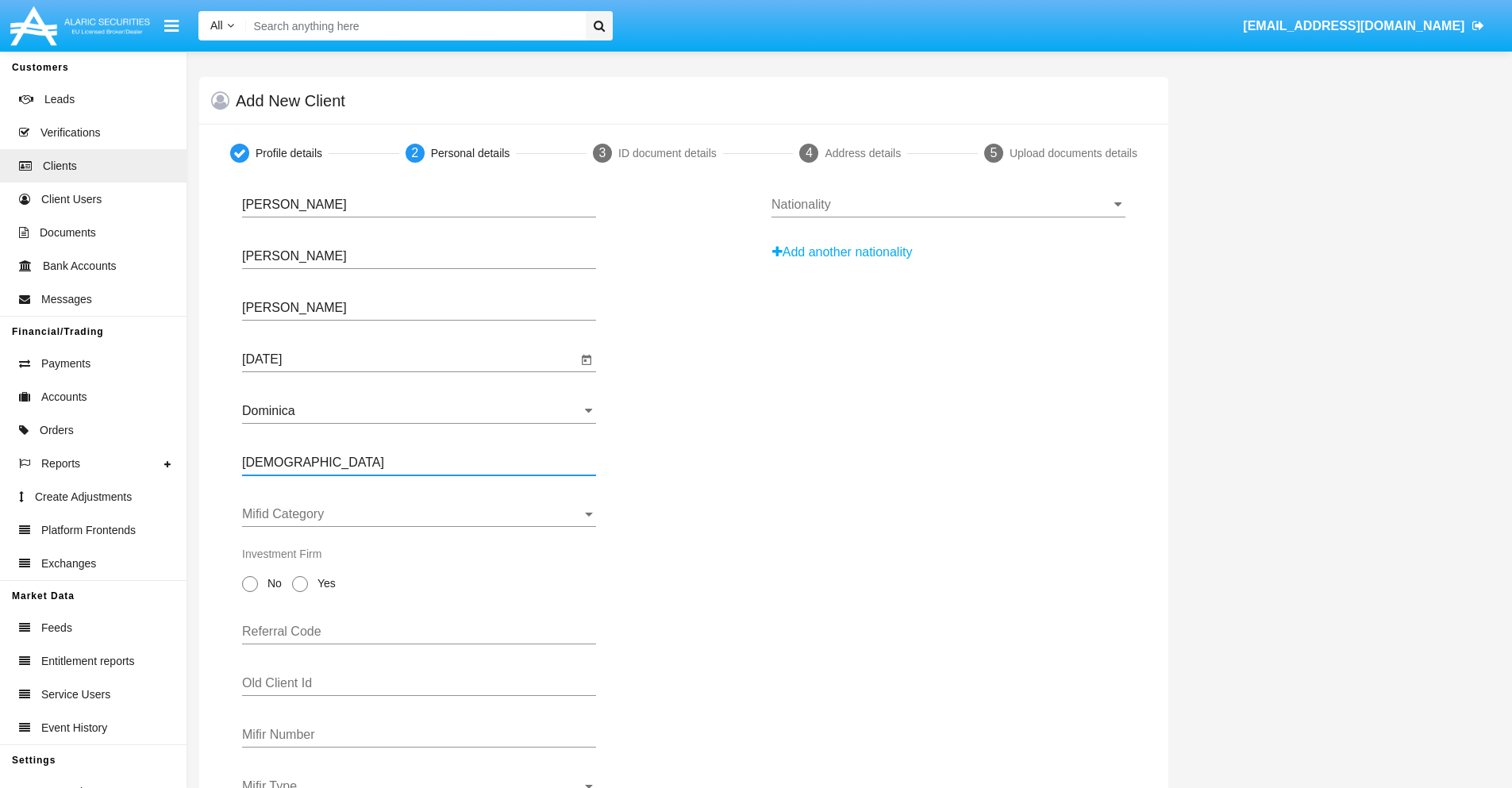
type input "[DEMOGRAPHIC_DATA]"
click at [419, 514] on span "Mifid Category" at bounding box center [412, 514] width 340 height 15
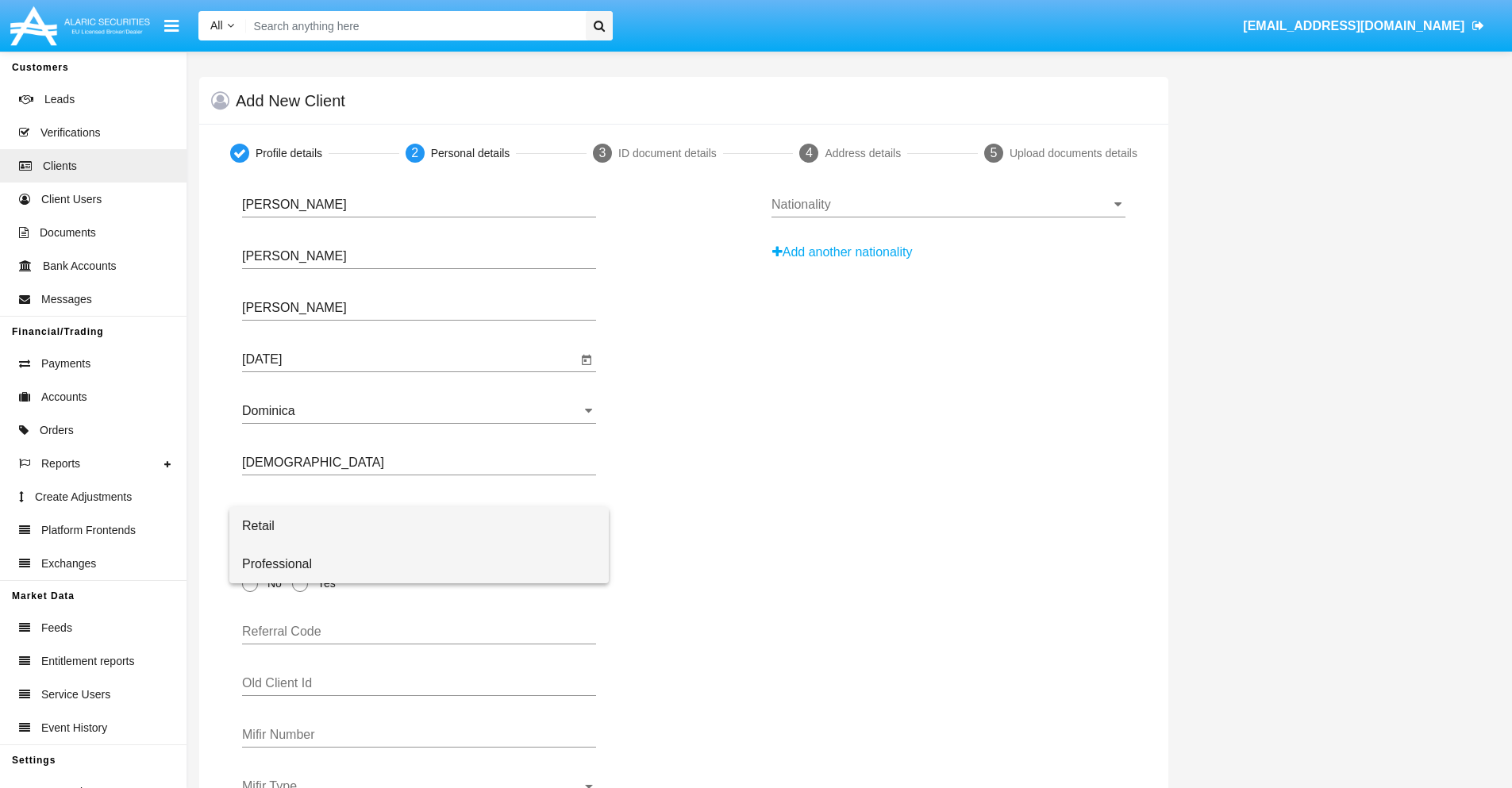
click at [419, 564] on span "Professional" at bounding box center [419, 564] width 354 height 38
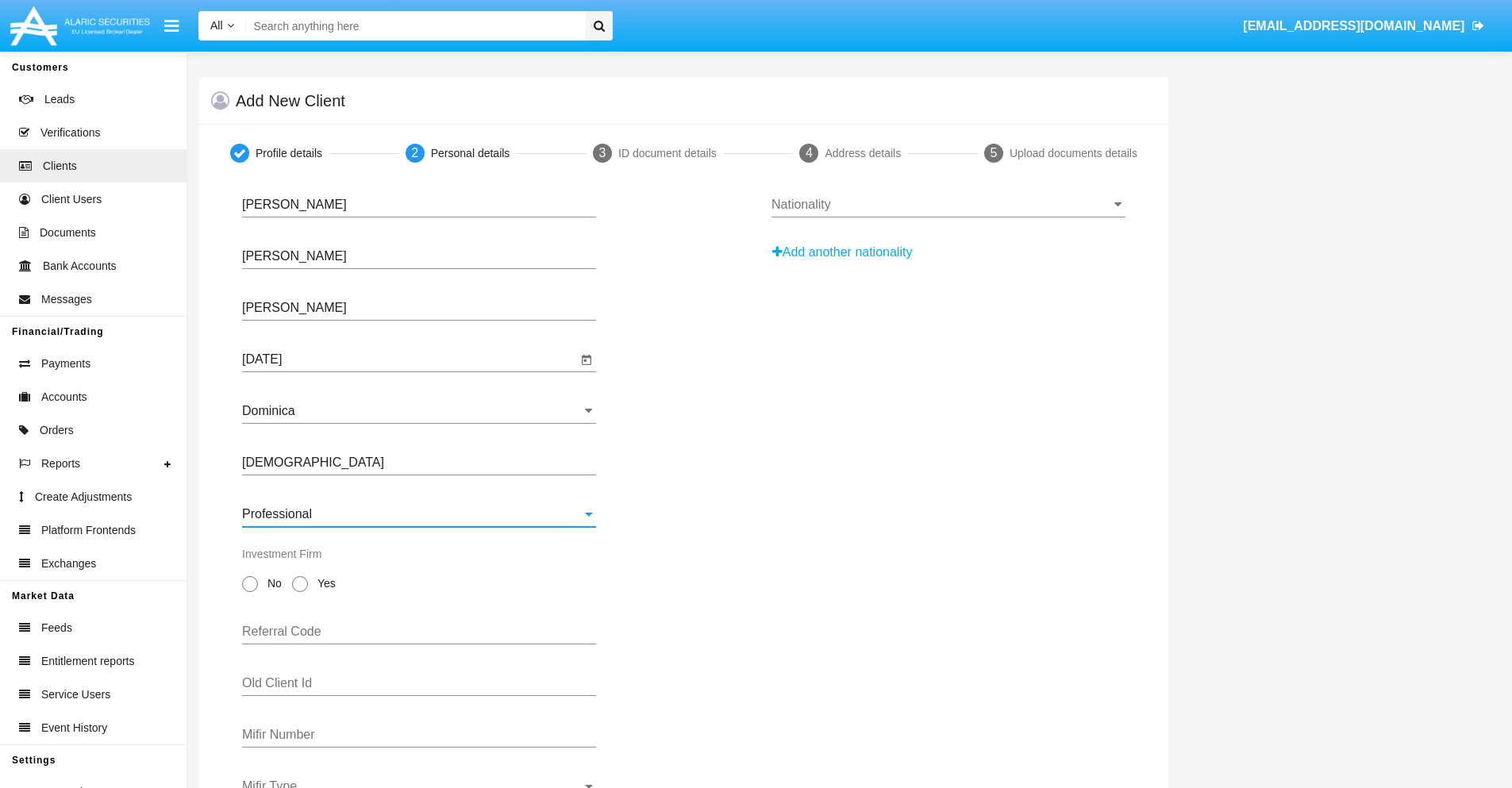
click at [272, 583] on span "No" at bounding box center [272, 583] width 27 height 17
click at [250, 592] on input "No" at bounding box center [249, 592] width 1 height 1
radio input "true"
type input "CBqnNXPYqa"
type input "VXGGNmgTya"
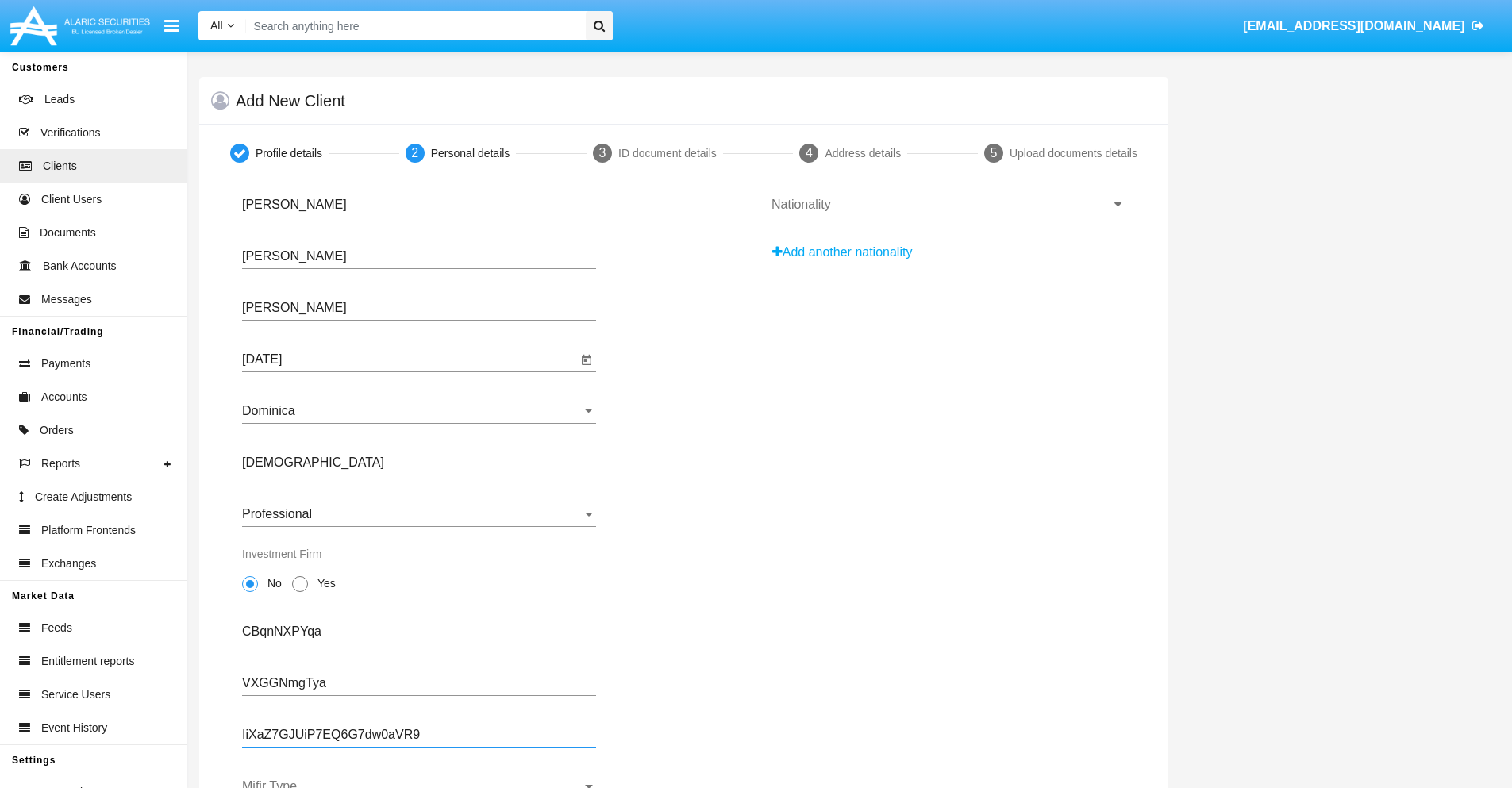
type input "IiXaZ7GJUiP7EQ6G7dw0aVR9"
click at [419, 783] on span "Mifir Type" at bounding box center [412, 786] width 340 height 15
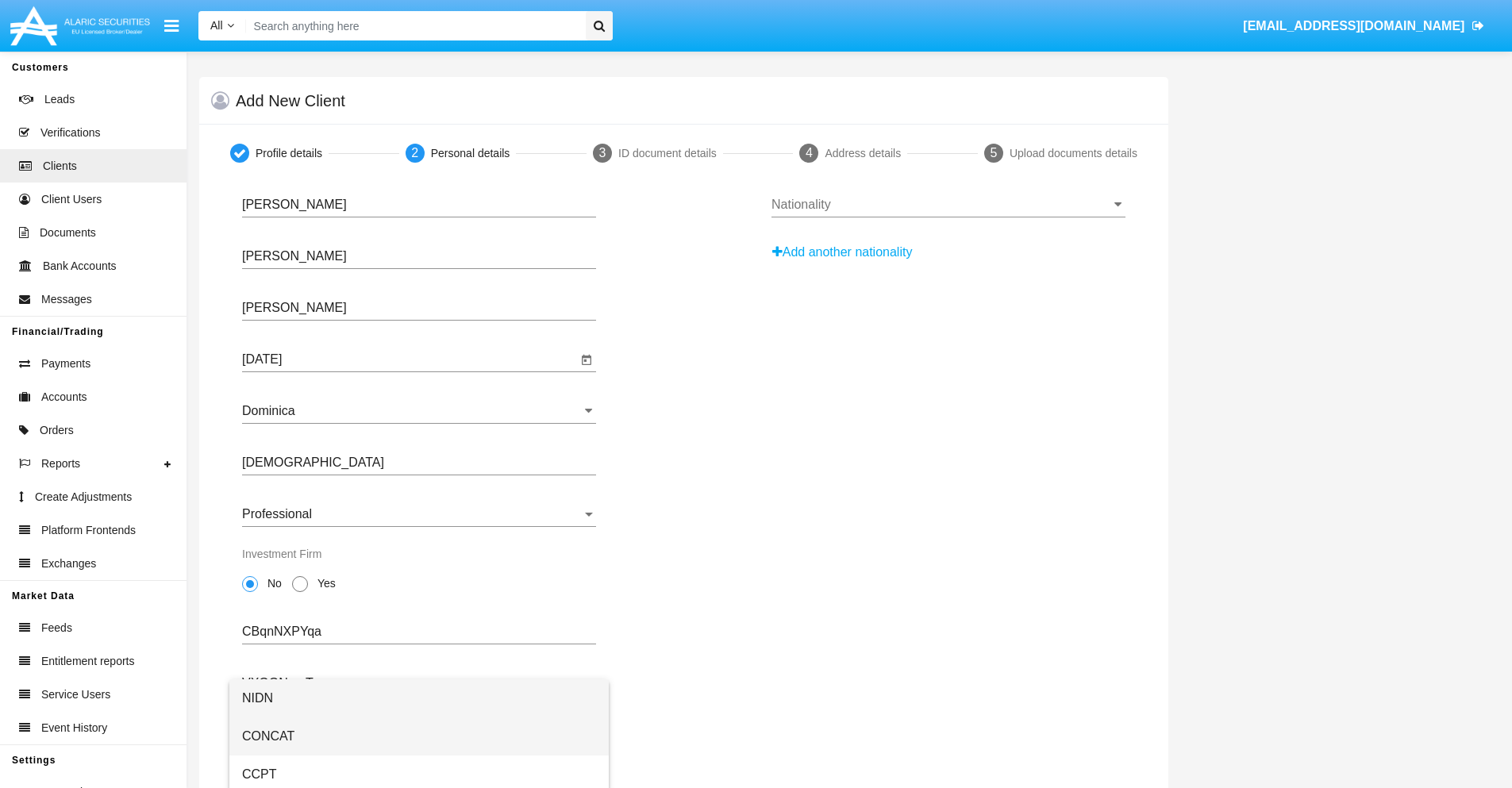
click at [419, 736] on span "CONCAT" at bounding box center [419, 736] width 354 height 38
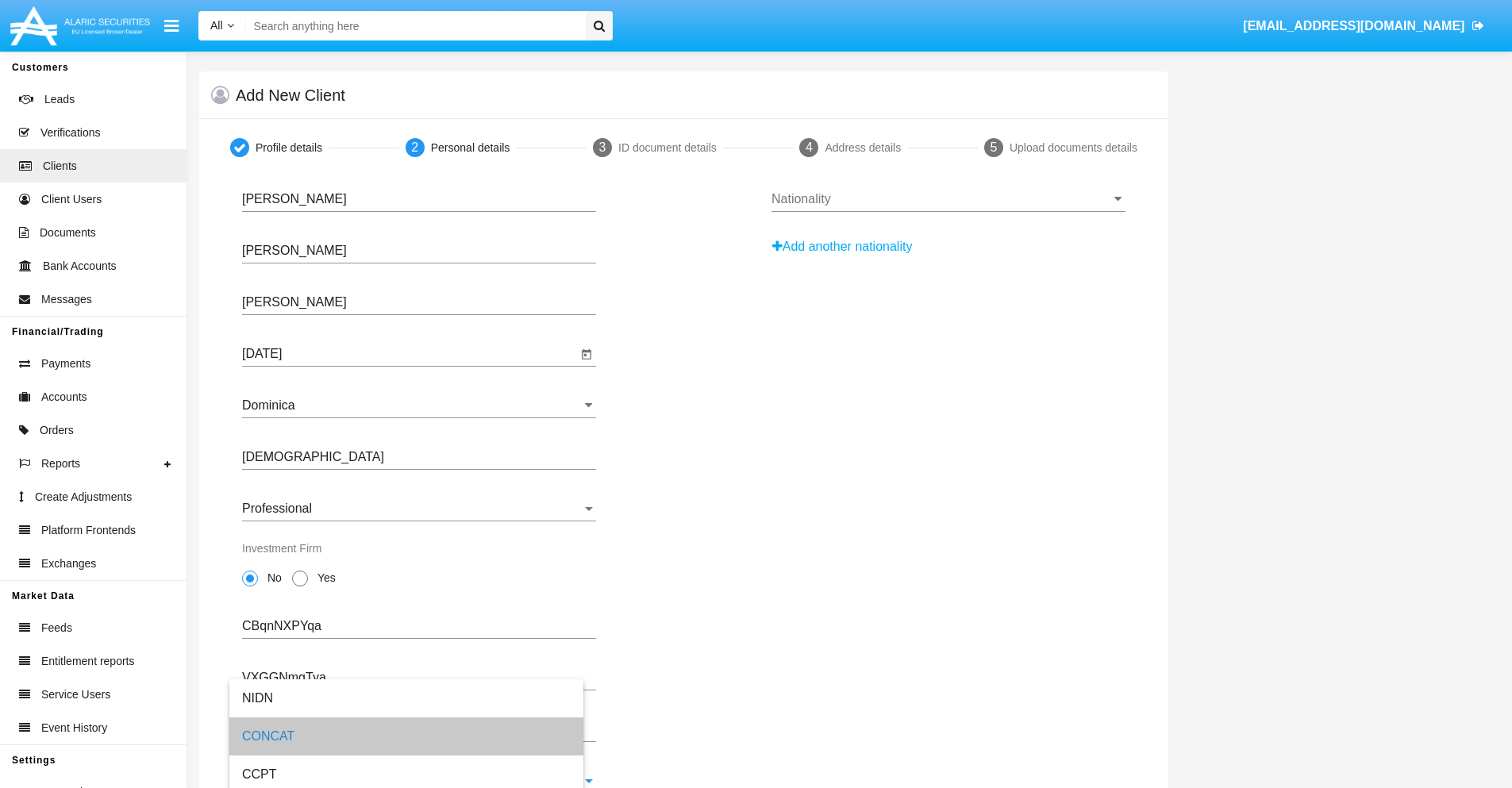
scroll to position [57, 0]
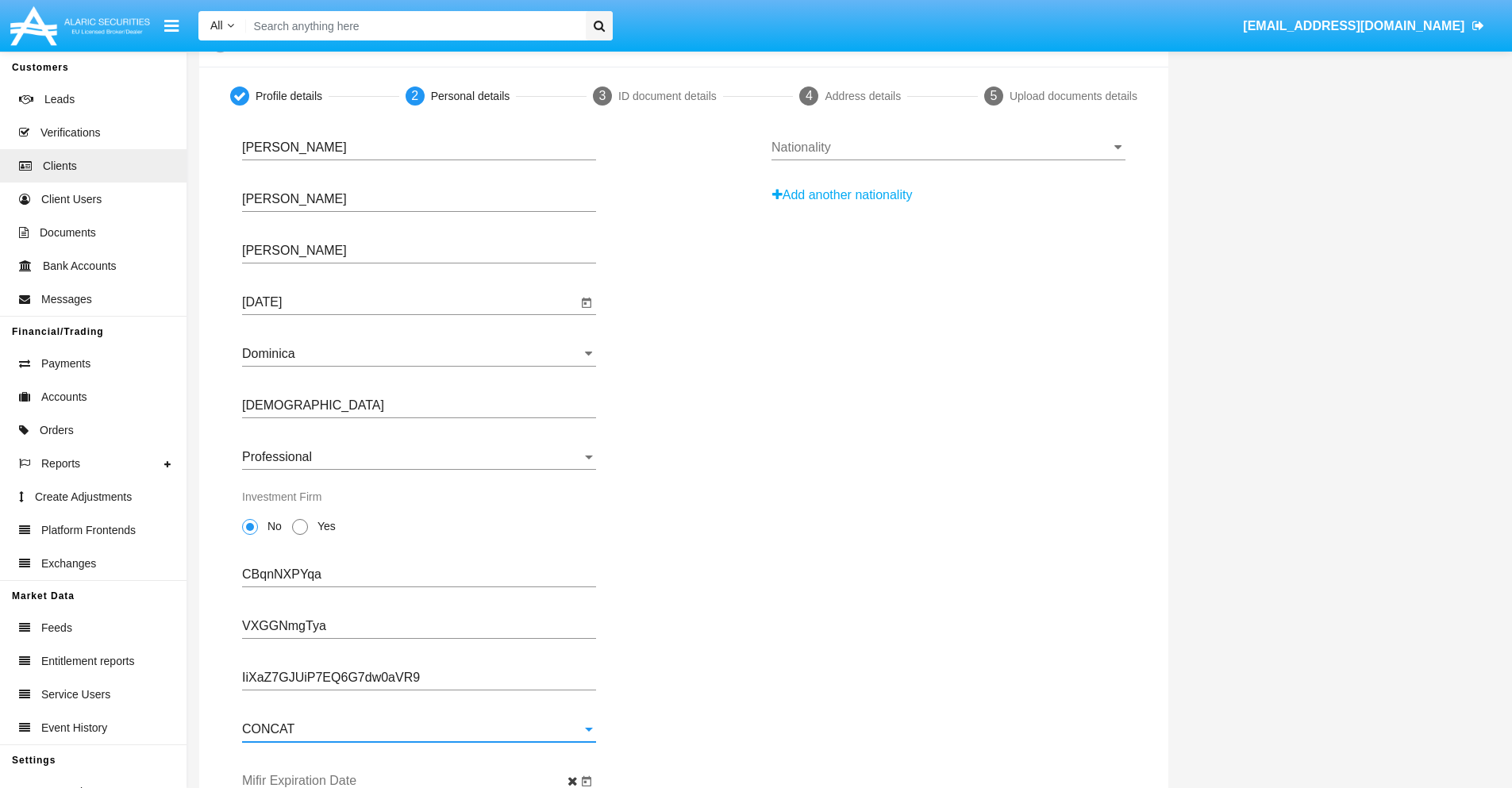
click at [409, 781] on input "Mifir Expiration Date" at bounding box center [409, 780] width 335 height 15
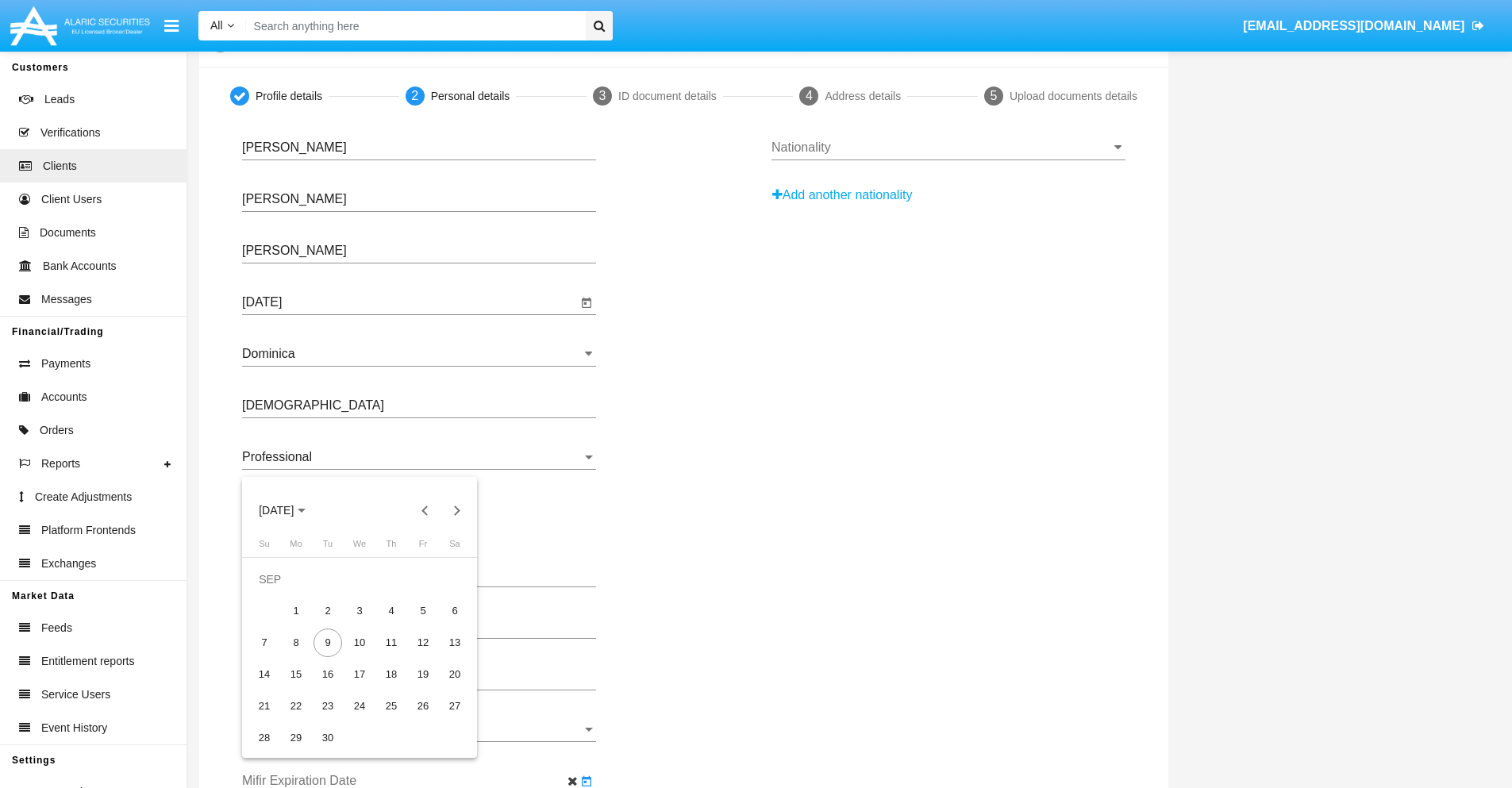
click at [290, 510] on span "[DATE]" at bounding box center [277, 510] width 35 height 13
click at [388, 655] on div "2030" at bounding box center [388, 655] width 50 height 28
click at [276, 591] on div "JAN" at bounding box center [276, 591] width 50 height 28
click at [328, 610] on div "1" at bounding box center [327, 610] width 28 height 28
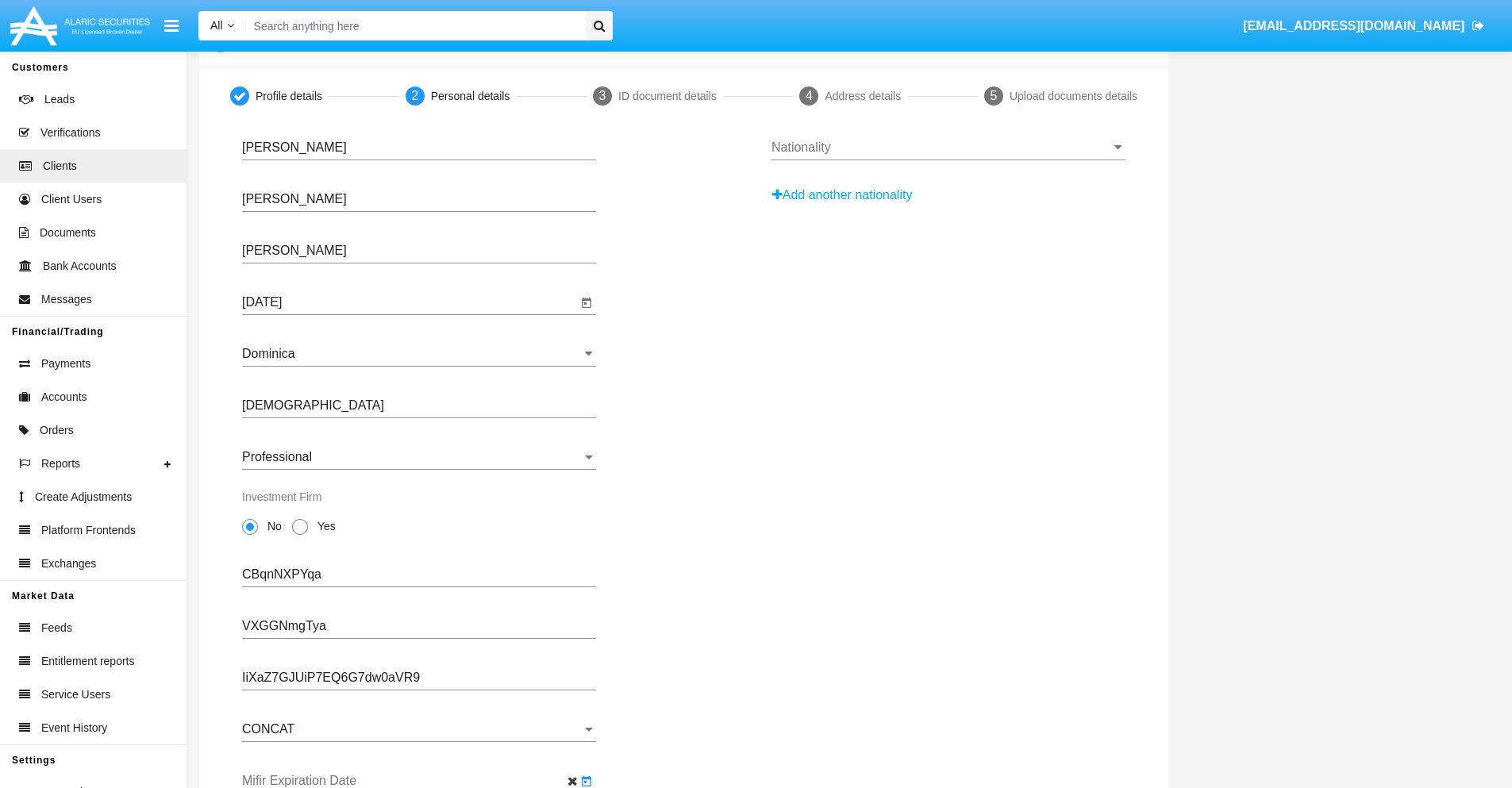
type input "[DATE]"
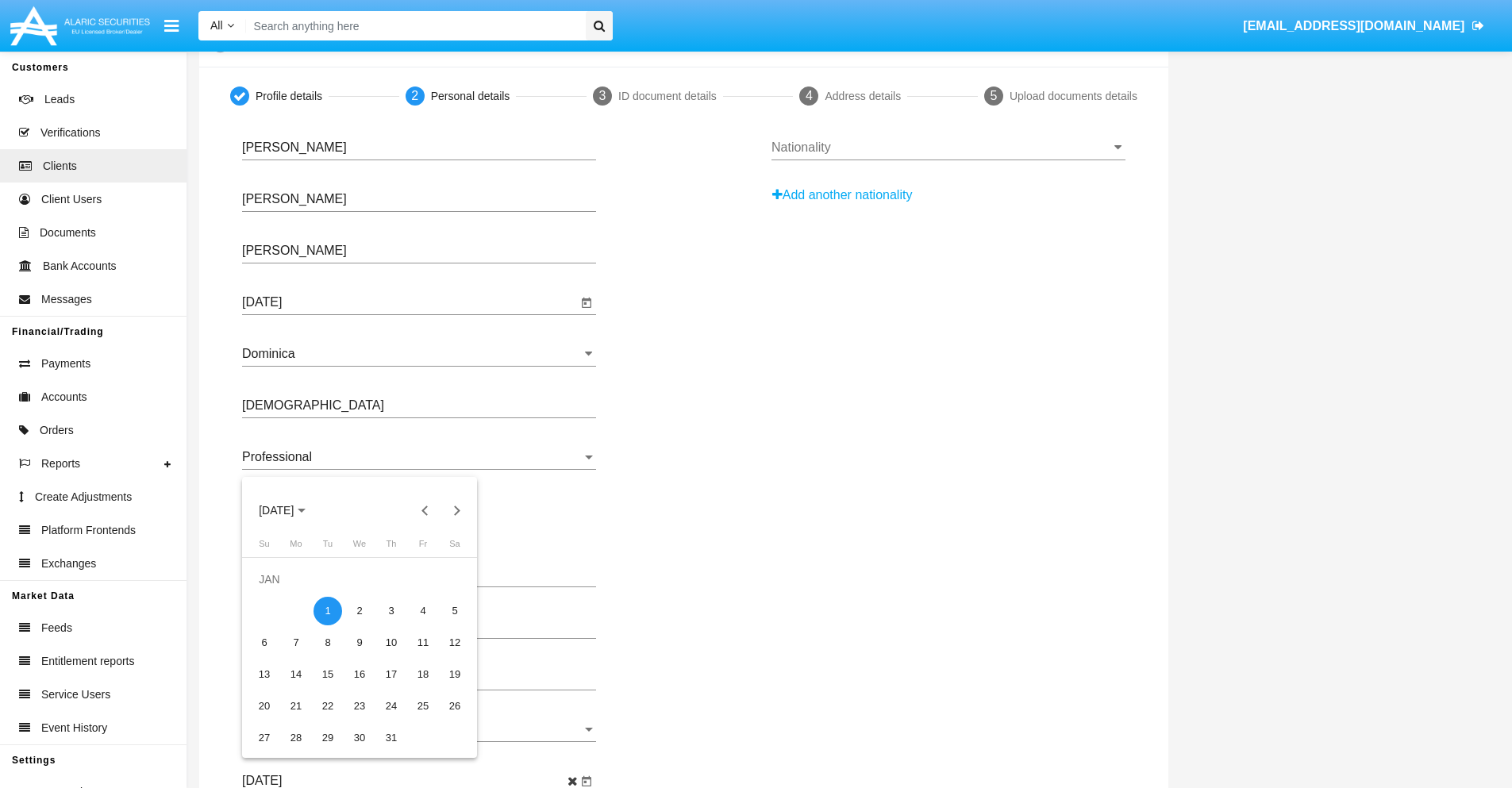
scroll to position [0, 0]
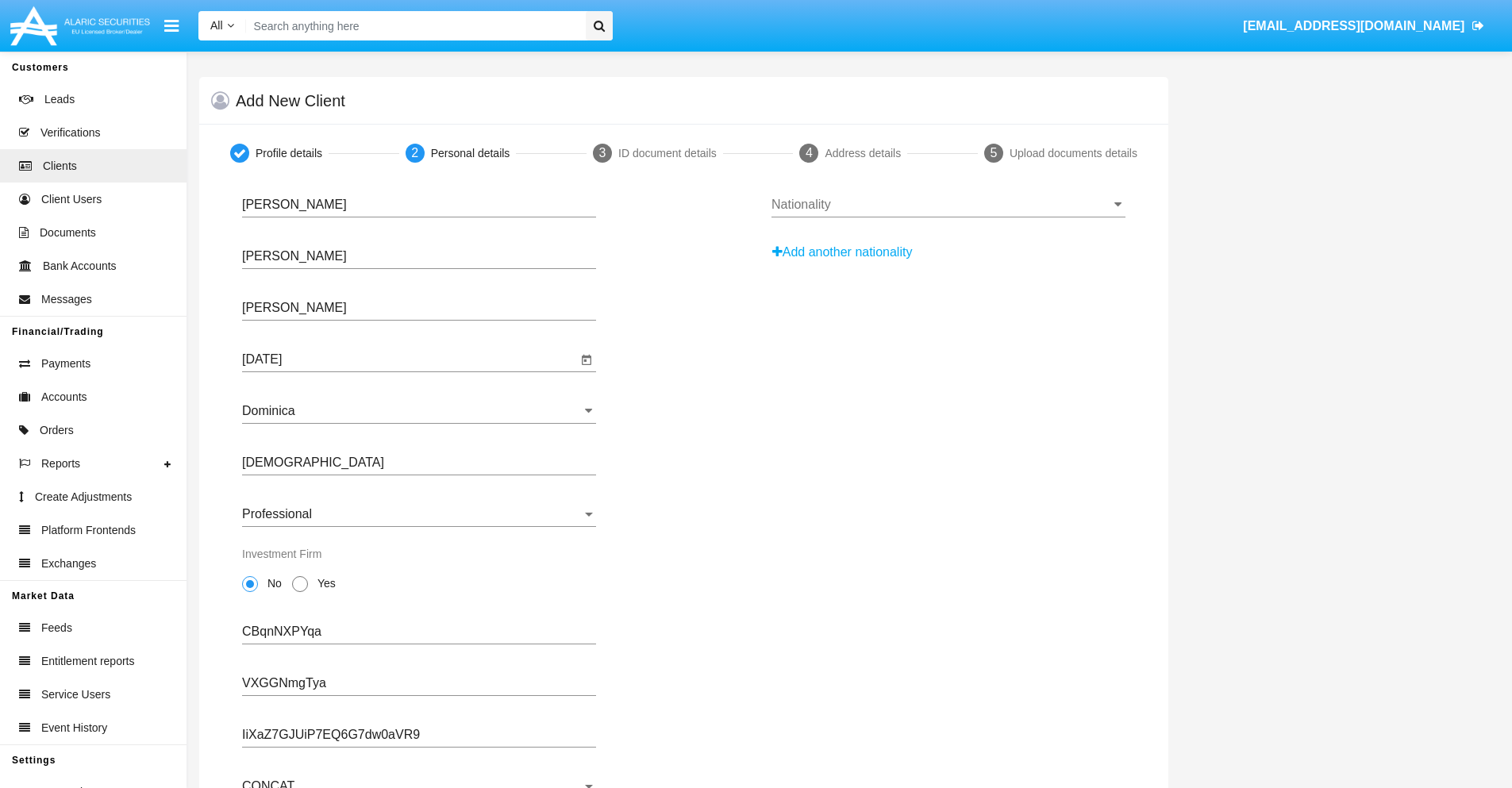
click at [947, 205] on input "Nationality" at bounding box center [948, 204] width 354 height 15
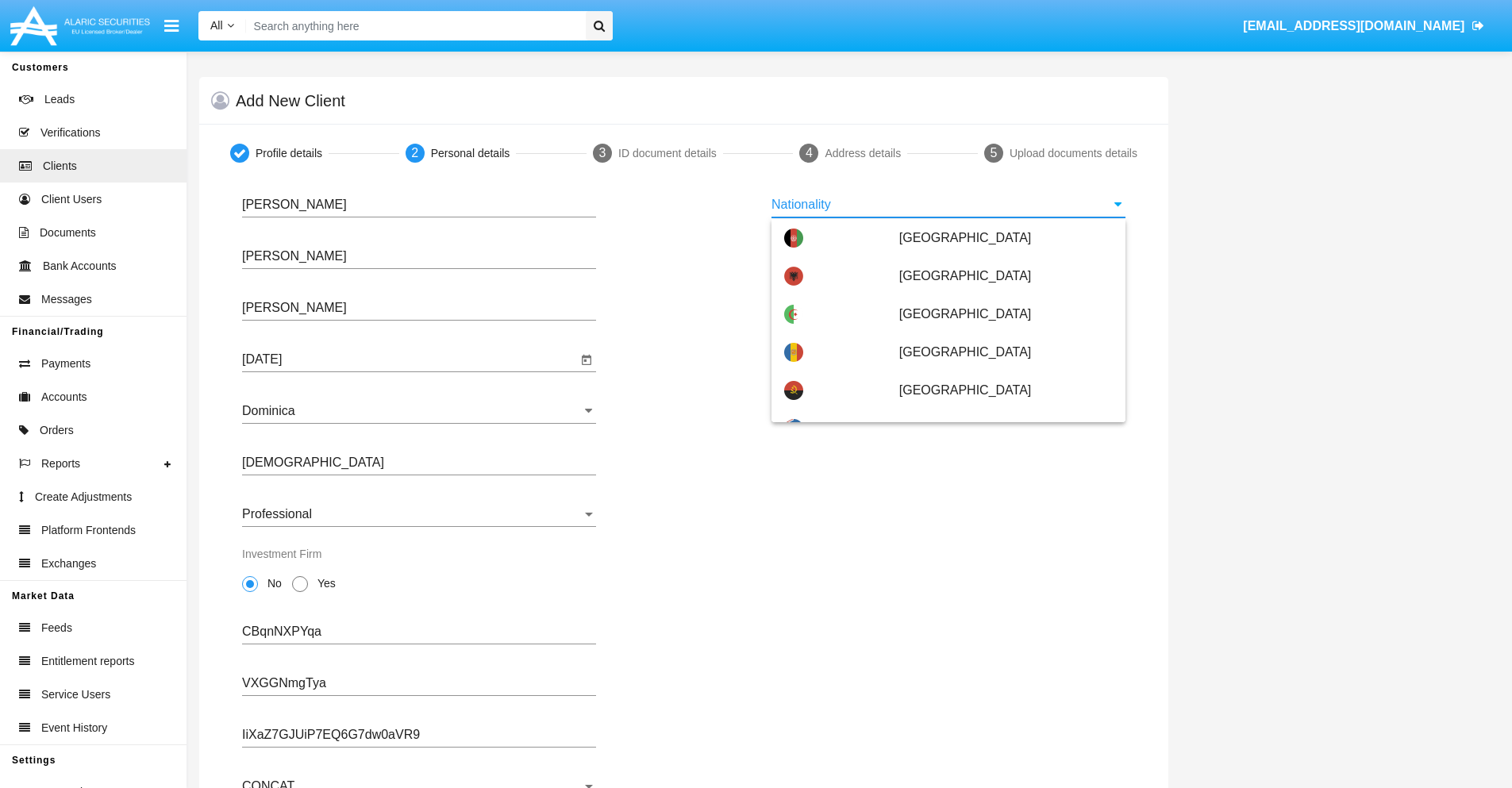
scroll to position [939, 0]
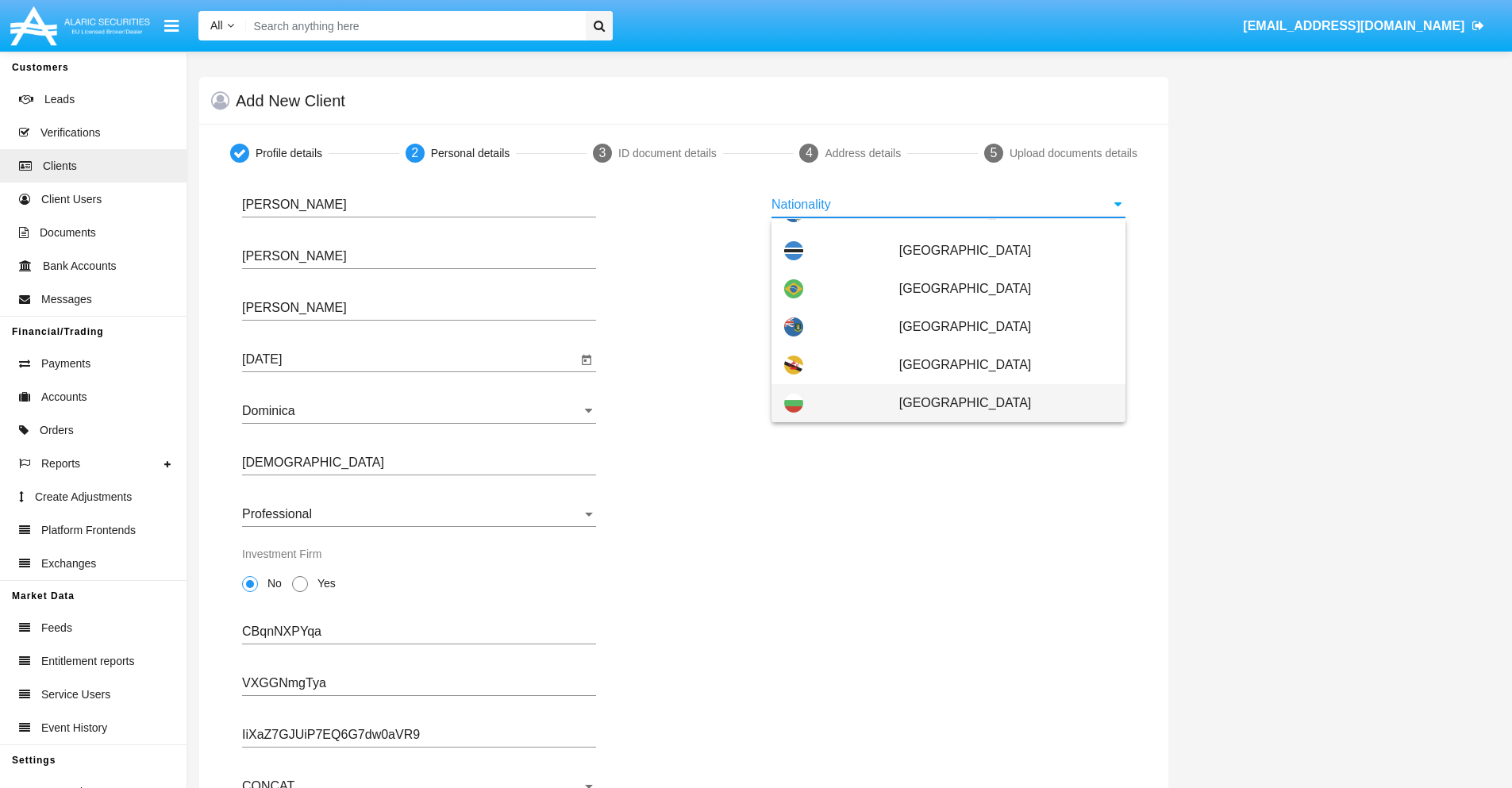
click at [998, 403] on span "[GEOGRAPHIC_DATA]" at bounding box center [1006, 402] width 214 height 38
type input "[GEOGRAPHIC_DATA]"
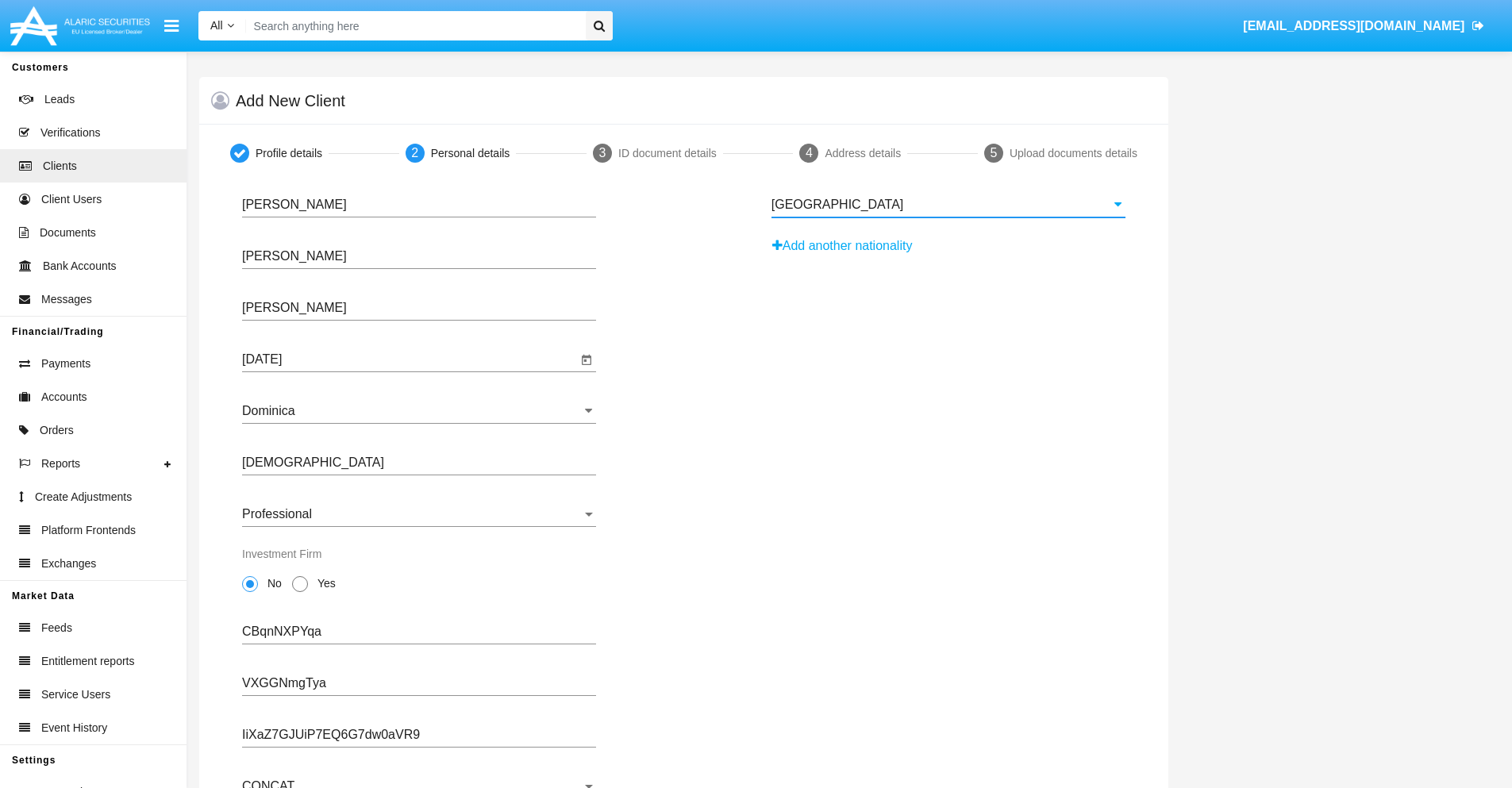
click at [848, 246] on button "Add another nationality" at bounding box center [847, 246] width 151 height 26
click at [947, 256] on input "Nationality #1" at bounding box center [948, 256] width 354 height 15
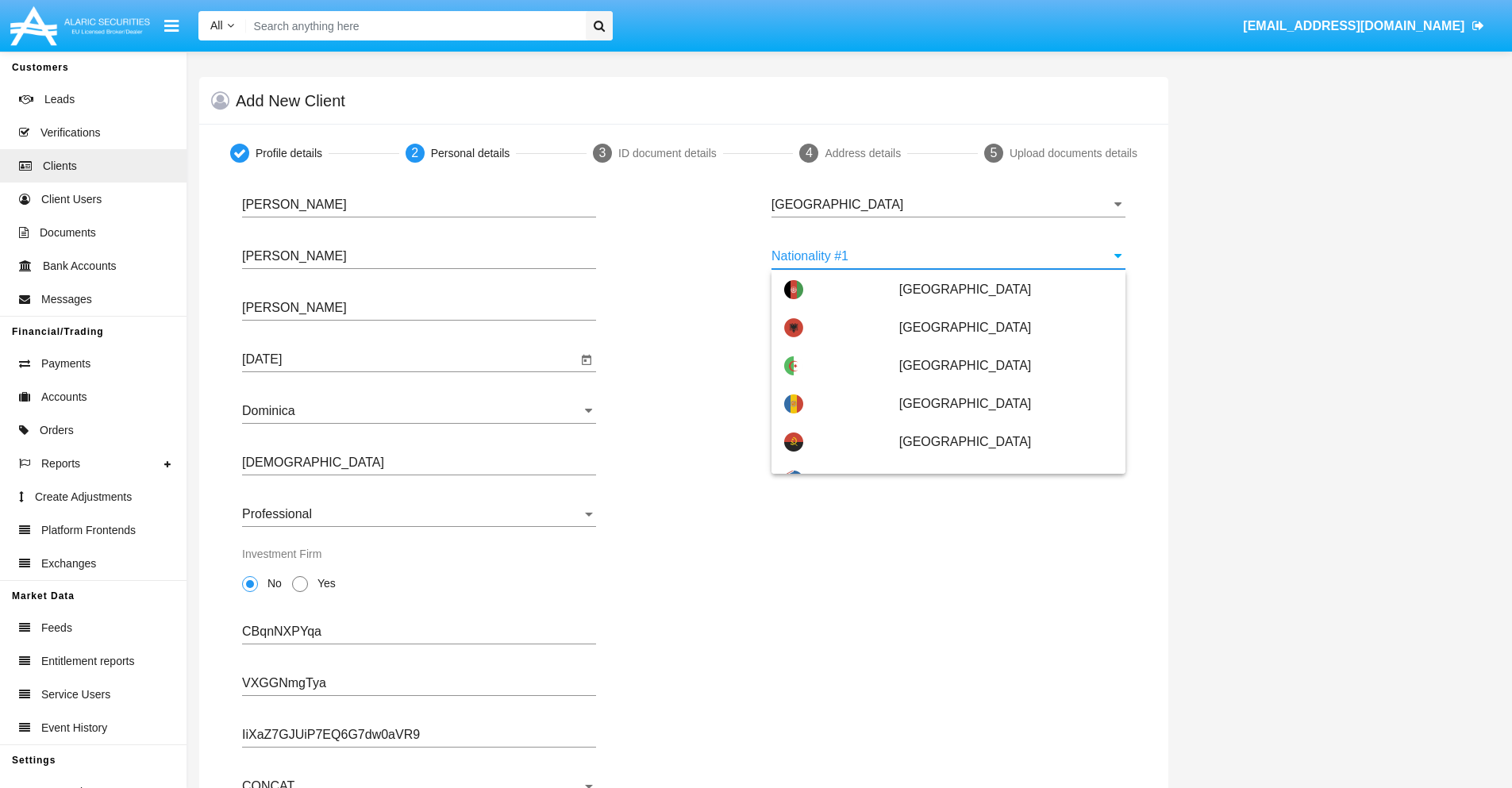
scroll to position [7071, 0]
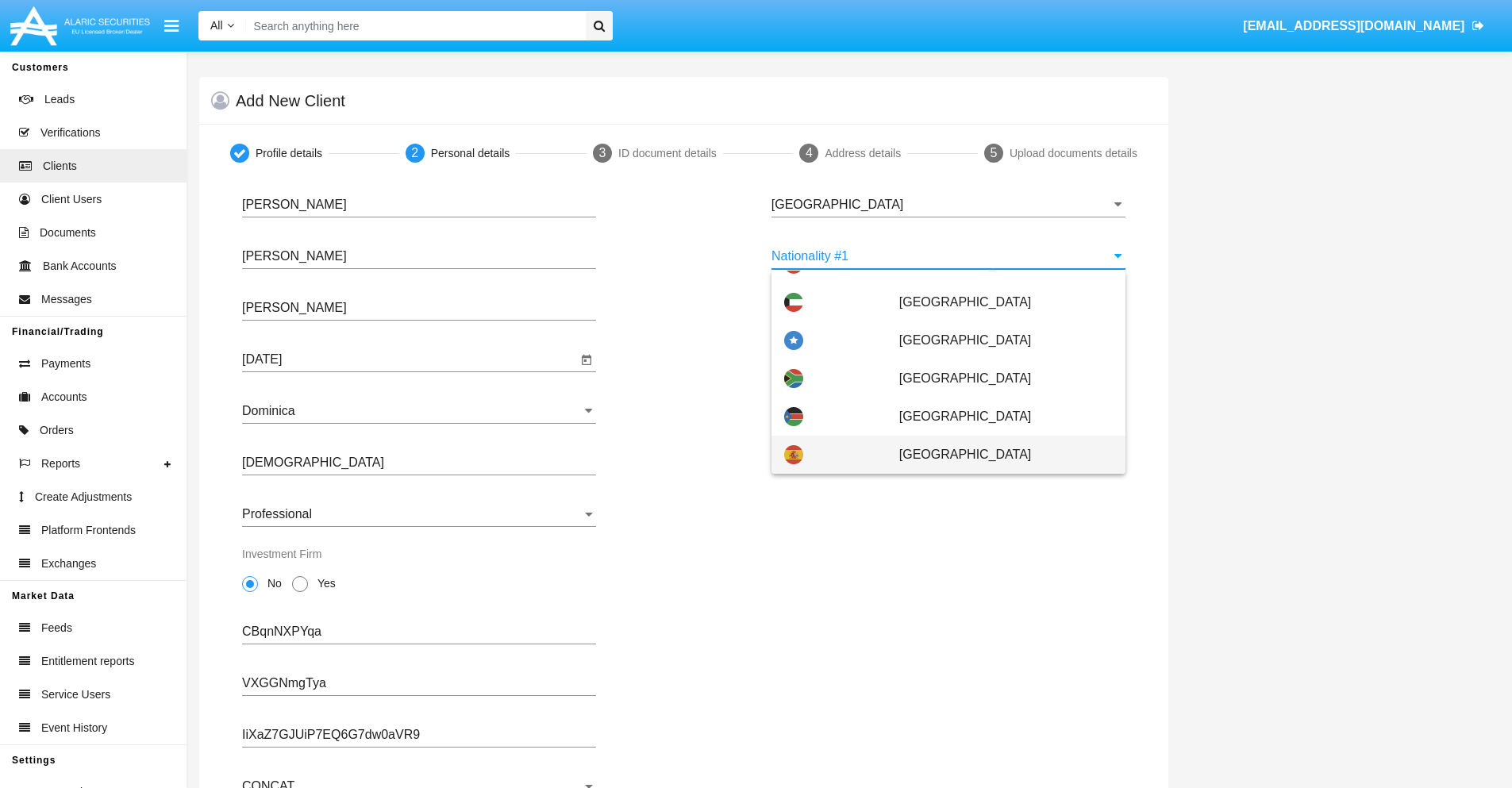
click at [998, 454] on span "[GEOGRAPHIC_DATA]" at bounding box center [1006, 454] width 214 height 38
type input "[GEOGRAPHIC_DATA]"
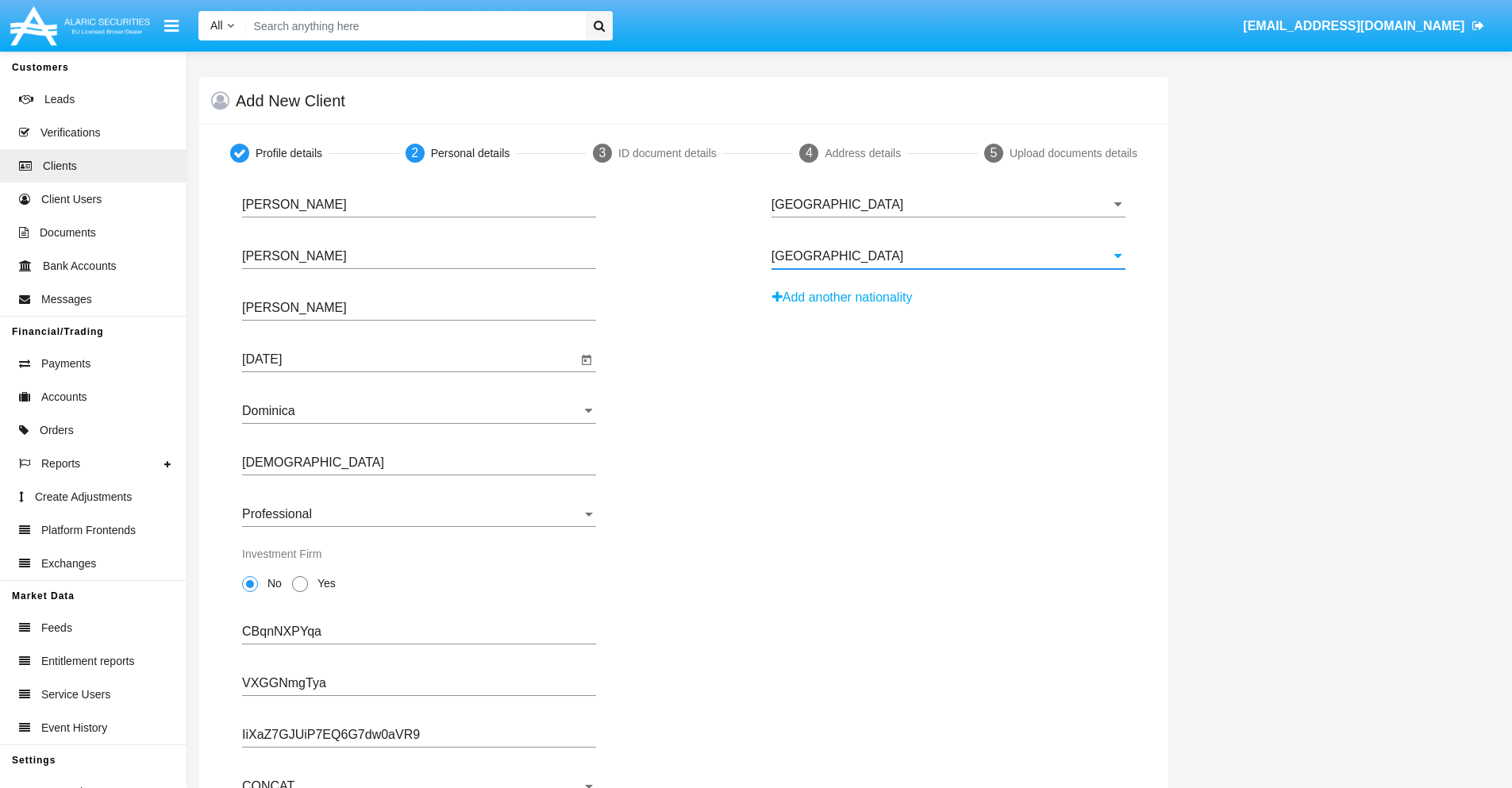
scroll to position [155, 0]
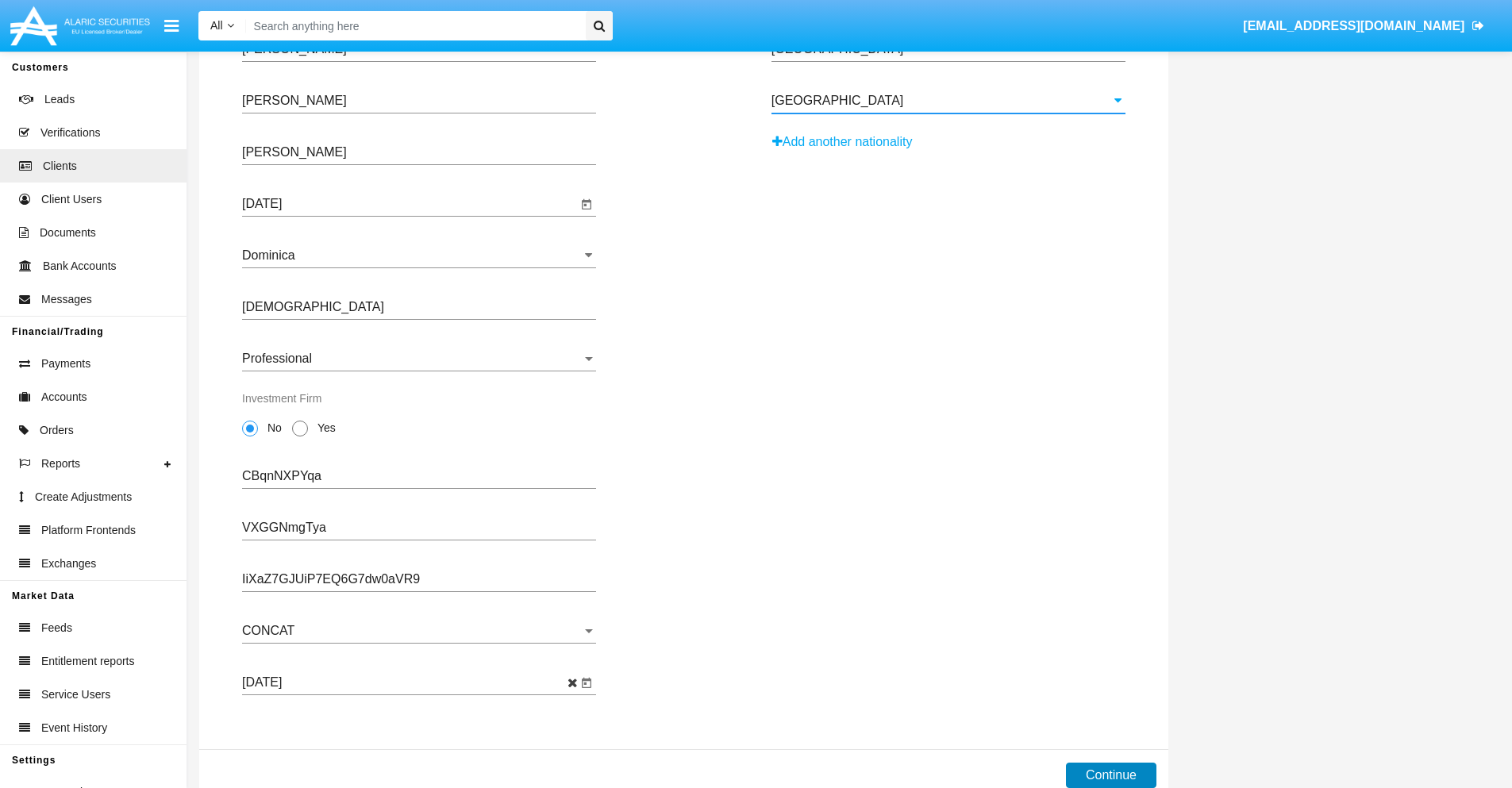
click at [1110, 775] on button "Continue" at bounding box center [1111, 775] width 90 height 26
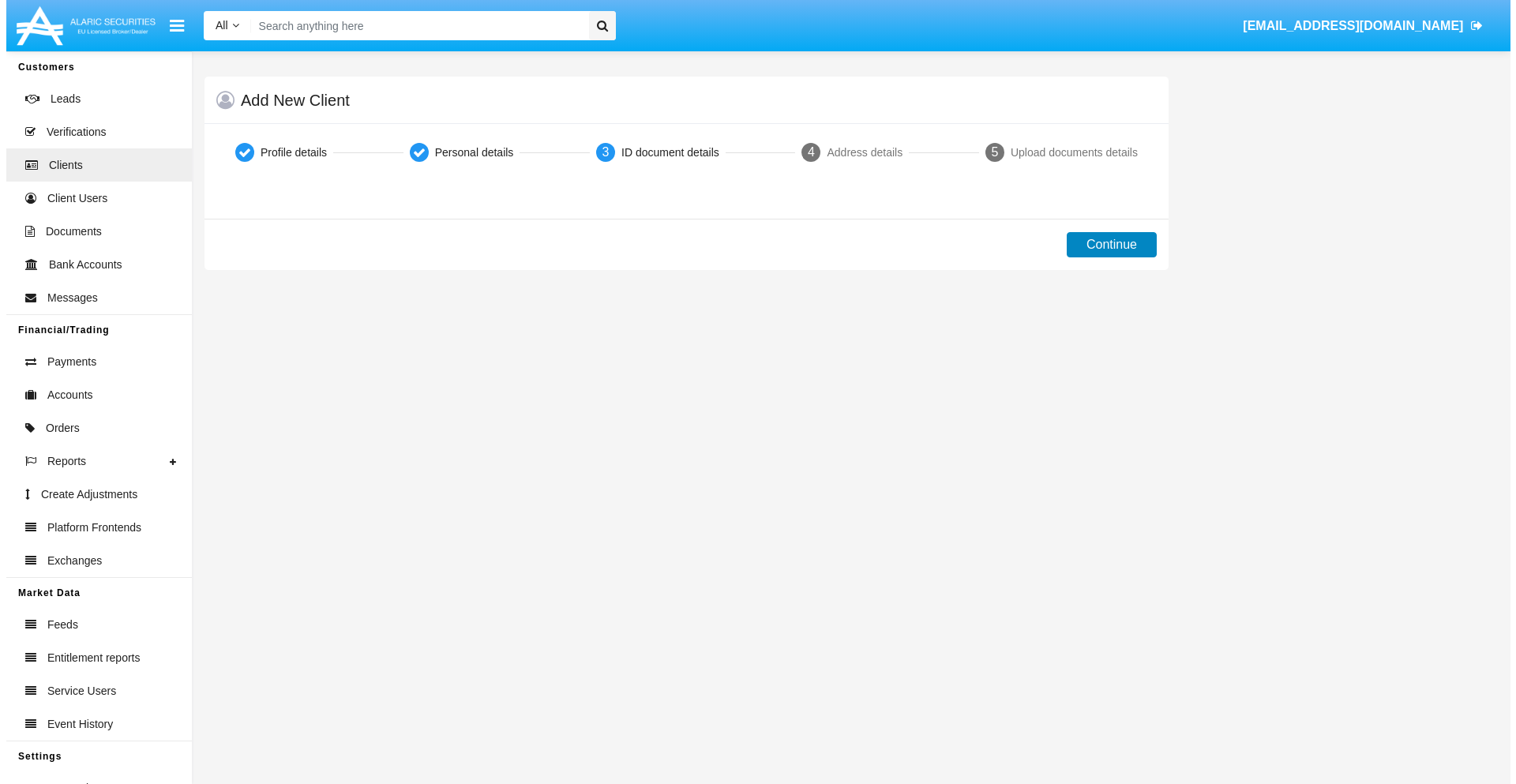
scroll to position [0, 0]
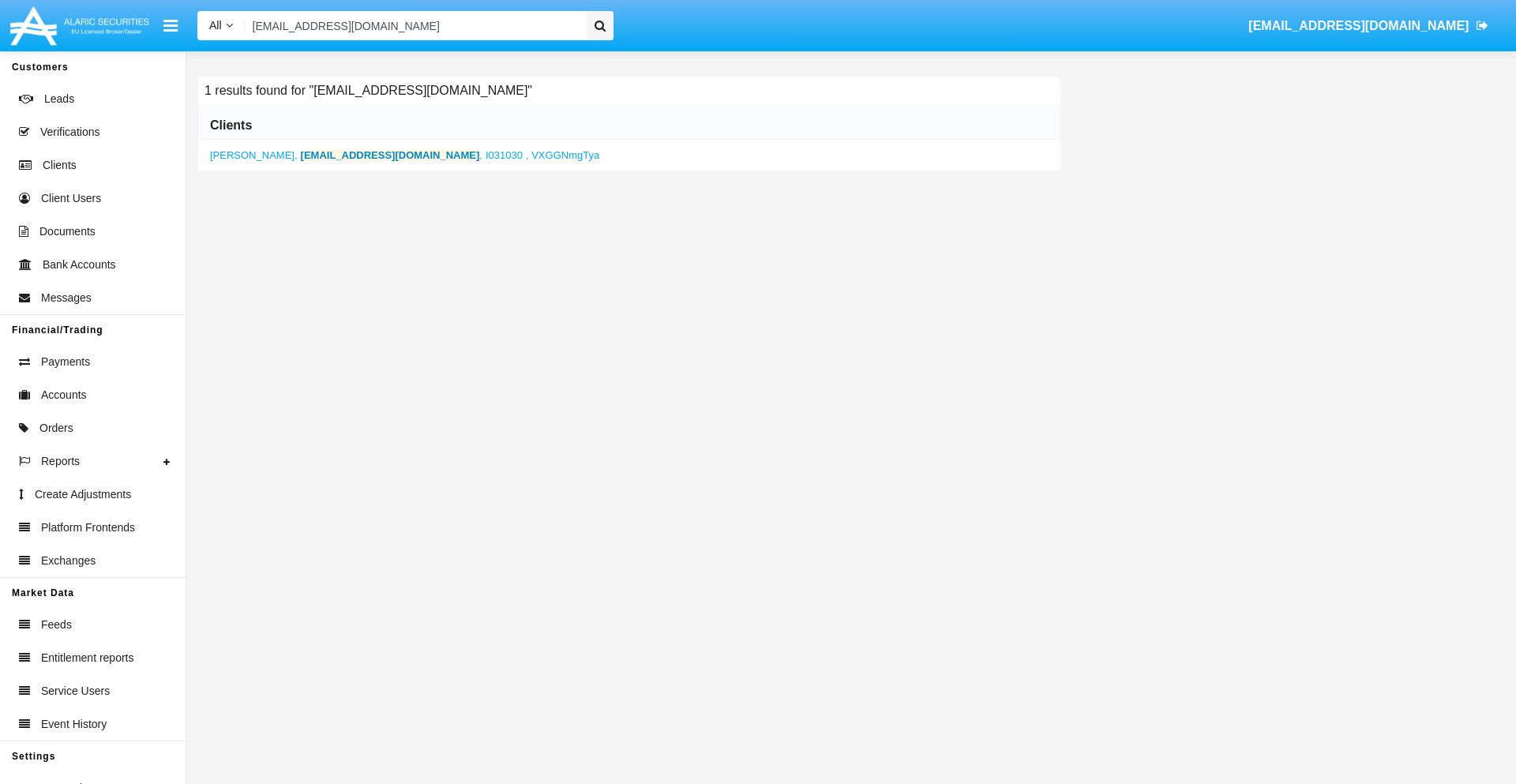
type input "[EMAIL_ADDRESS][DOMAIN_NAME]"
click at [337, 154] on b "[EMAIL_ADDRESS][DOMAIN_NAME]" at bounding box center [391, 155] width 180 height 12
